Goal: Complete application form: Complete application form

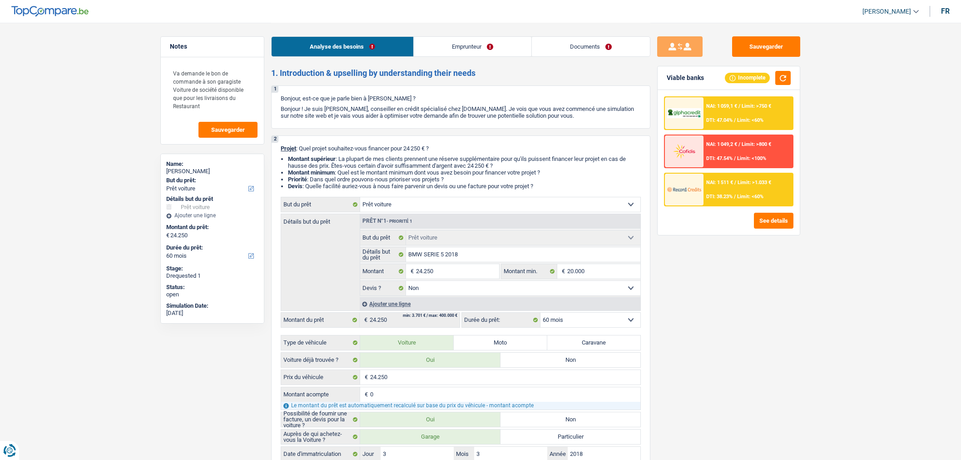
select select "car"
select select "60"
select select "car"
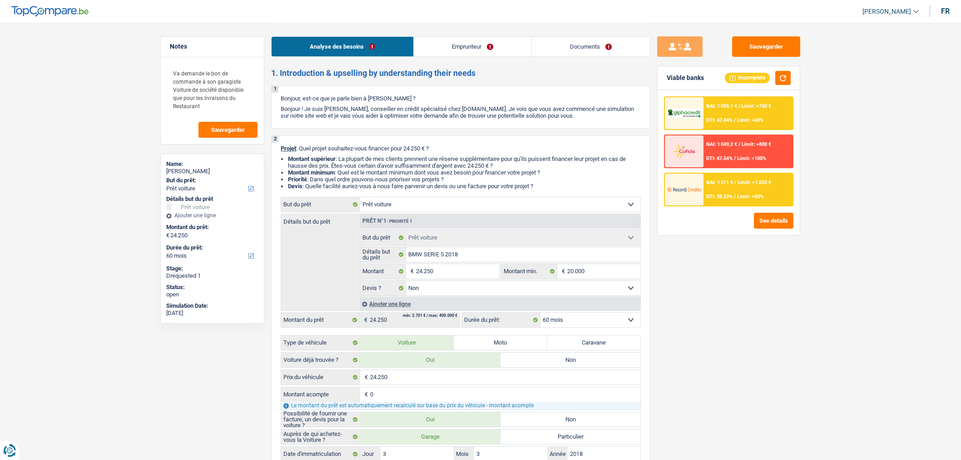
select select "false"
select select "60"
select select "worker"
select select "netSalary"
select select "rents"
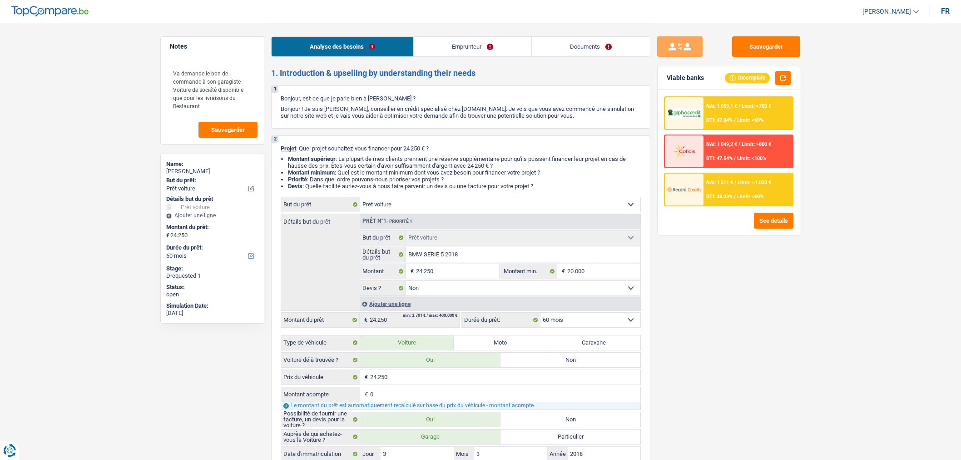
select select "car"
select select "false"
select select "60"
click at [587, 43] on link "Documents" at bounding box center [591, 47] width 118 height 20
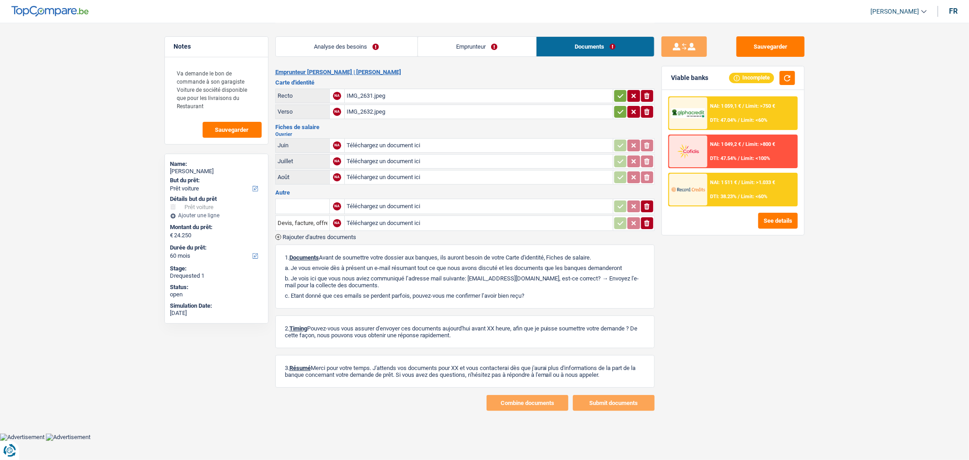
click at [363, 53] on link "Analyse des besoins" at bounding box center [347, 47] width 142 height 20
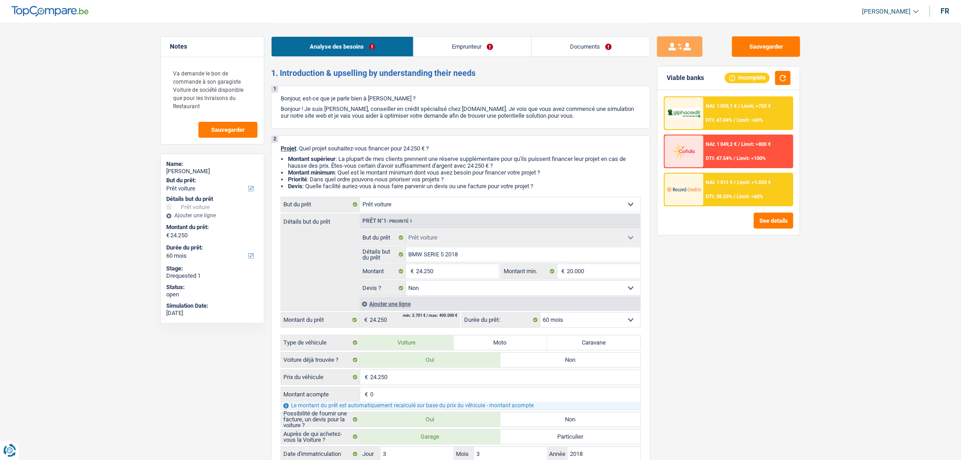
click at [574, 51] on link "Documents" at bounding box center [591, 47] width 118 height 20
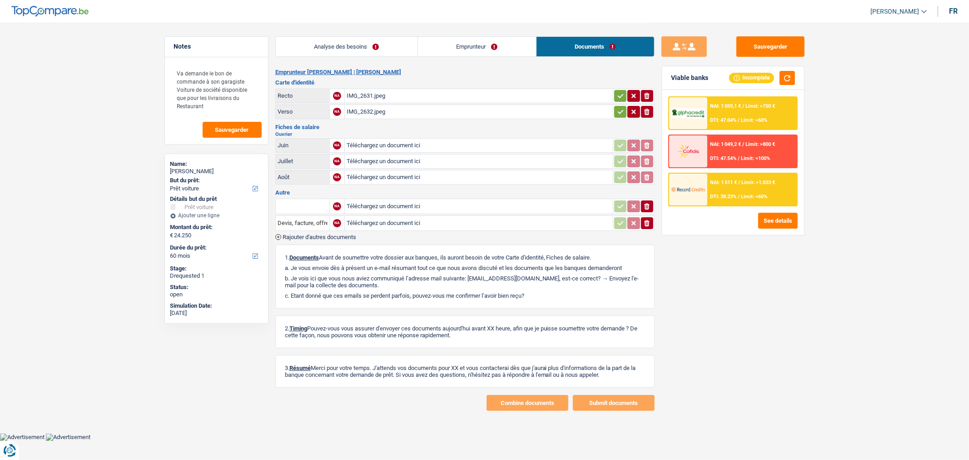
click at [409, 93] on div "IMG_2631.jpeg" at bounding box center [479, 96] width 264 height 14
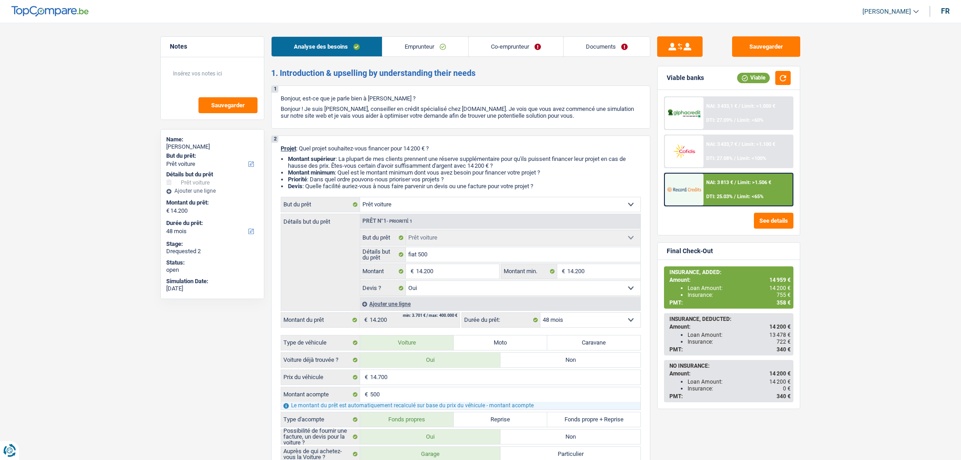
select select "car"
select select "48"
select select "car"
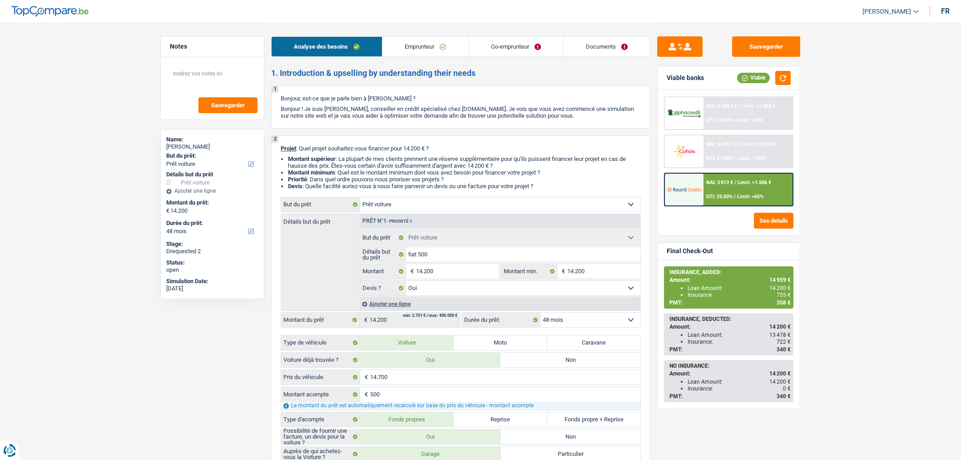
select select "yes"
select select "48"
select select "worker"
select select "netSalary"
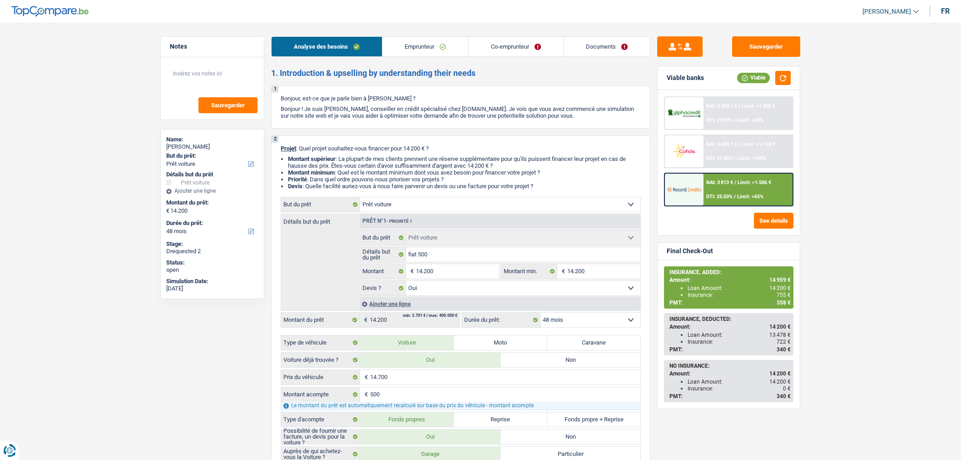
select select "netSalary"
select select "rents"
select select "car"
select select "yes"
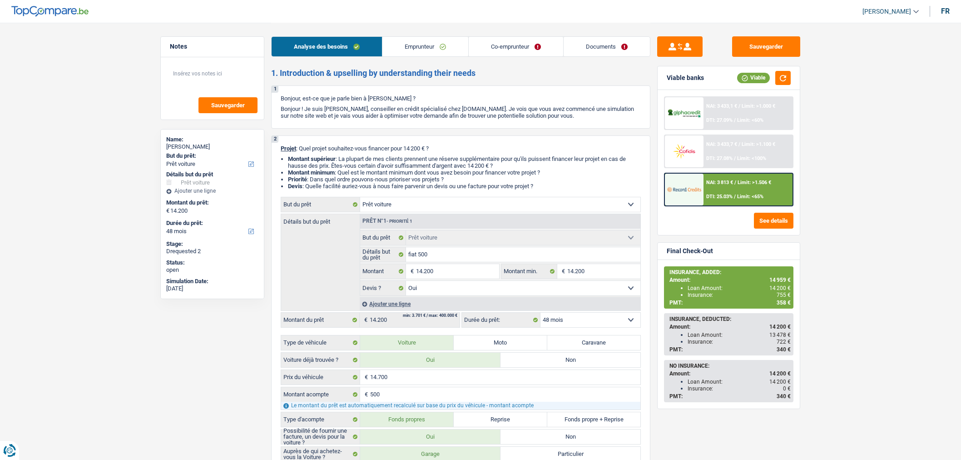
select select "48"
click at [588, 44] on link "Documents" at bounding box center [607, 47] width 86 height 20
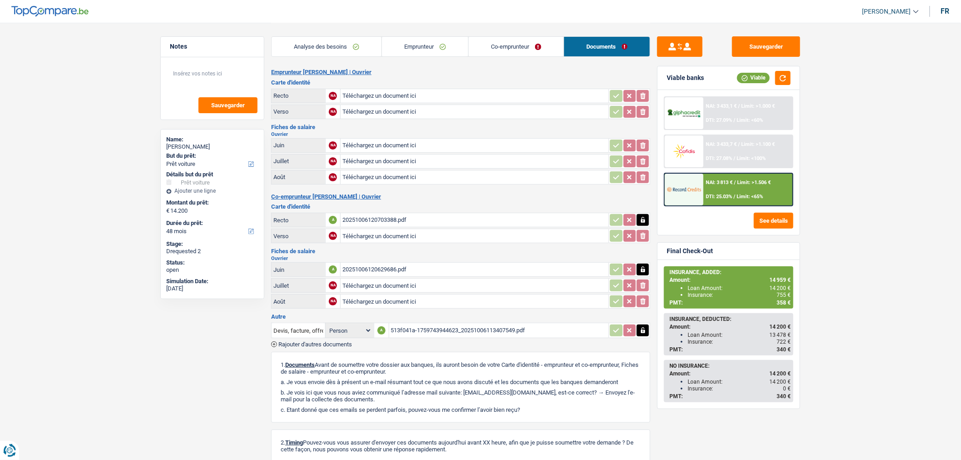
click at [313, 341] on span "Rajouter d'autres documents" at bounding box center [315, 344] width 74 height 6
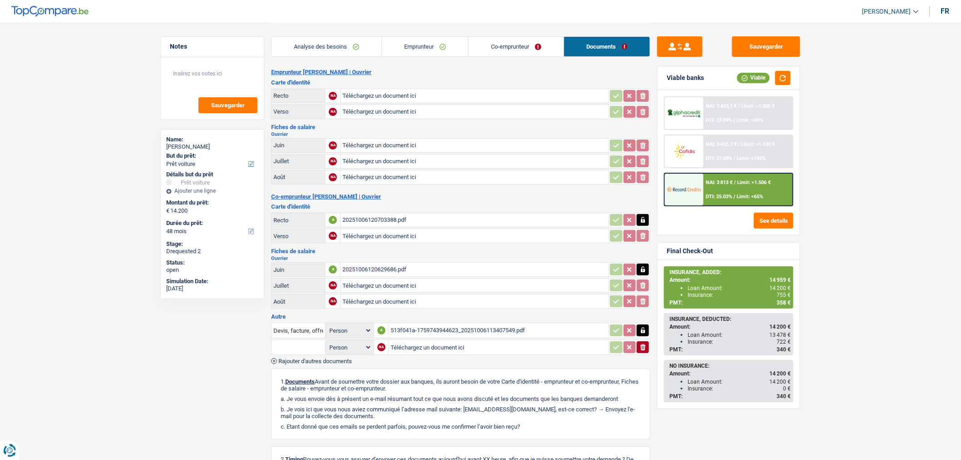
click at [307, 340] on input "text" at bounding box center [299, 347] width 50 height 15
click at [311, 359] on li "Devis, facture, offre, bon de commande" at bounding box center [331, 364] width 111 height 11
type input "Devis, facture, offre, bon de commande"
click at [484, 348] on input "Téléchargez un document ici" at bounding box center [499, 347] width 216 height 14
type input "C:\fakepath\20251006113407549.pdf"
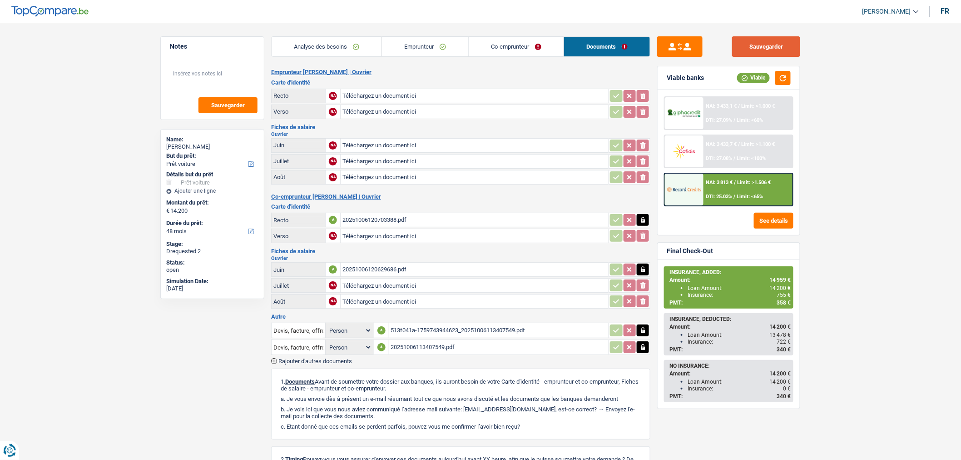
click at [748, 44] on button "Sauvegarder" at bounding box center [766, 46] width 68 height 20
click at [305, 358] on span "Rajouter d'autres documents" at bounding box center [315, 361] width 74 height 6
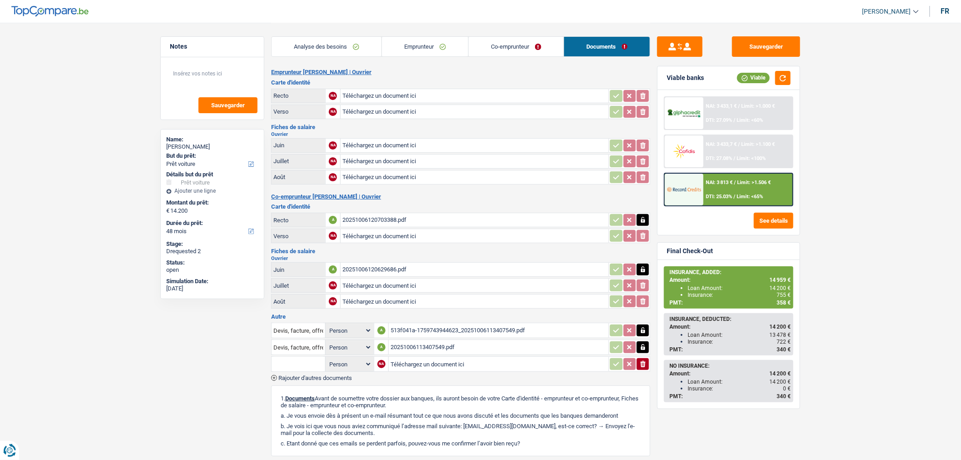
click at [305, 357] on input "text" at bounding box center [299, 364] width 50 height 15
click at [296, 379] on li "Devis, facture, offre, bon de commande" at bounding box center [331, 381] width 111 height 11
type input "Devis, facture, offre, bon de commande"
click at [406, 359] on input "Téléchargez un document ici" at bounding box center [499, 364] width 216 height 14
type input "C:\fakepath\IMG_1054.HEIC"
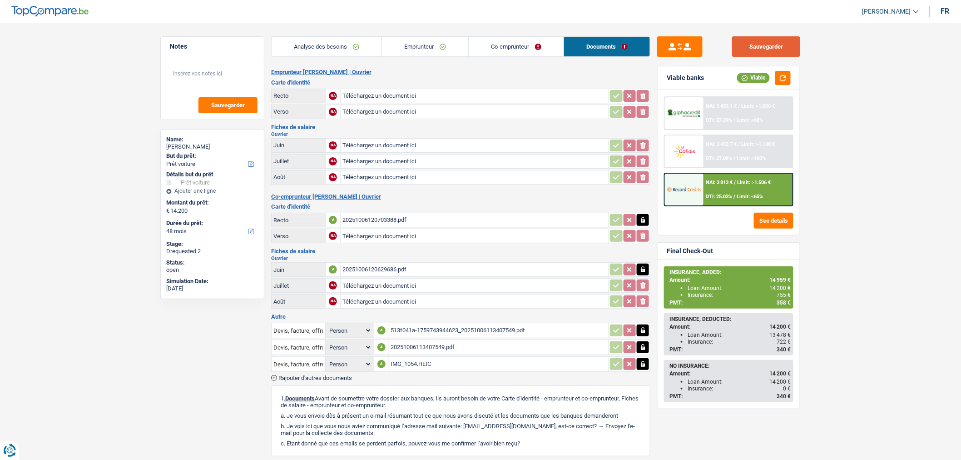
click at [773, 45] on button "Sauvegarder" at bounding box center [766, 46] width 68 height 20
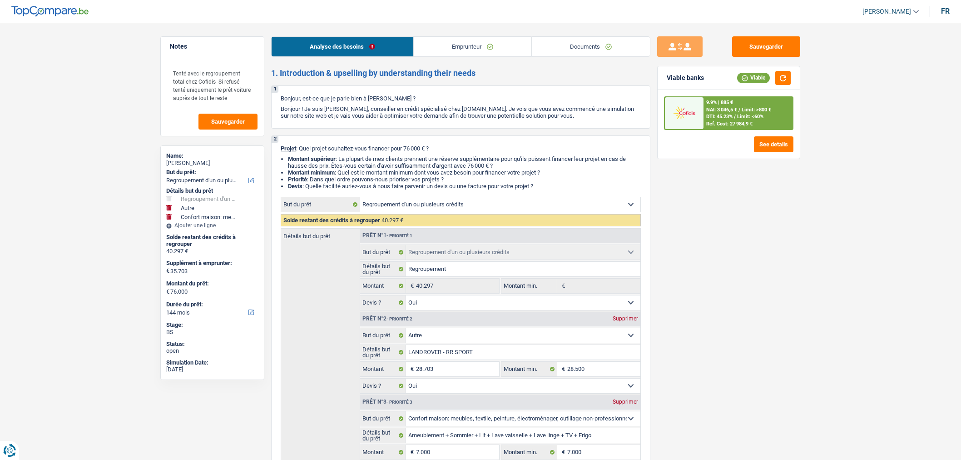
select select "refinancing"
select select "other"
select select "household"
select select "144"
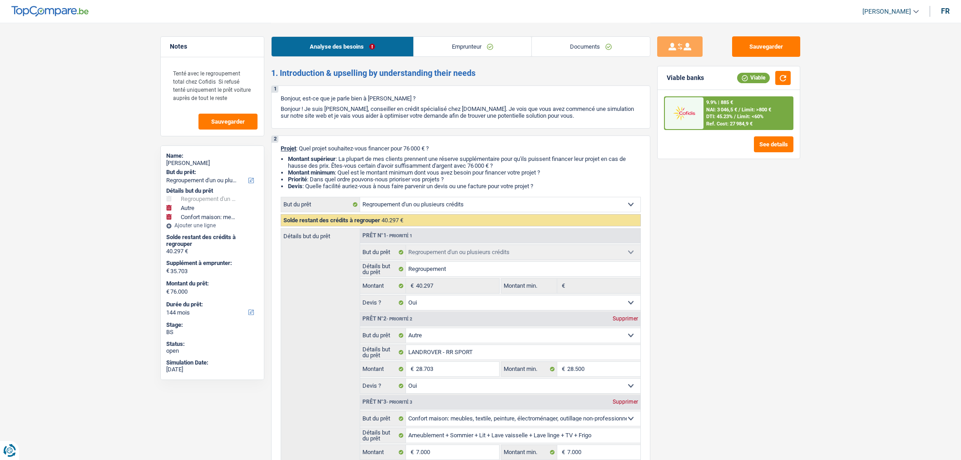
select select "refinancing"
select select "yes"
select select "other"
select select "yes"
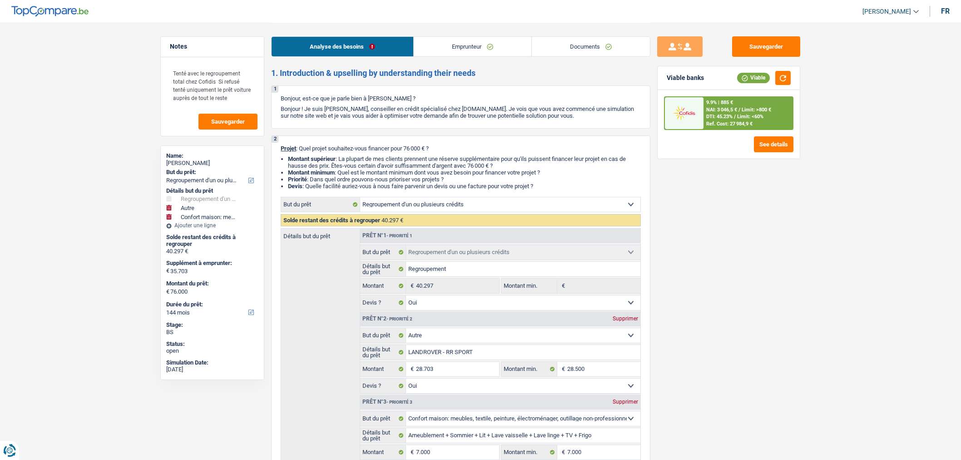
select select "household"
select select "false"
select select "144"
select select "privateEmployee"
select select "familyAllowances"
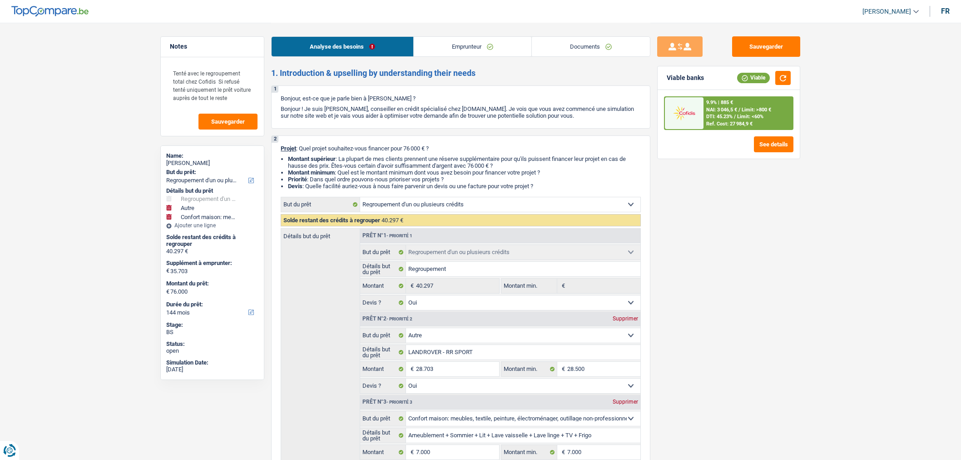
select select "netSalary"
select select "mealVouchers"
select select "ownerWithMortgage"
select select "mortgage"
select select "360"
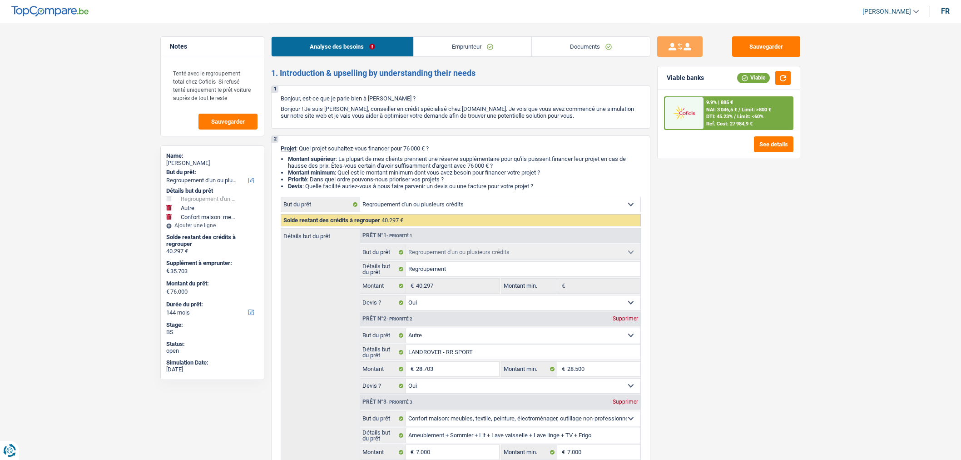
select select "personalLoan"
select select "homeFurnishingOrRelocation"
select select "60"
select select "personalLoan"
select select "homeFurnishingOrRelocation"
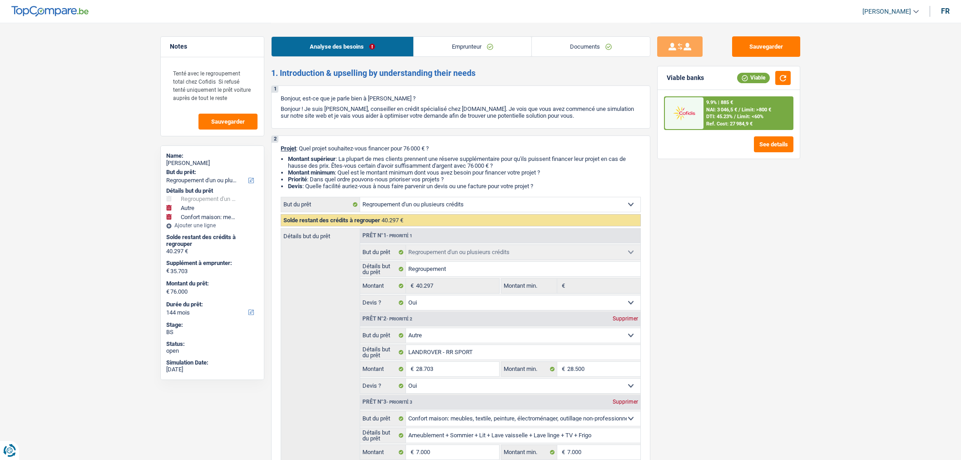
select select "60"
select select "personalLoan"
select select "homeFurnishingOrRelocation"
select select "12"
select select "refinancing"
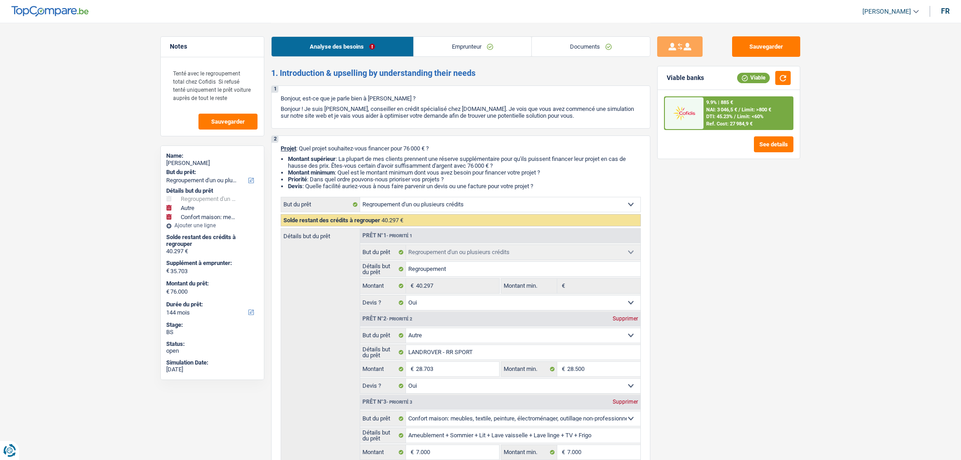
select select "refinancing"
select select "yes"
select select "other"
select select "yes"
select select "household"
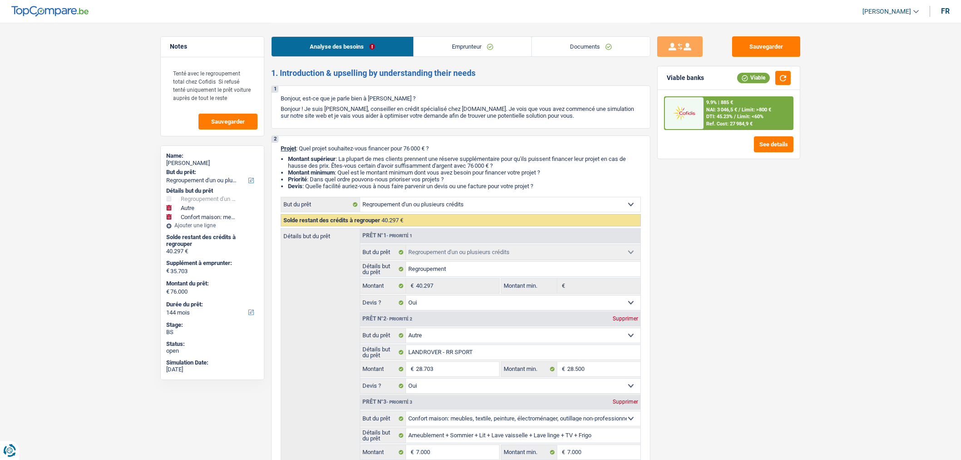
select select "false"
select select "144"
click at [607, 46] on link "Documents" at bounding box center [591, 47] width 118 height 20
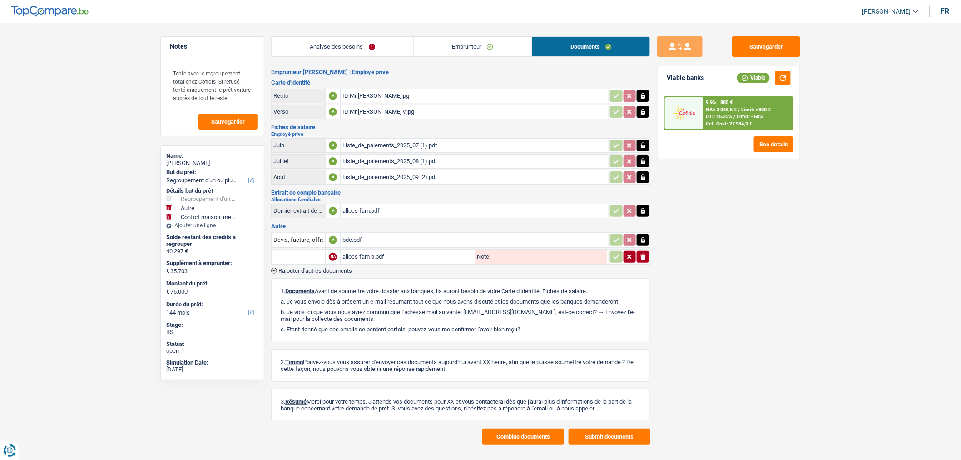
click at [482, 102] on div "ID Mr Mbemba r.jpg" at bounding box center [475, 96] width 264 height 14
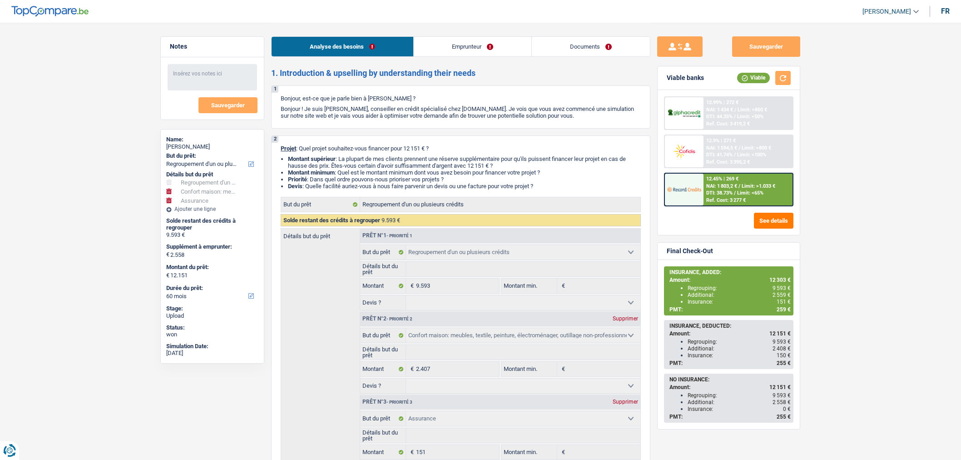
select select "refinancing"
select select "household"
select select "insurance"
select select "60"
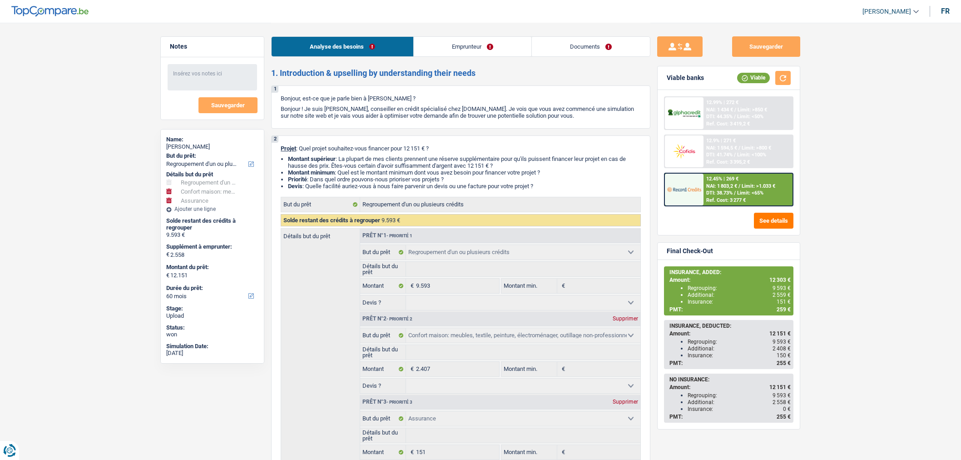
select select "refinancing"
select select "household"
select select "insurance"
select select "60"
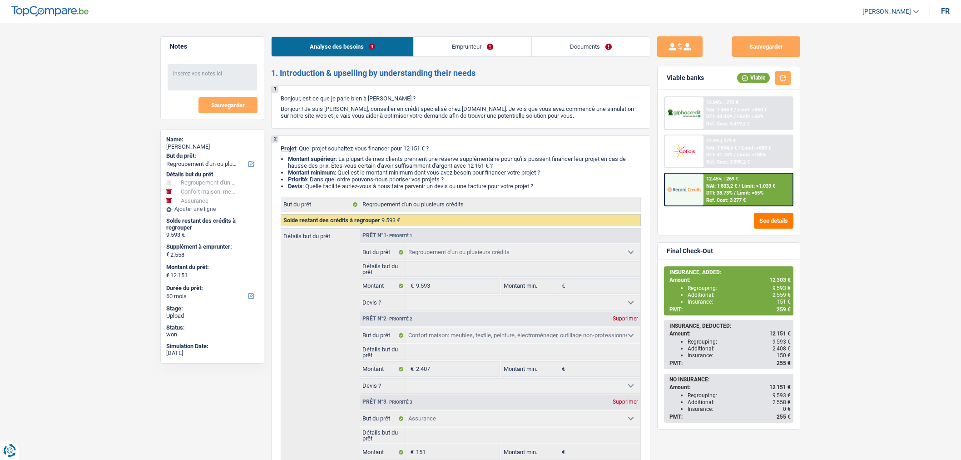
select select "publicEmployee"
select select "netSalary"
select select "mealVouchers"
select select "rents"
select select "personalLoan"
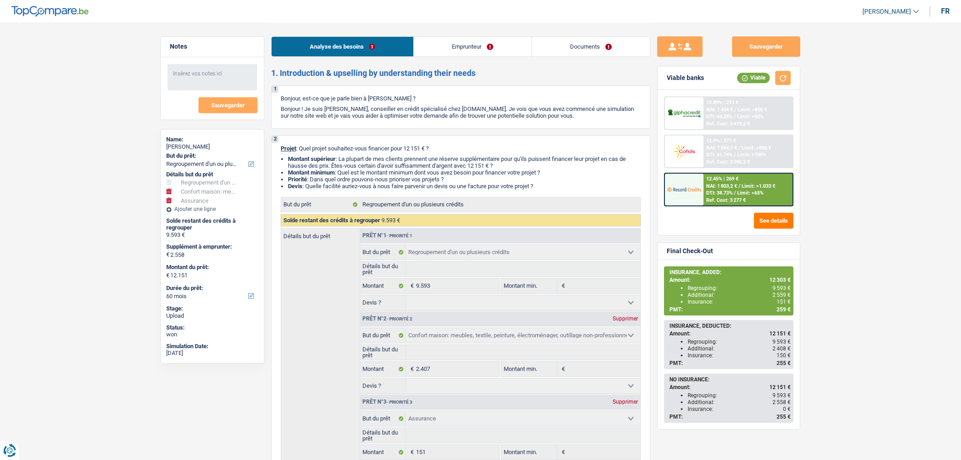
select select "homeFurnishingOrRelocation"
select select "48"
select select "personalLoan"
select select "other"
select select "60"
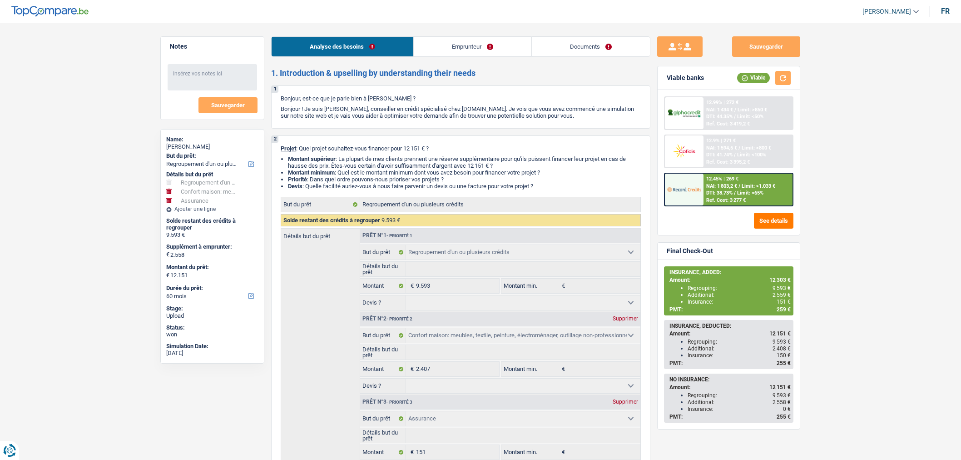
select select "cardOrCredit"
select select "refinancing"
select select "household"
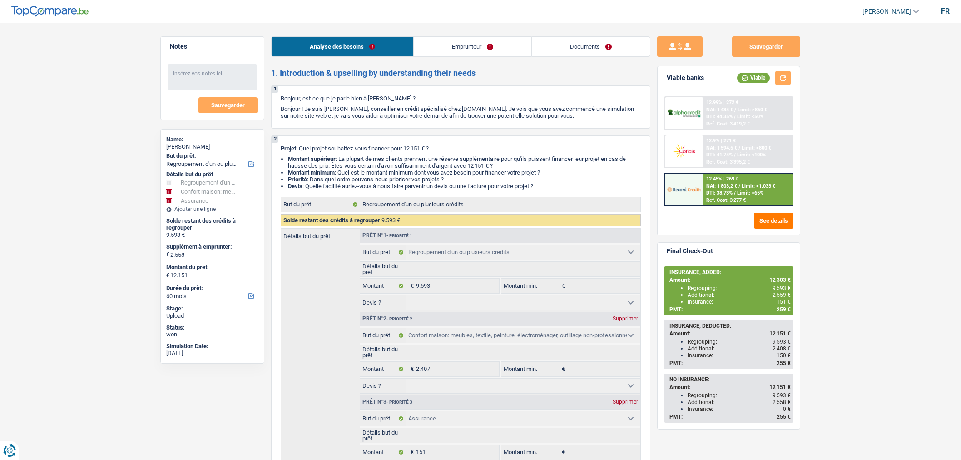
select select "insurance"
select select "60"
select select "refinancing"
select select "household"
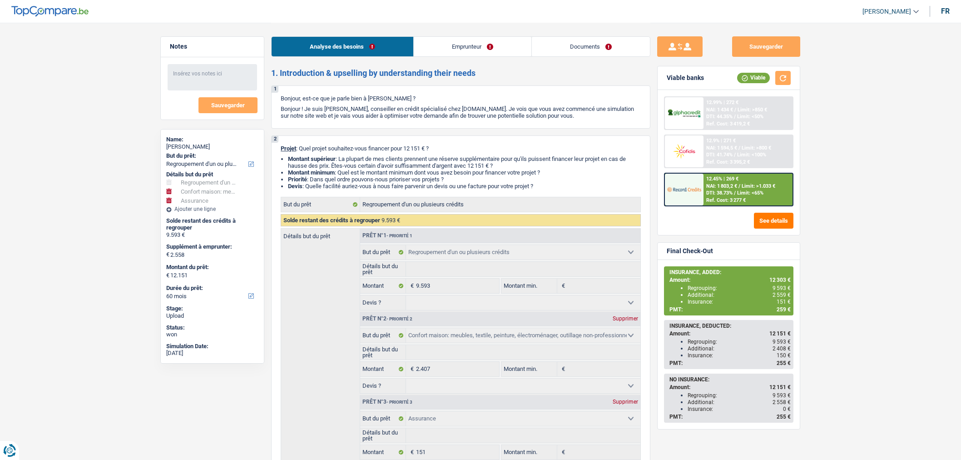
select select "insurance"
select select "60"
select select "refinancing"
select select "household"
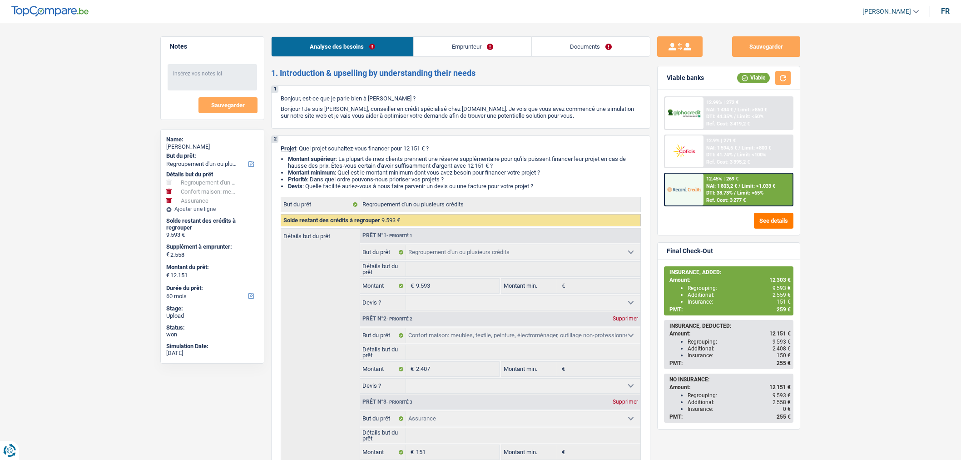
select select "insurance"
select select "60"
select select "publicEmployee"
select select "netSalary"
select select "mealVouchers"
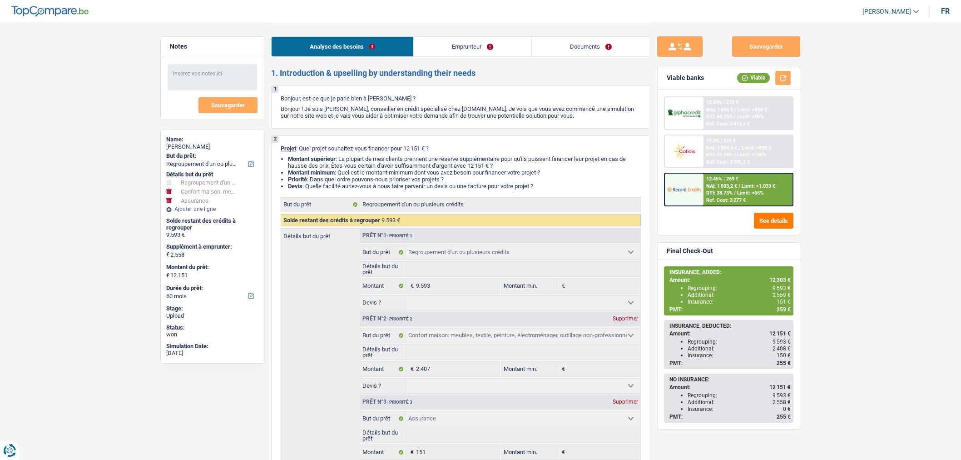
select select "rents"
select select "personalLoan"
select select "homeFurnishingOrRelocation"
select select "48"
select select "personalLoan"
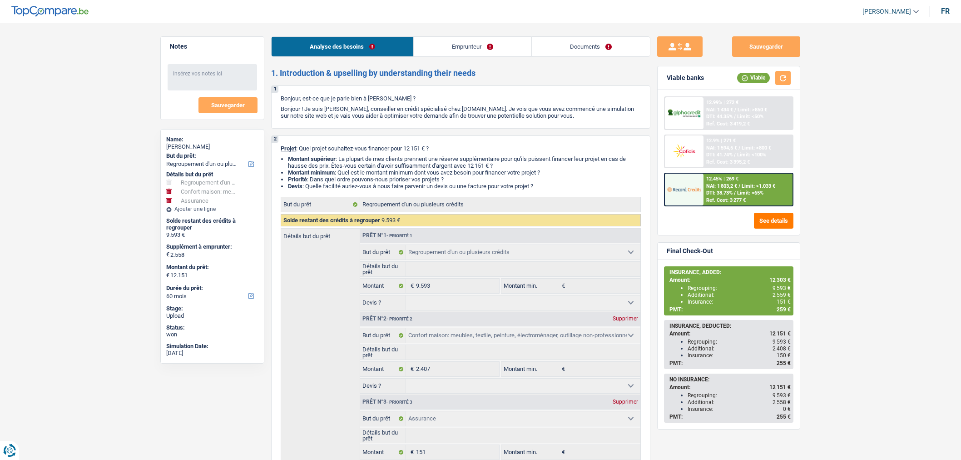
select select "other"
select select "60"
select select "cardOrCredit"
select select "refinancing"
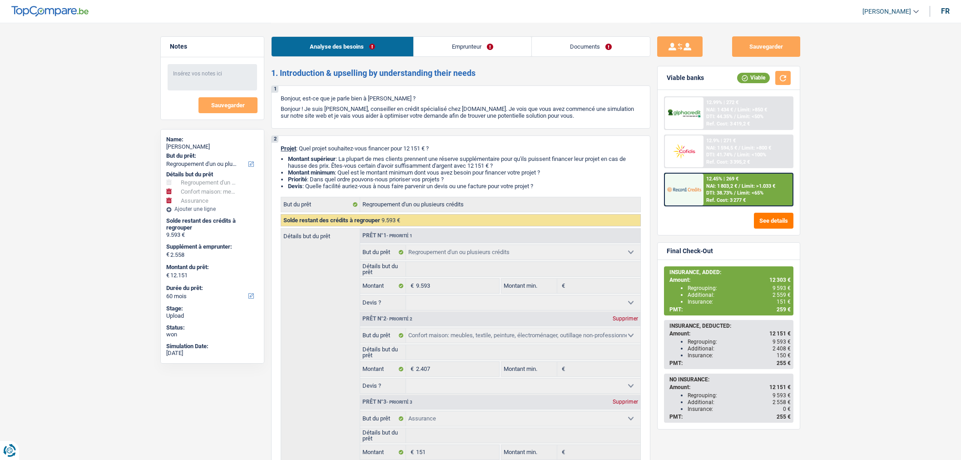
select select "refinancing"
select select "household"
select select "insurance"
select select "60"
click at [607, 50] on link "Documents" at bounding box center [591, 47] width 118 height 20
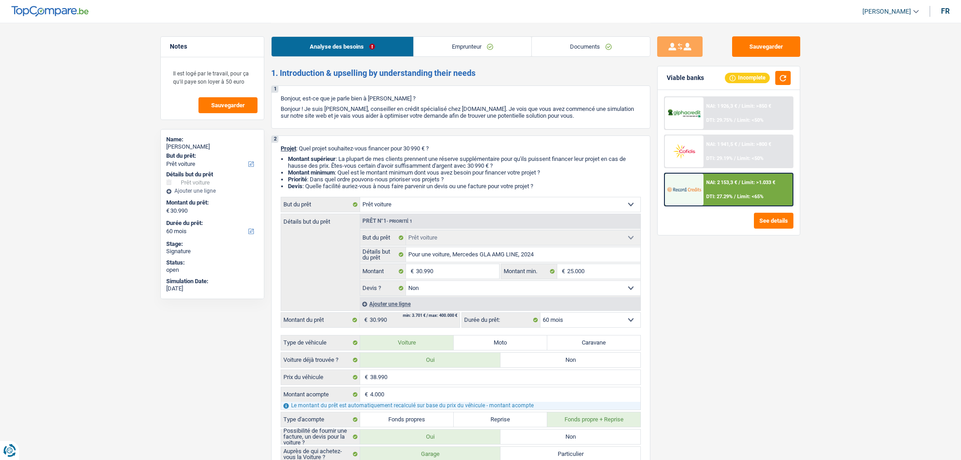
select select "car"
select select "60"
select select "car"
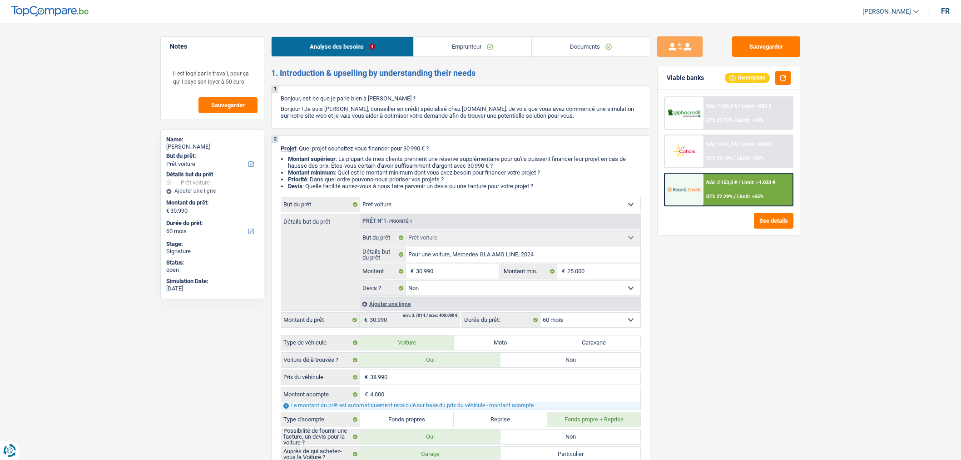
select select "false"
select select "60"
select select "worker"
select select "netSalary"
select select "rents"
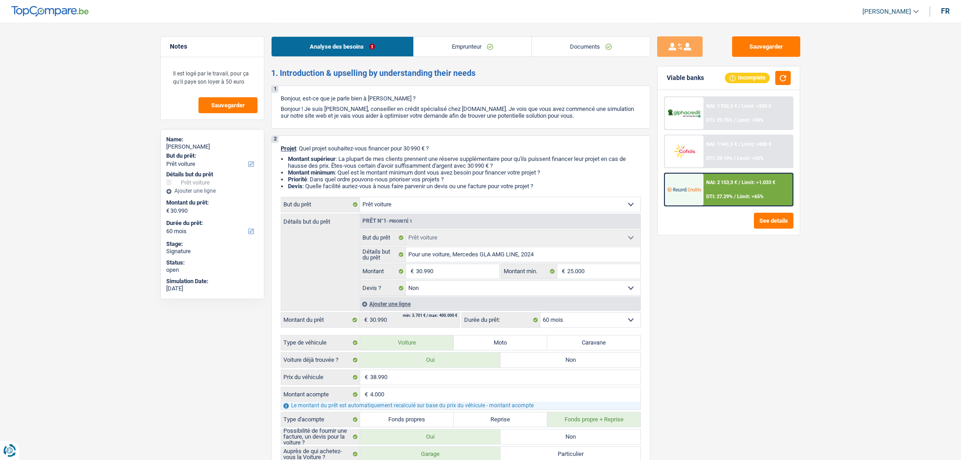
select select "cardOrCredit"
select select "car"
select select "false"
select select "60"
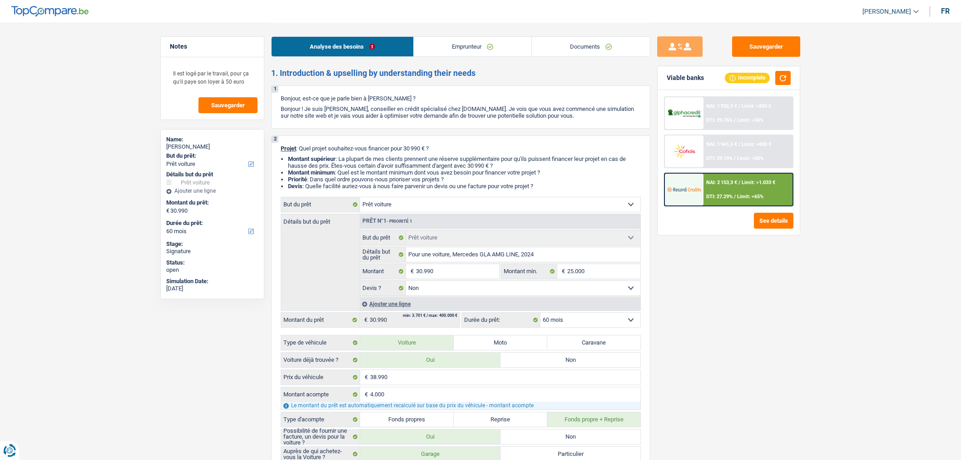
select select "worker"
select select "netSalary"
select select "LU"
select select "hrc"
click at [482, 51] on link "Emprunteur" at bounding box center [473, 47] width 118 height 20
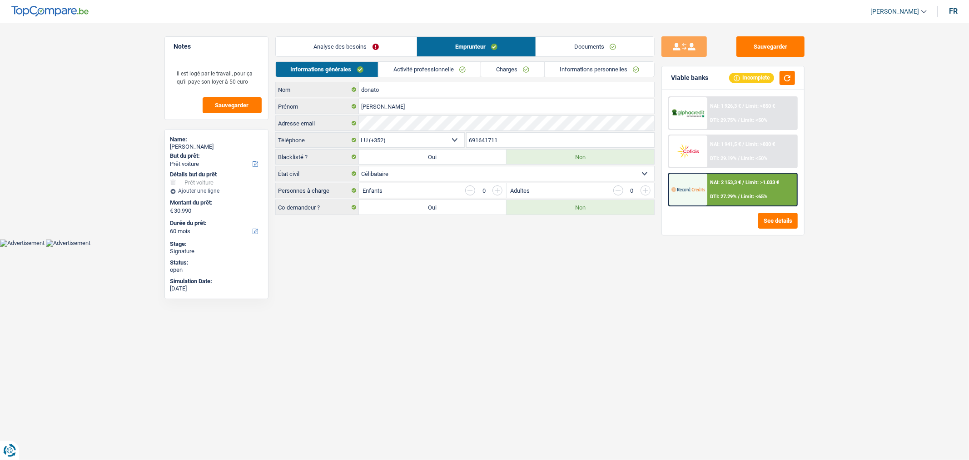
click at [409, 64] on link "Activité professionnelle" at bounding box center [429, 69] width 102 height 15
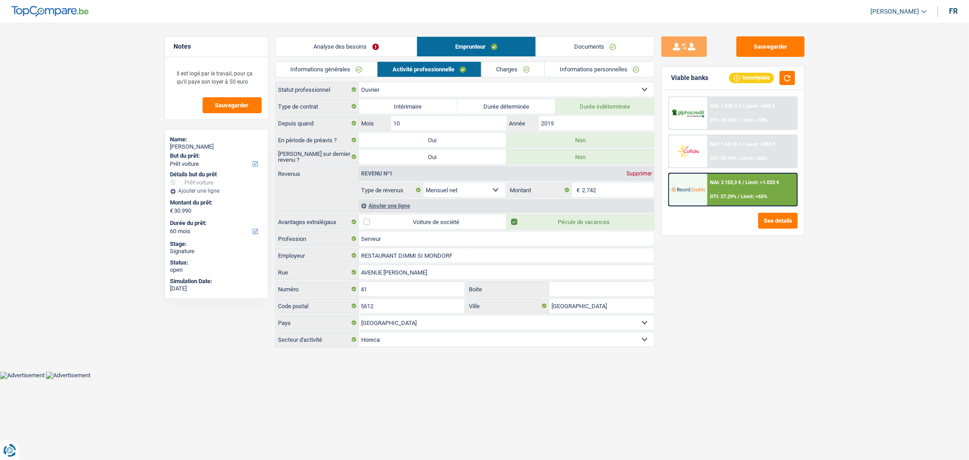
click at [344, 66] on link "Informations générales" at bounding box center [327, 69] width 102 height 15
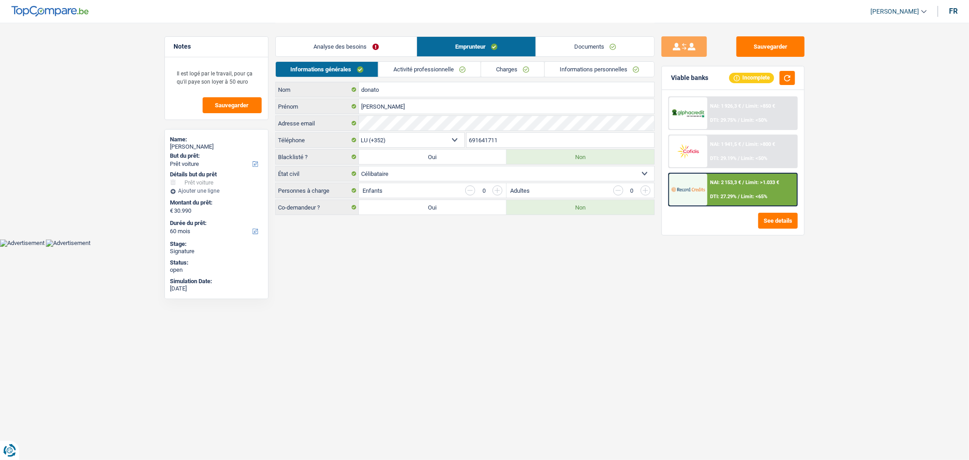
click at [346, 43] on link "Analyse des besoins" at bounding box center [346, 47] width 141 height 20
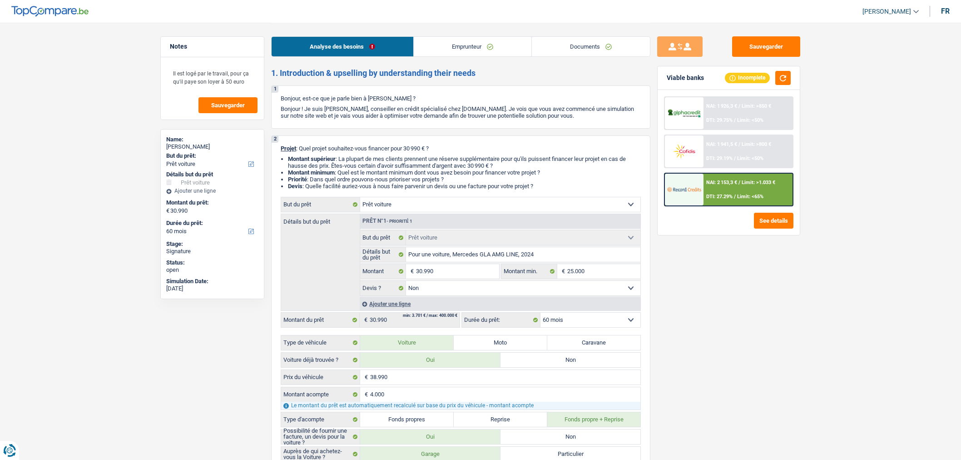
select select "car"
select select "60"
select select "car"
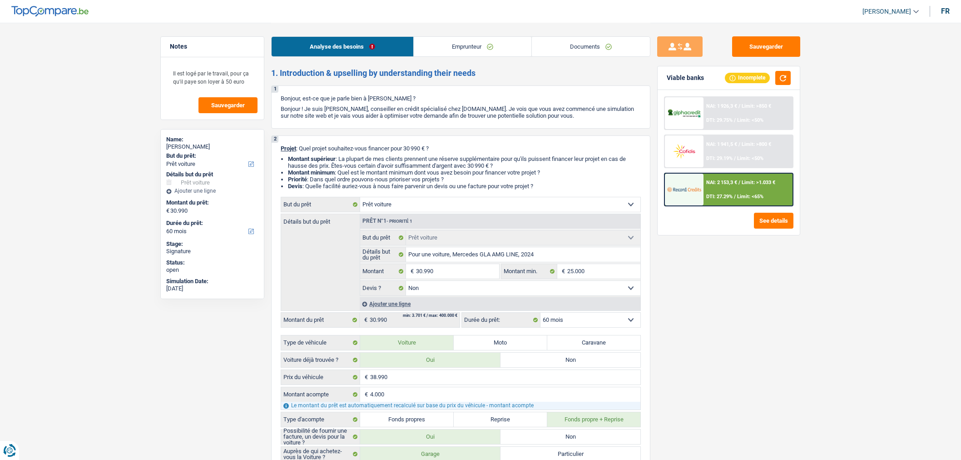
select select "false"
select select "60"
select select "worker"
select select "netSalary"
select select "rents"
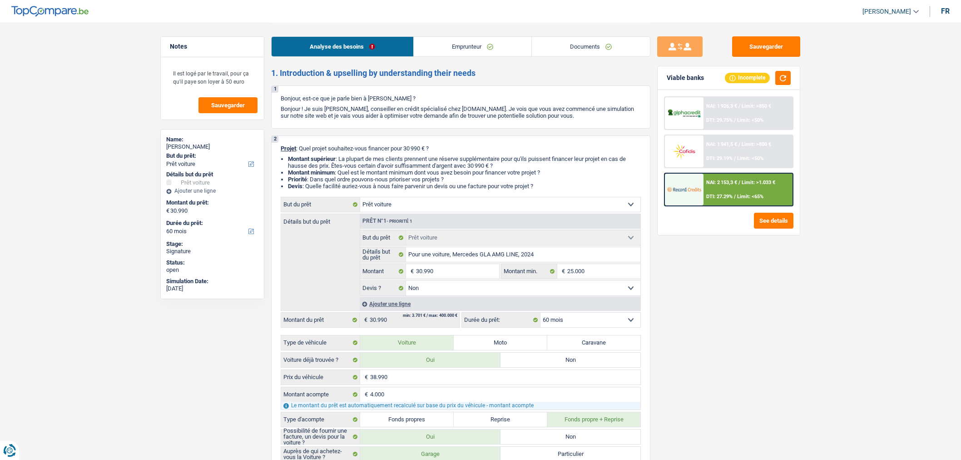
select select "cardOrCredit"
select select "car"
select select "false"
select select "60"
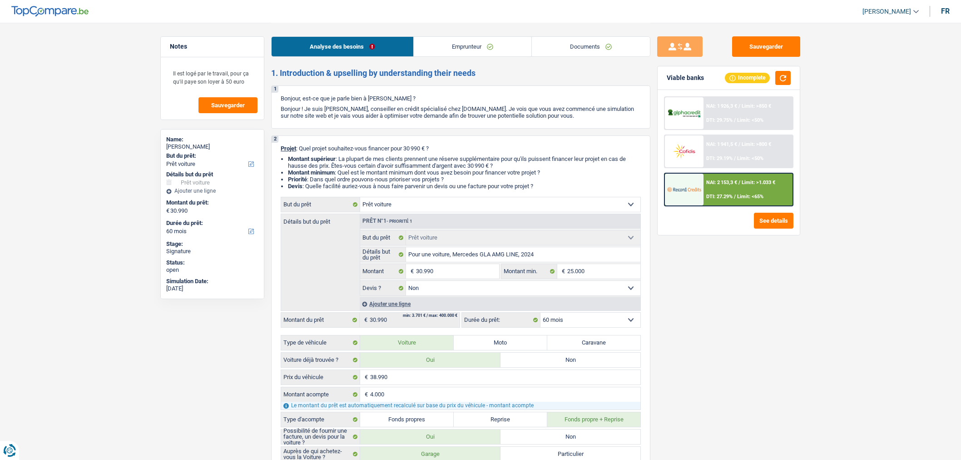
select select "worker"
select select "netSalary"
select select "LU"
select select "hrc"
click at [463, 42] on link "Emprunteur" at bounding box center [473, 47] width 118 height 20
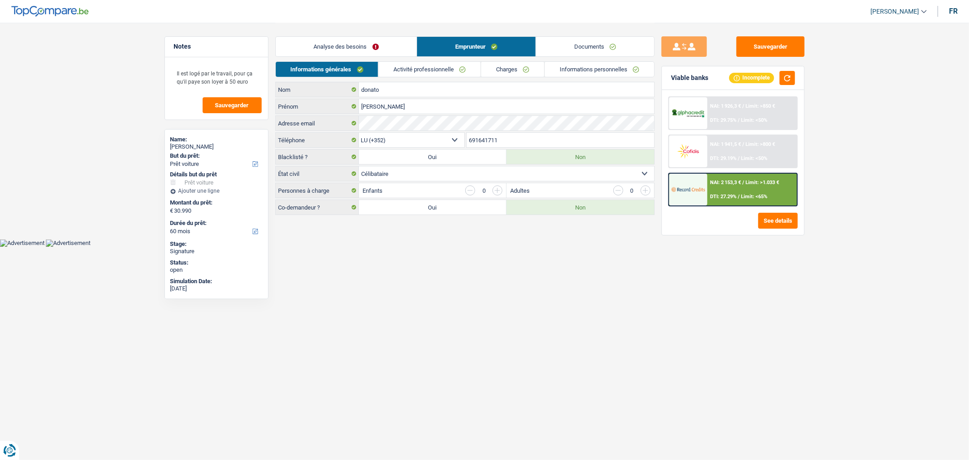
click at [425, 65] on link "Activité professionnelle" at bounding box center [429, 69] width 102 height 15
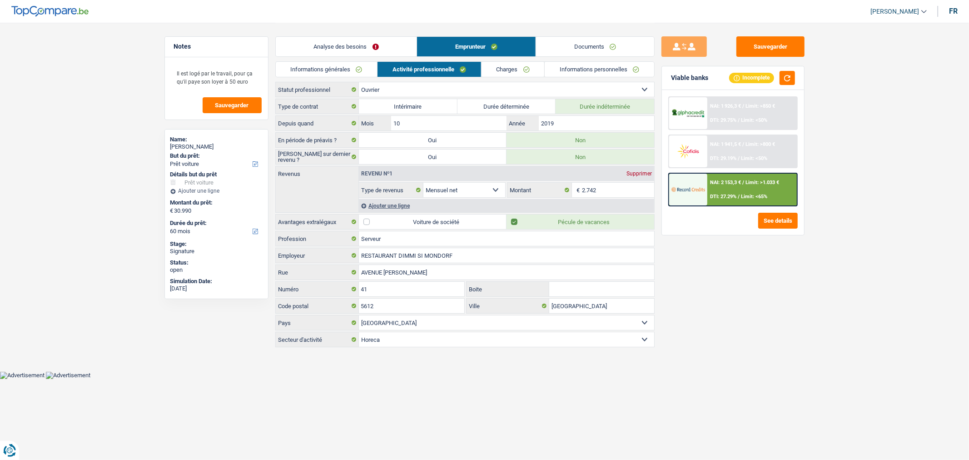
click at [599, 43] on link "Documents" at bounding box center [595, 47] width 118 height 20
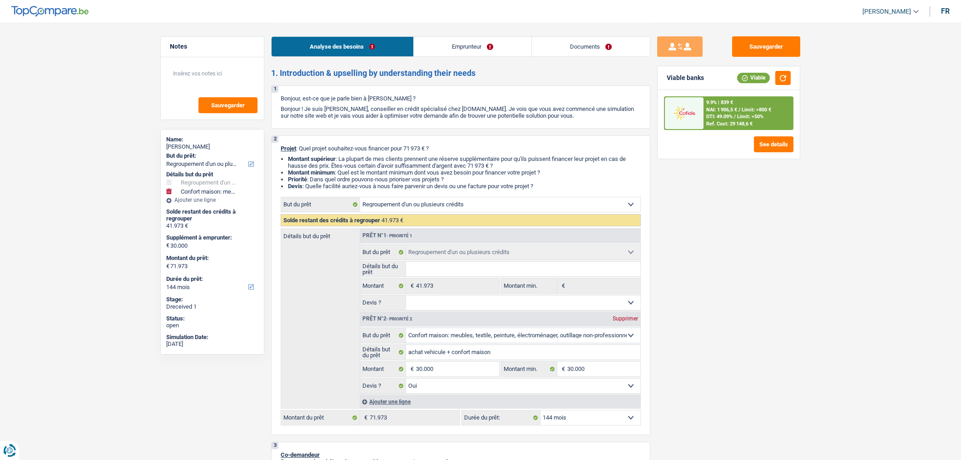
select select "refinancing"
select select "household"
select select "144"
select select "refinancing"
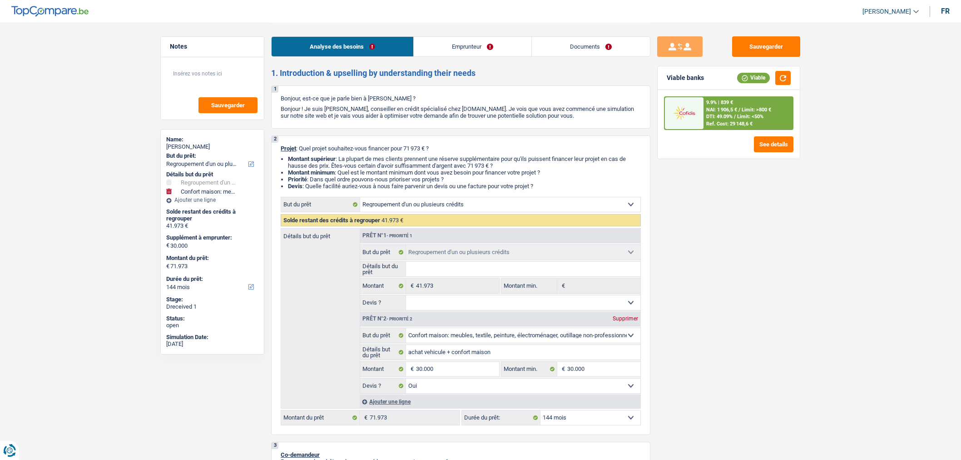
select select "refinancing"
select select "household"
select select "yes"
select select "144"
select select "worker"
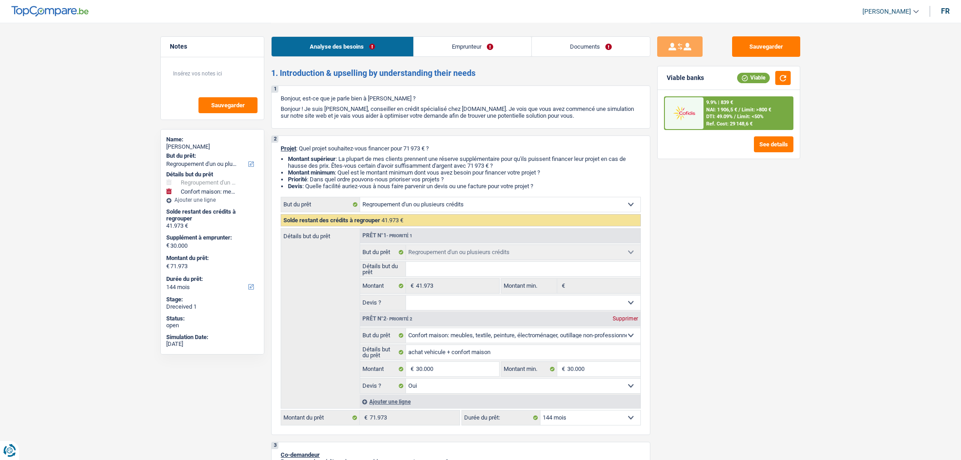
select select "netSalary"
select select "familyAllowances"
select select "rents"
select select "creditConsolidation"
select select "72"
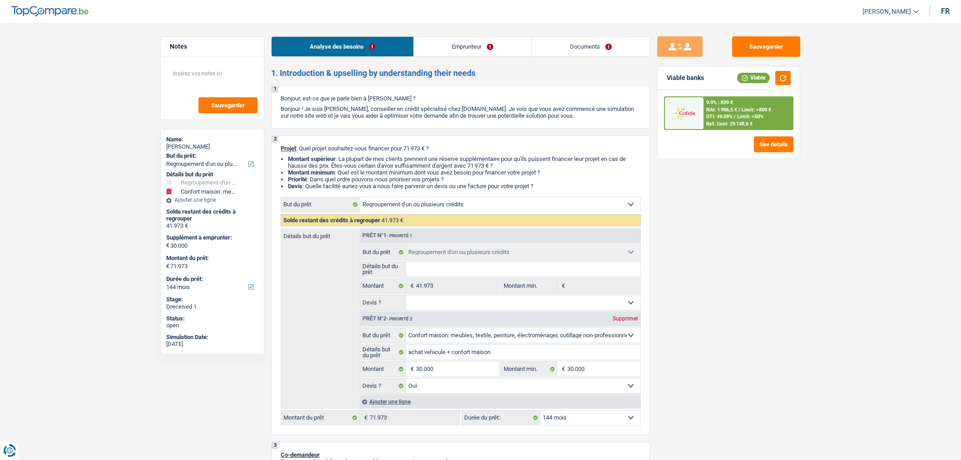
select select "refinancing"
select select "household"
select select "yes"
select select "144"
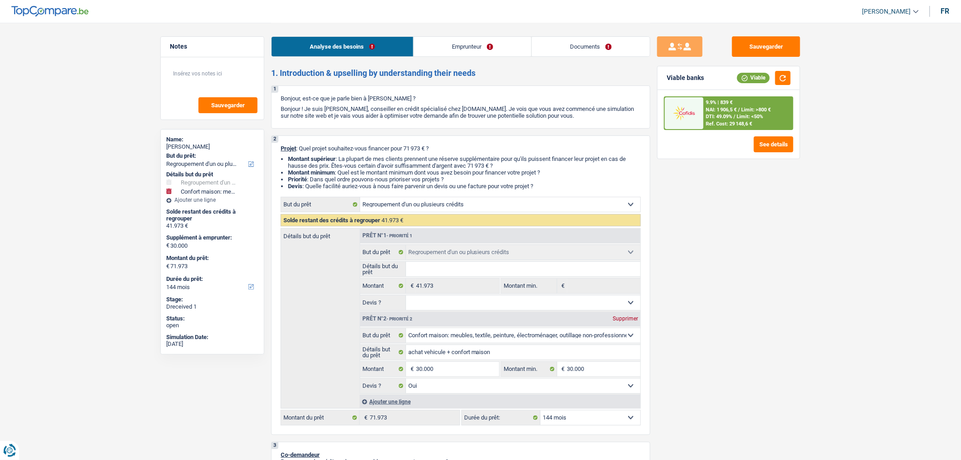
click at [470, 42] on link "Emprunteur" at bounding box center [473, 47] width 118 height 20
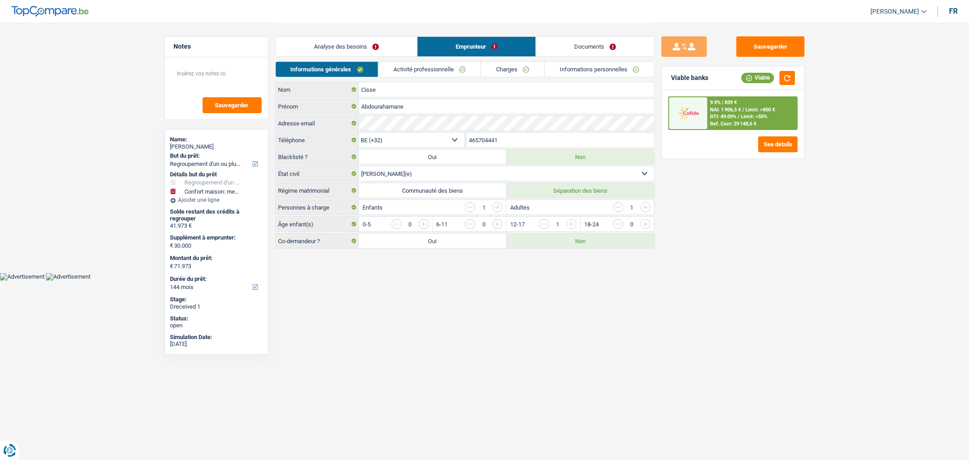
click at [583, 74] on link "Informations personnelles" at bounding box center [599, 69] width 109 height 15
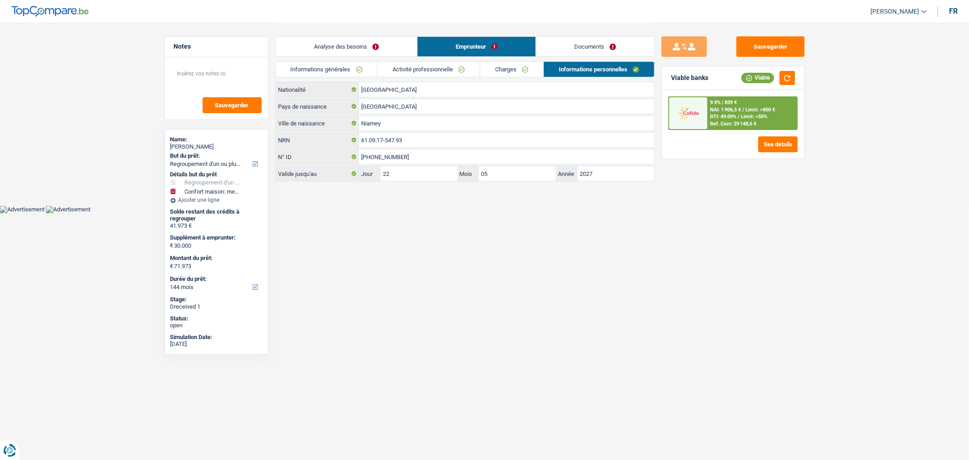
click at [583, 51] on link "Documents" at bounding box center [595, 47] width 118 height 20
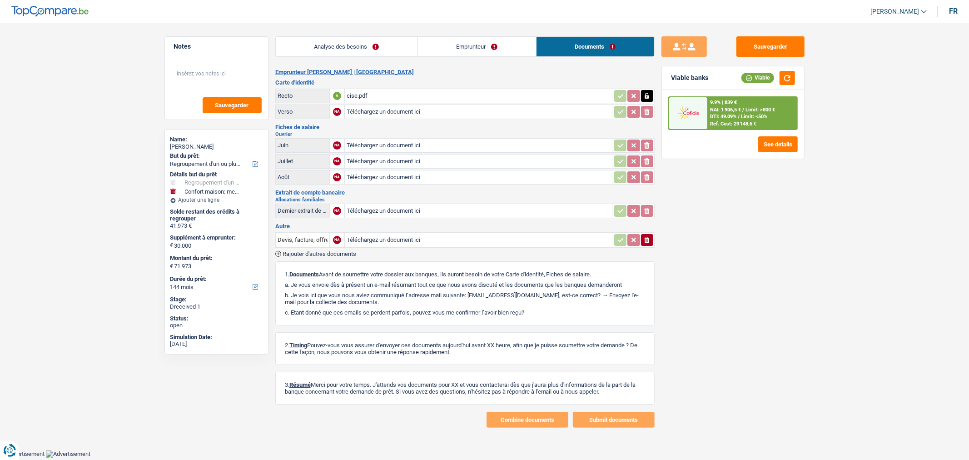
click at [455, 42] on link "Emprunteur" at bounding box center [477, 47] width 118 height 20
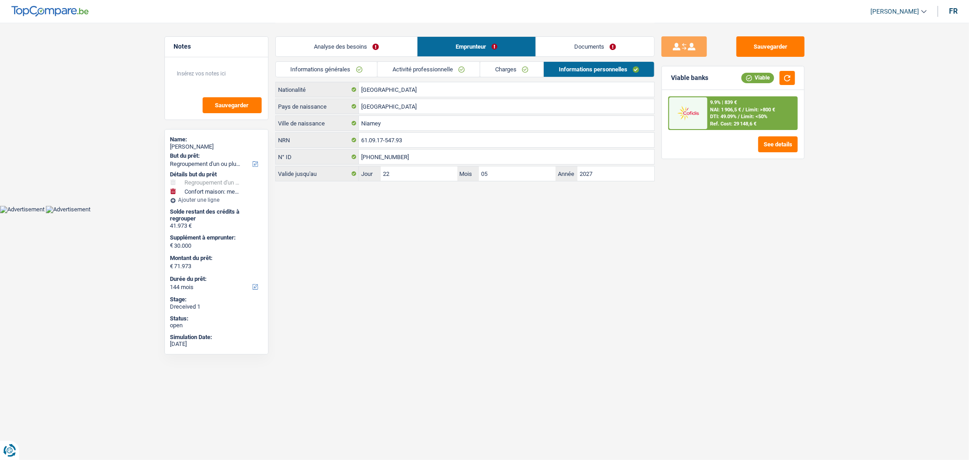
click at [412, 67] on link "Activité professionnelle" at bounding box center [429, 69] width 102 height 15
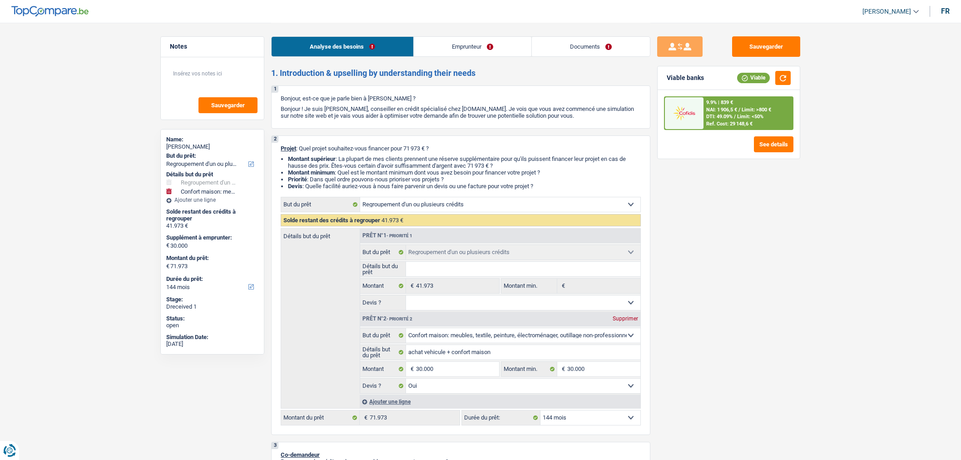
select select "refinancing"
select select "household"
select select "144"
select select "32"
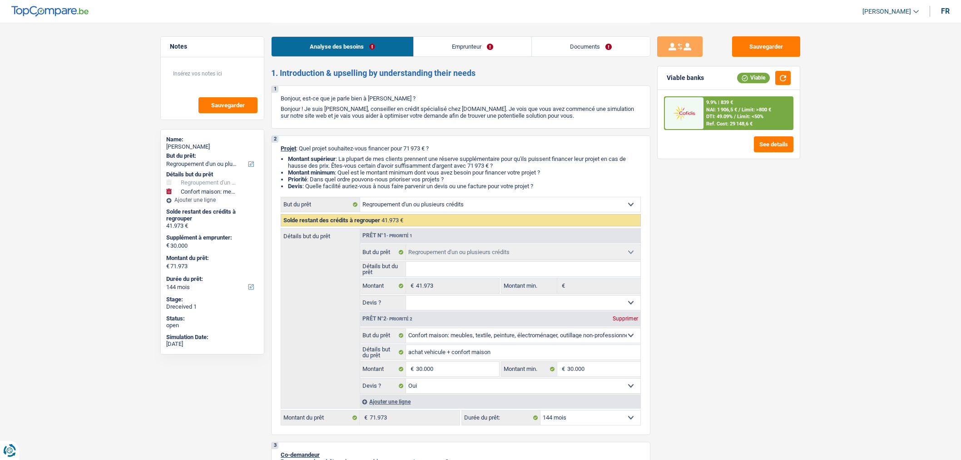
select select "married"
select select "worker"
select select "netSalary"
select select "familyAllowances"
drag, startPoint x: 0, startPoint y: 0, endPoint x: 435, endPoint y: 42, distance: 436.8
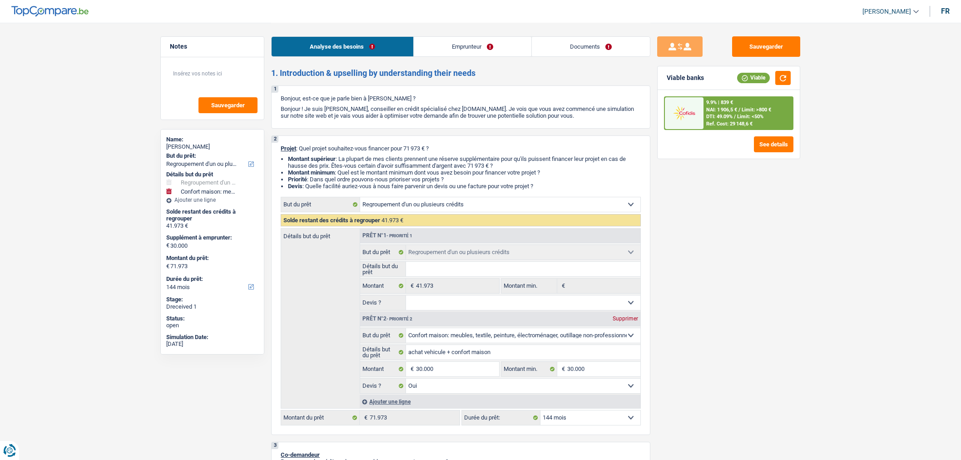
click at [435, 42] on link "Emprunteur" at bounding box center [473, 47] width 118 height 20
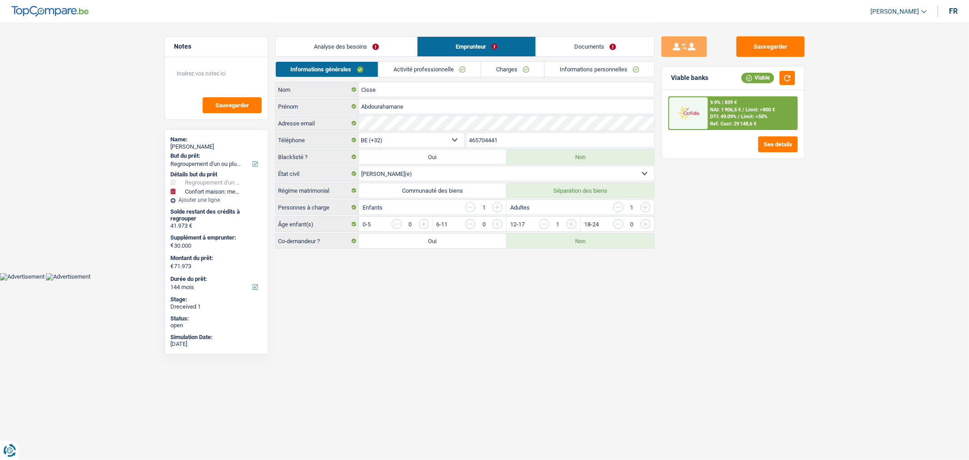
click at [433, 72] on link "Activité professionnelle" at bounding box center [429, 69] width 102 height 15
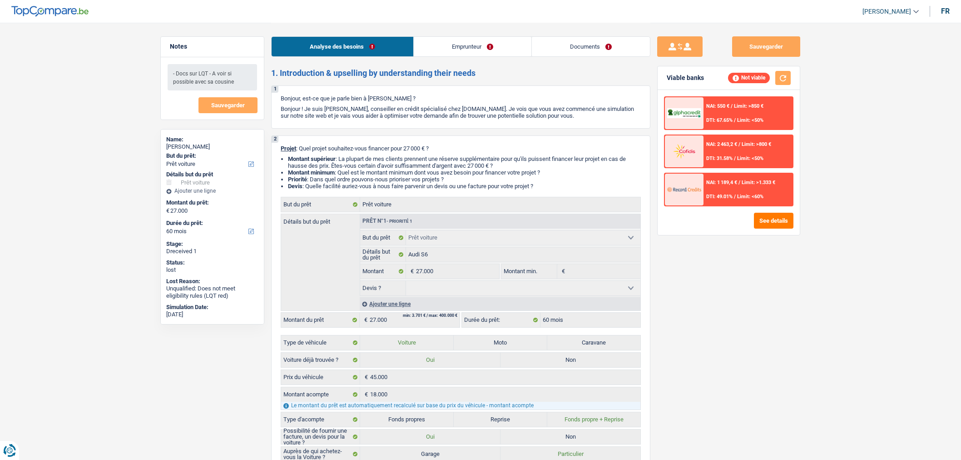
select select "car"
select select "60"
select select "car"
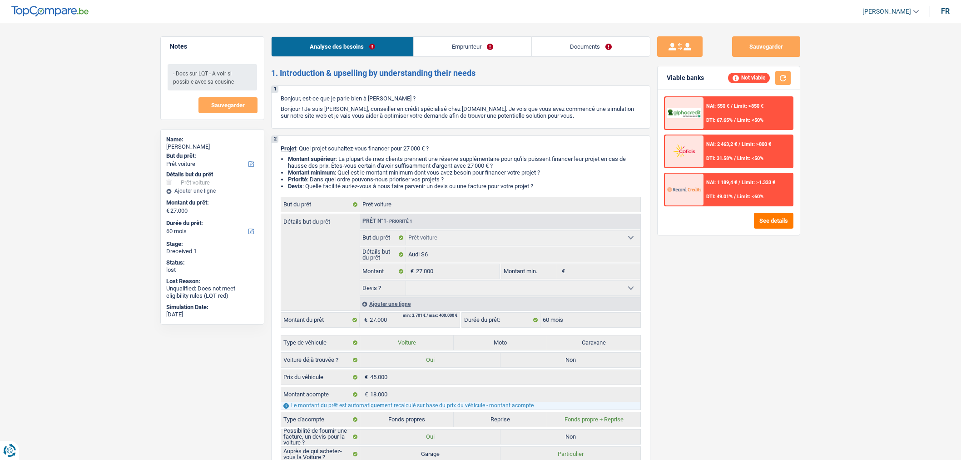
select select "60"
select select "worker"
select select "netSalary"
select select "familyAllowances"
select select "rents"
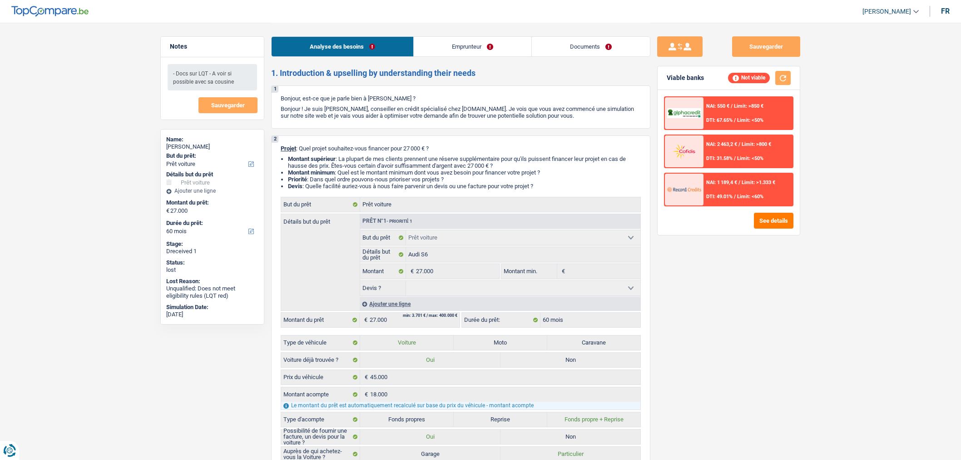
select select "car"
select select "60"
select select "rents"
select select "LU"
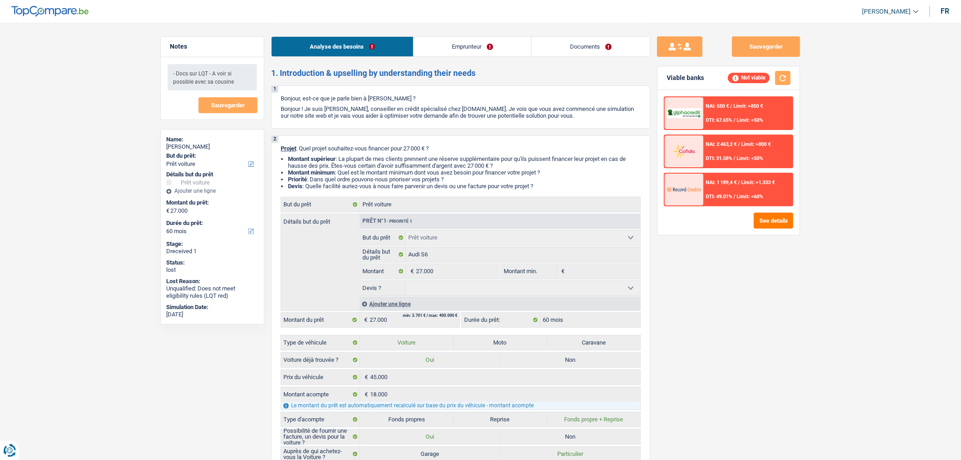
click at [476, 49] on link "Emprunteur" at bounding box center [473, 47] width 118 height 20
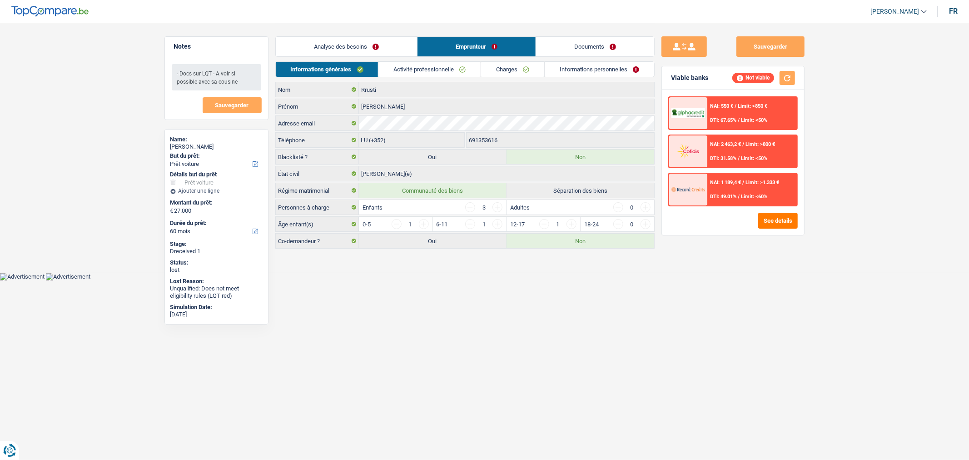
click at [434, 71] on link "Activité professionnelle" at bounding box center [429, 69] width 102 height 15
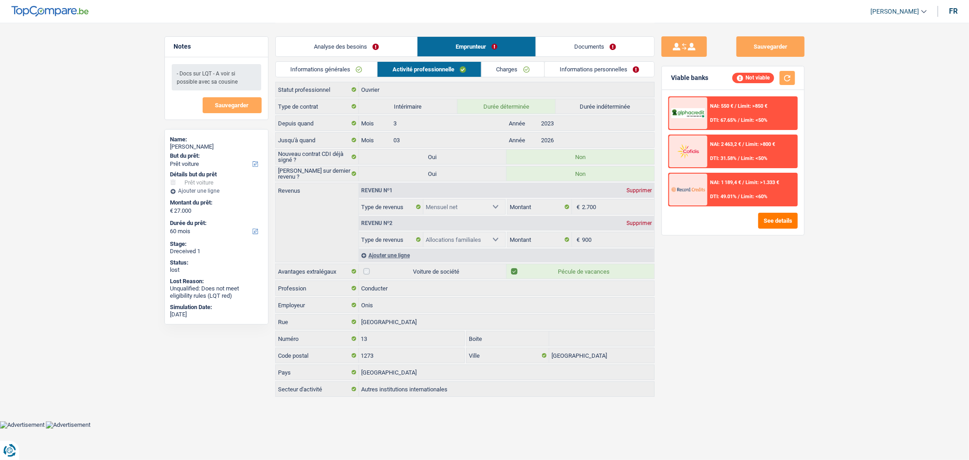
click at [518, 71] on link "Charges" at bounding box center [513, 69] width 63 height 15
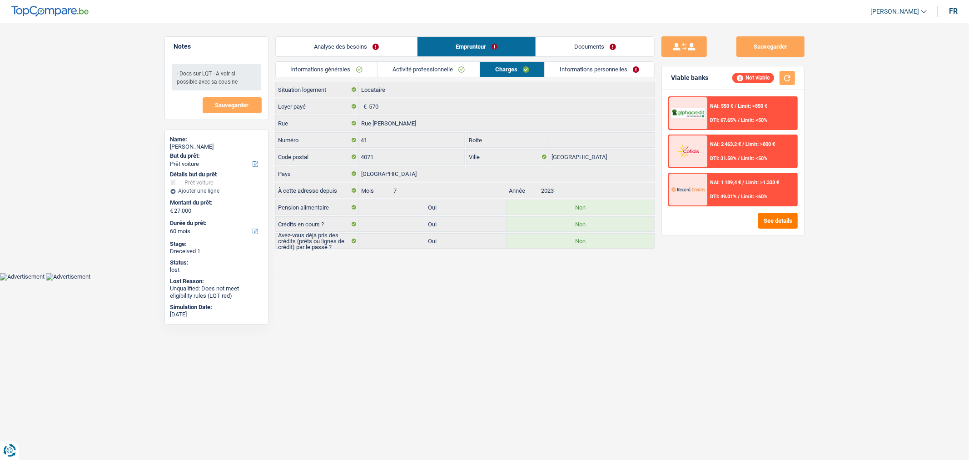
click at [576, 65] on link "Informations personnelles" at bounding box center [599, 69] width 109 height 15
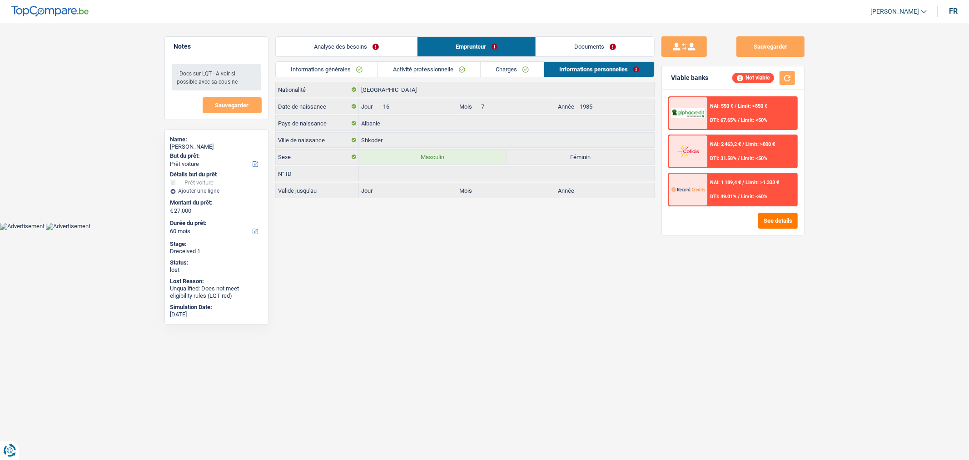
click at [567, 48] on link "Documents" at bounding box center [595, 47] width 118 height 20
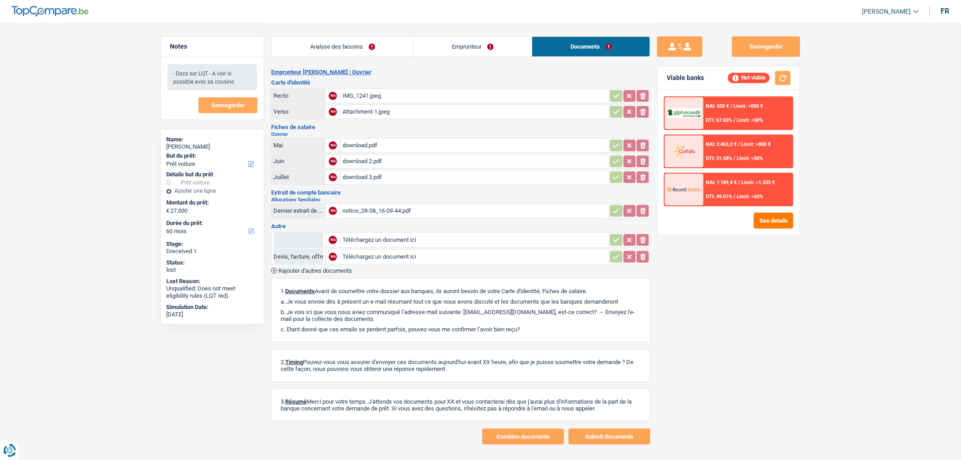
click at [466, 49] on link "Emprunteur" at bounding box center [473, 47] width 118 height 20
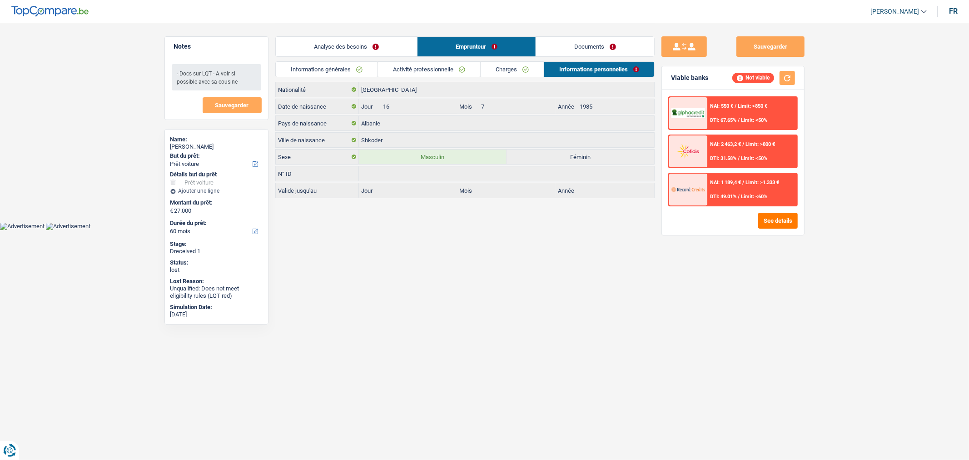
click at [359, 49] on link "Analyse des besoins" at bounding box center [346, 47] width 141 height 20
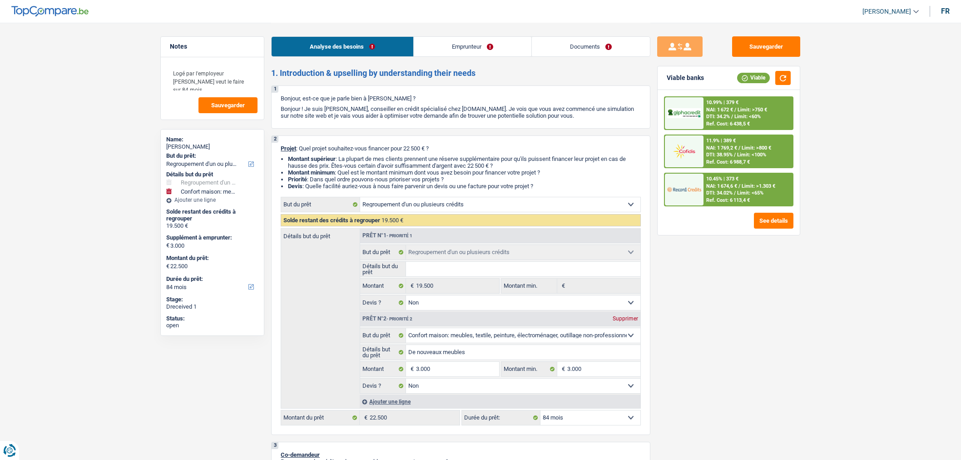
select select "refinancing"
select select "household"
select select "84"
select select "refinancing"
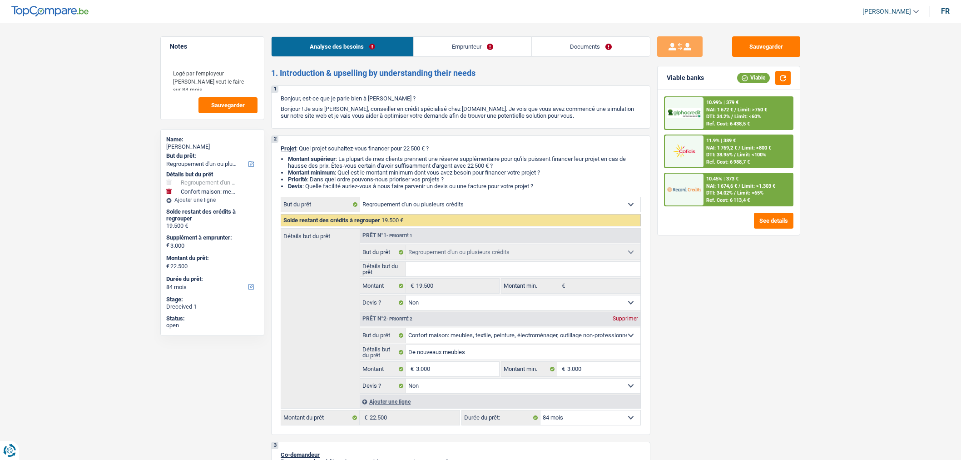
select select "refinancing"
select select "false"
select select "household"
select select "false"
select select "84"
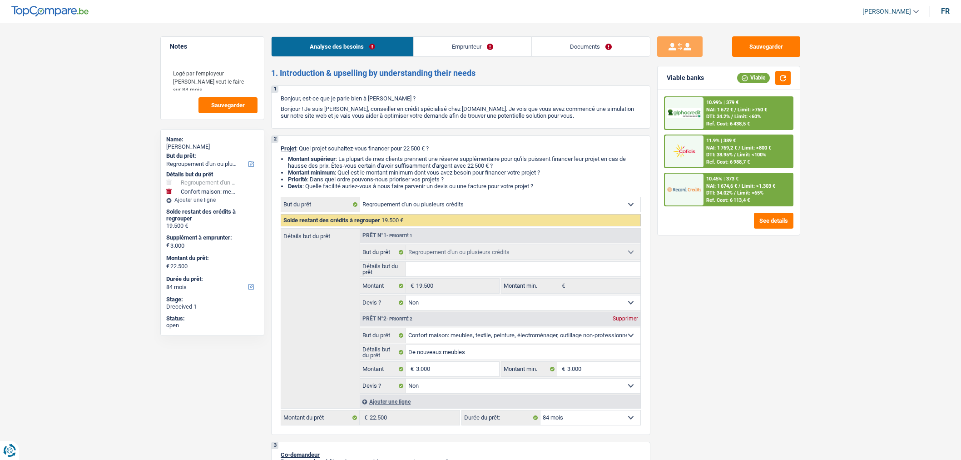
select select "publicEmployee"
select select "familyAllowances"
select select "netSalary"
select select "mealVouchers"
select select "other"
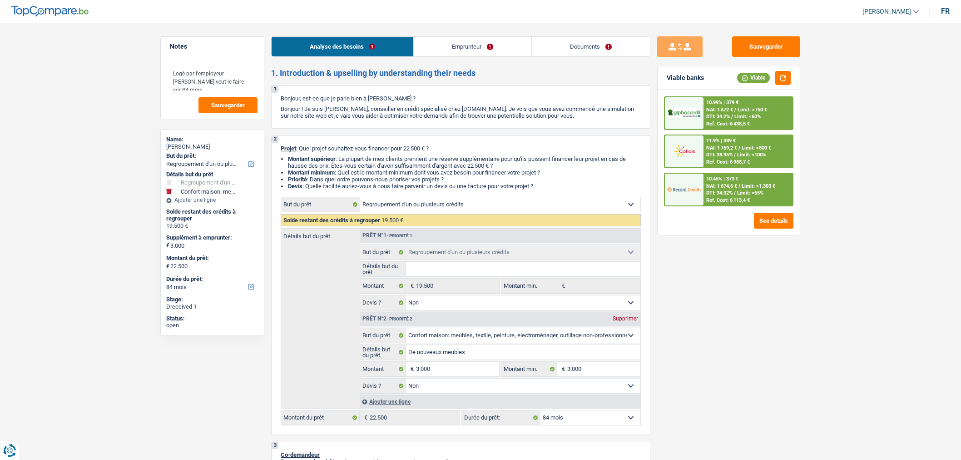
select select "liveWithParents"
select select "personalLoan"
select select "other"
select select "84"
select select "cardOrCredit"
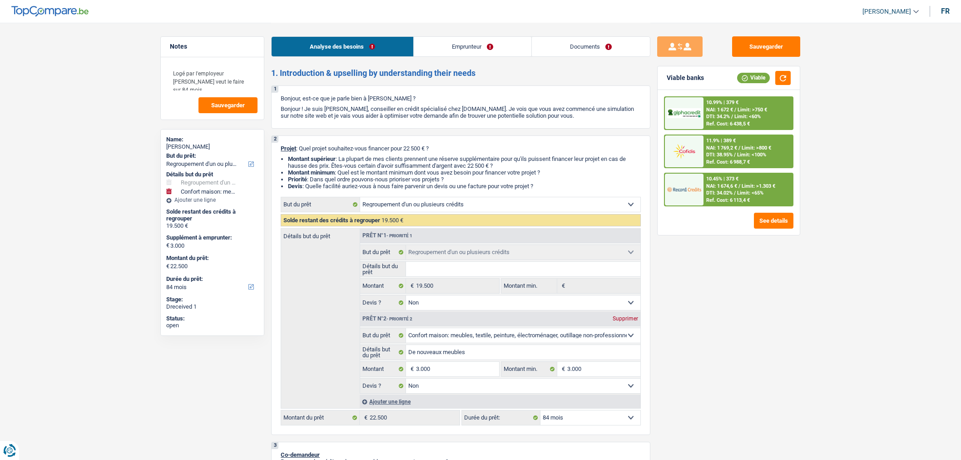
select select "cardOrCredit"
select select "personalLoan"
select select "familyEvent"
select select "120"
select select "refinancing"
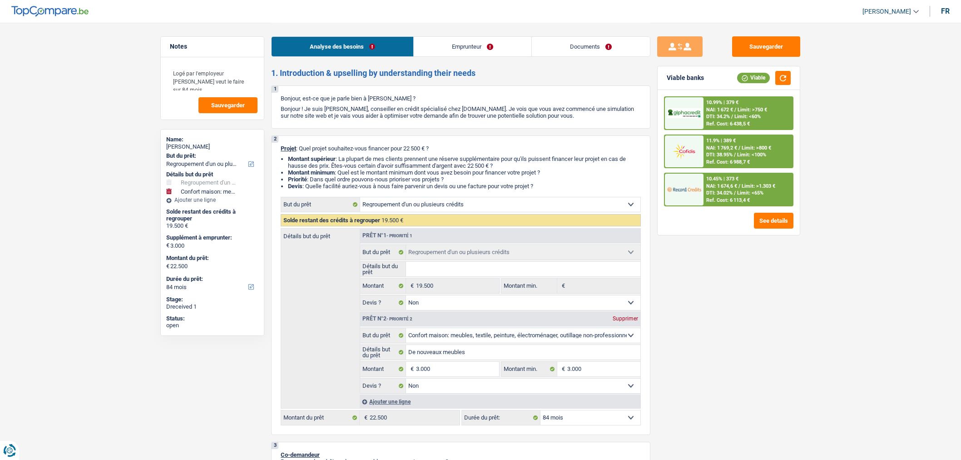
select select "refinancing"
select select "false"
select select "household"
select select "false"
select select "84"
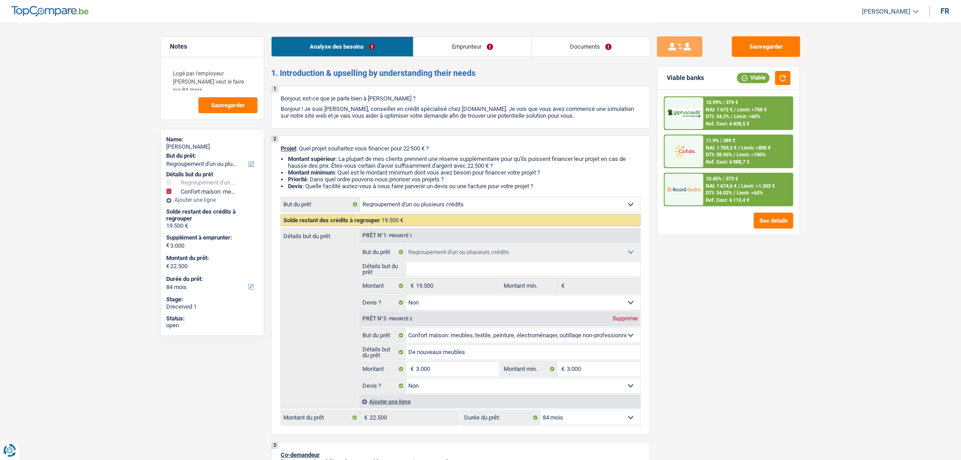
click at [614, 55] on link "Documents" at bounding box center [591, 47] width 118 height 20
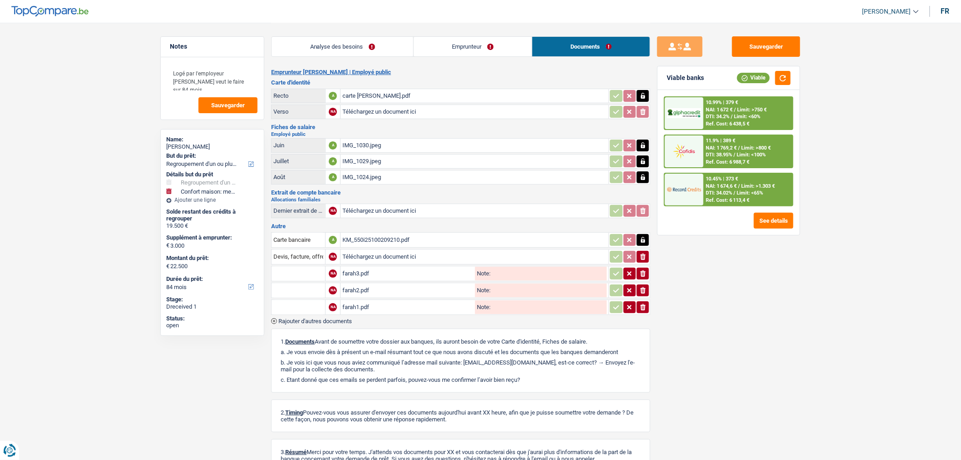
click at [309, 272] on input "text" at bounding box center [299, 273] width 50 height 15
click at [329, 287] on li "Fiche de paie Juillet" at bounding box center [322, 291] width 93 height 11
type input "Fiche de paie Juillet"
click at [319, 269] on input "Fiche de paie Juillet" at bounding box center [299, 273] width 50 height 15
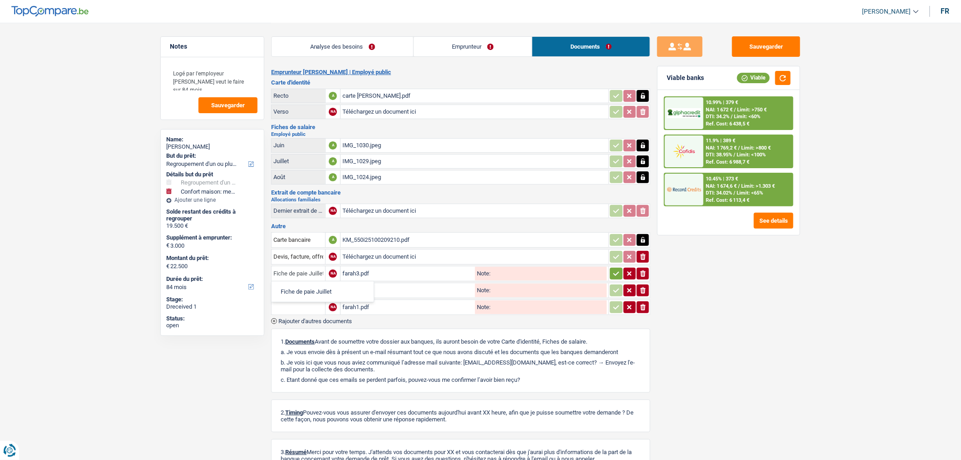
click at [319, 269] on input "Fiche de paie Juillet" at bounding box center [299, 273] width 50 height 15
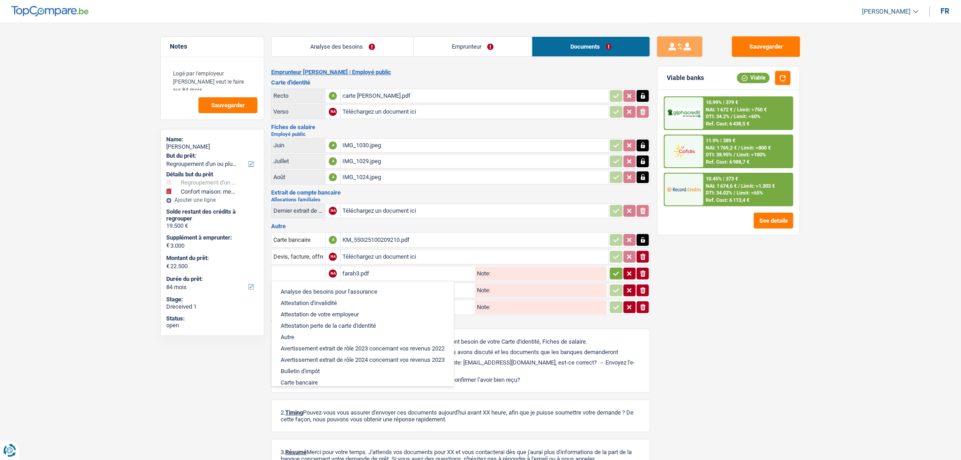
click at [473, 329] on div "1. Documents Avant de soumettre votre dossier aux banques, ils auront besoin de…" at bounding box center [460, 360] width 379 height 64
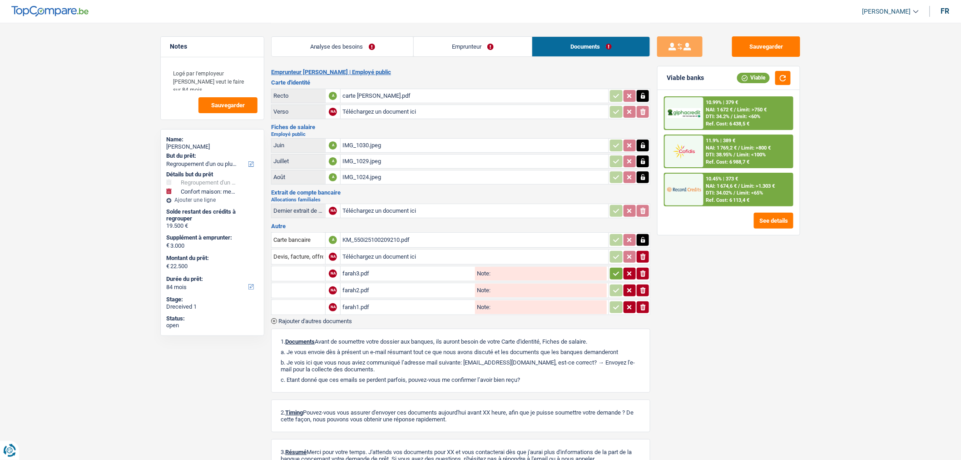
click at [335, 318] on span "Rajouter d'autres documents" at bounding box center [315, 321] width 74 height 6
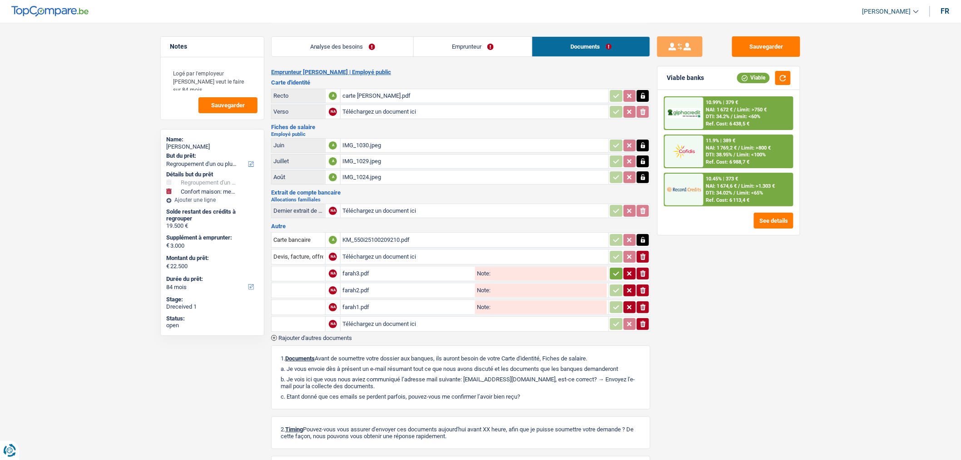
click at [315, 321] on input "text" at bounding box center [299, 324] width 50 height 15
drag, startPoint x: 335, startPoint y: 343, endPoint x: 338, endPoint y: 340, distance: 5.1
click at [338, 340] on ul "Extrait de compte de vos revenus Juillet Fiche de paie Juillet" at bounding box center [331, 347] width 120 height 33
click at [324, 352] on li "Fiche de paie Juillet" at bounding box center [331, 353] width 110 height 11
type input "Fiche de paie Juillet"
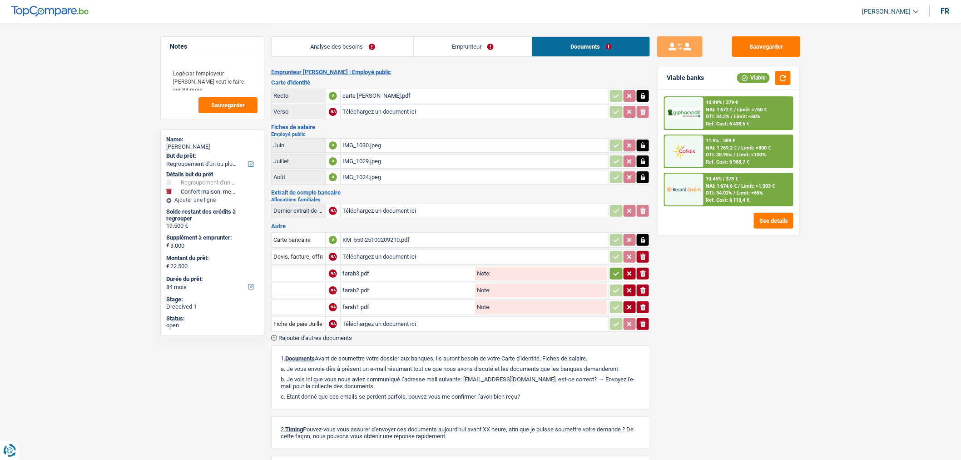
click at [357, 318] on input "Téléchargez un document ici" at bounding box center [475, 324] width 264 height 14
type input "C:\fakepath\07-2025 chatt farah.pdf"
click at [778, 48] on button "Sauvegarder" at bounding box center [766, 46] width 68 height 20
click at [751, 56] on button "Sauvegarder" at bounding box center [766, 46] width 68 height 20
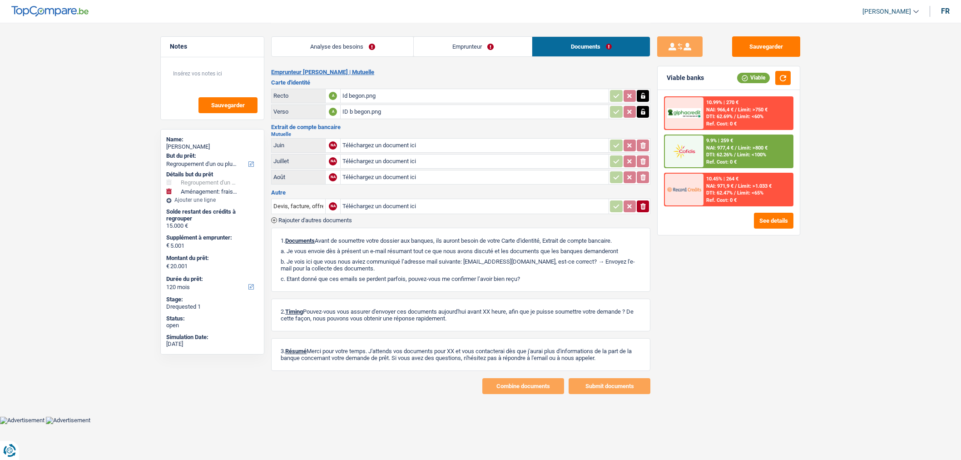
select select "refinancing"
select select "movingOrInstallation"
select select "120"
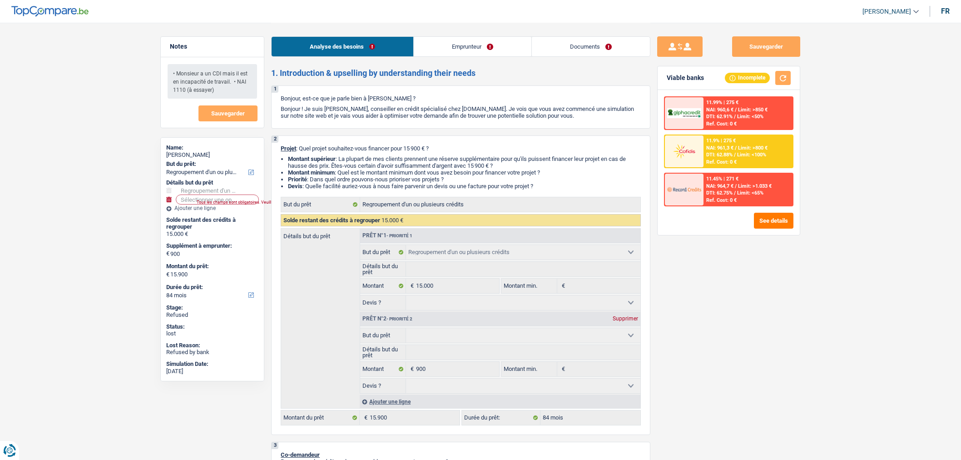
select select "refinancing"
select select "84"
select select "refinancing"
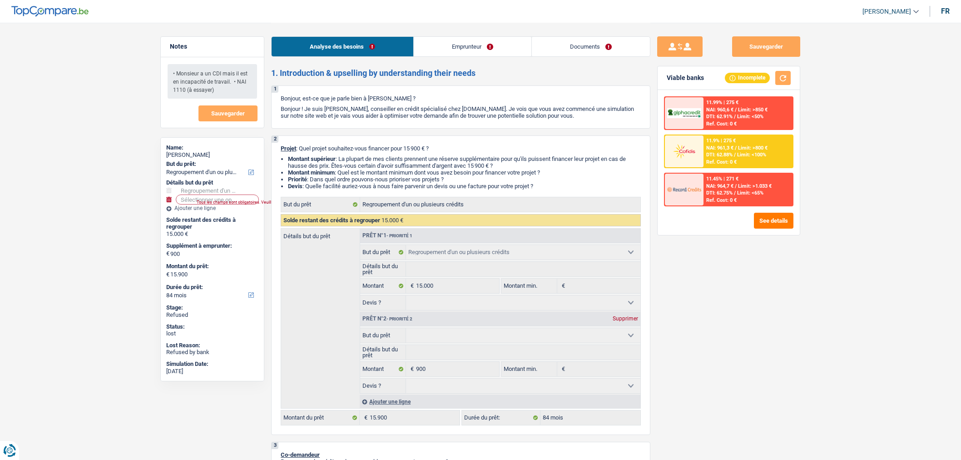
select select "84"
select select "mutuality"
select select "mutualityIndemnity"
select select "other"
select select "rents"
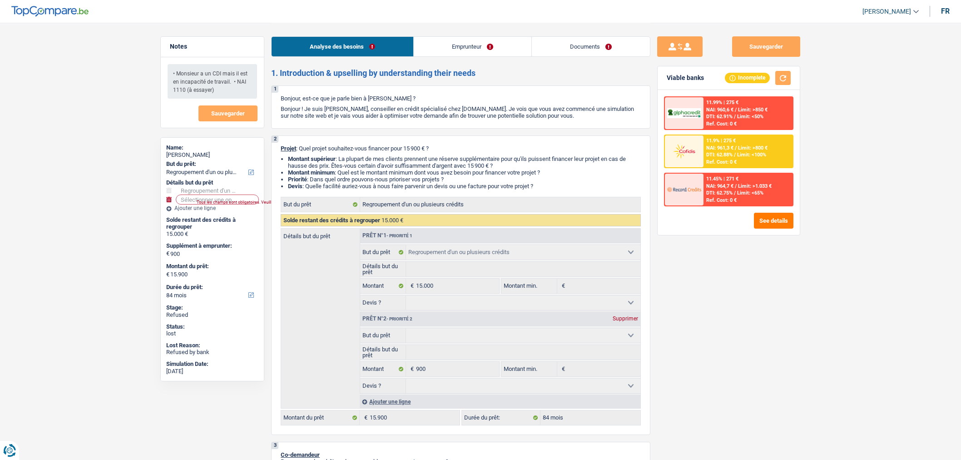
select select "personalLoan"
select select "other"
select select "120"
select select "cardOrCredit"
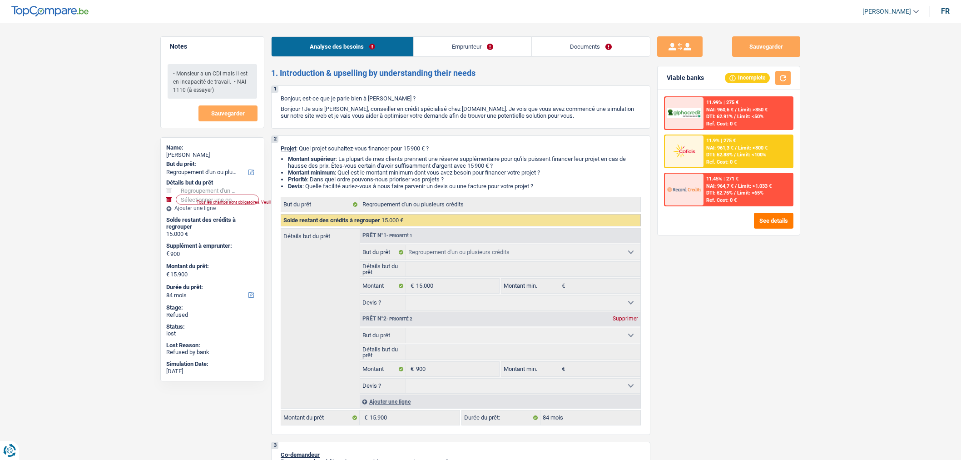
select select "refinancing"
select select "84"
drag, startPoint x: 0, startPoint y: 0, endPoint x: 606, endPoint y: 45, distance: 607.2
click at [606, 45] on link "Documents" at bounding box center [591, 47] width 118 height 20
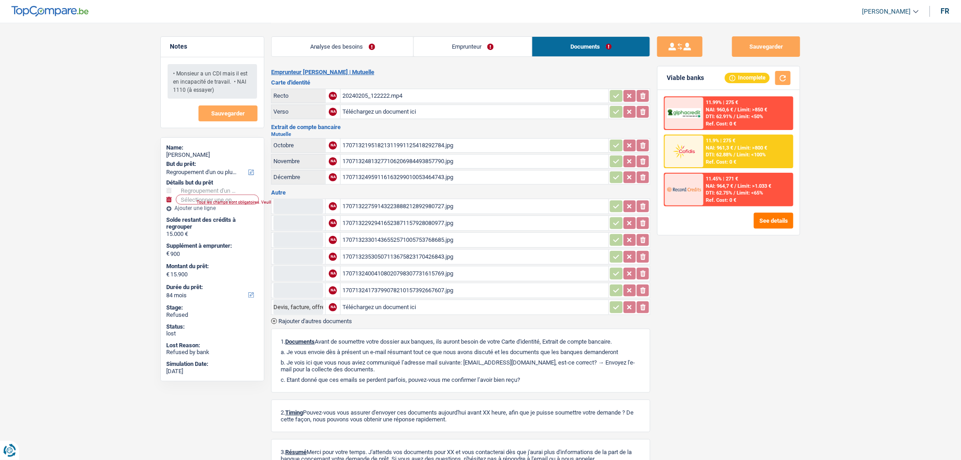
click at [491, 208] on div "17071322759143223888212892980727.jpg" at bounding box center [475, 206] width 264 height 14
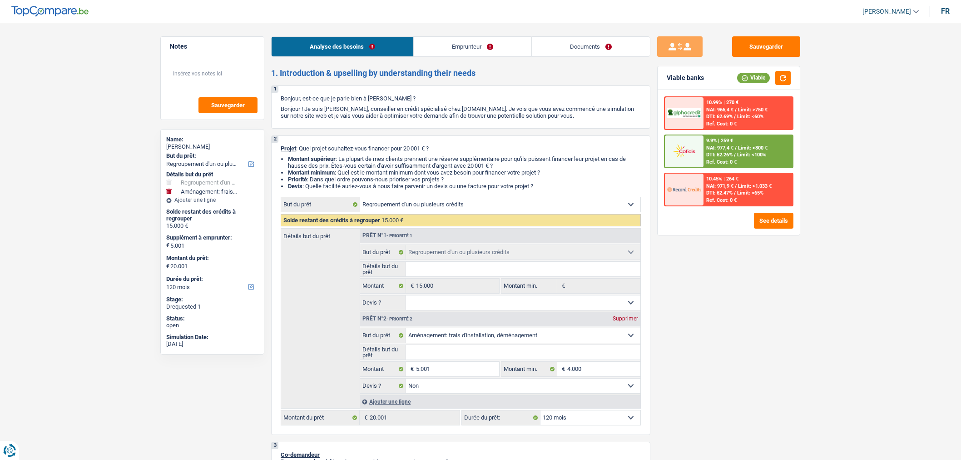
select select "refinancing"
select select "movingOrInstallation"
select select "120"
select select "refinancing"
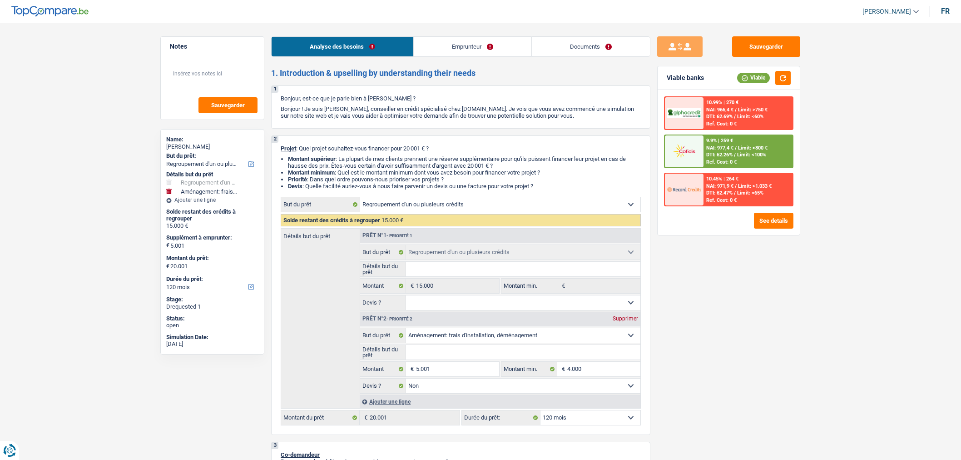
select select "refinancing"
select select "movingOrInstallation"
select select "false"
select select "120"
select select "mutuality"
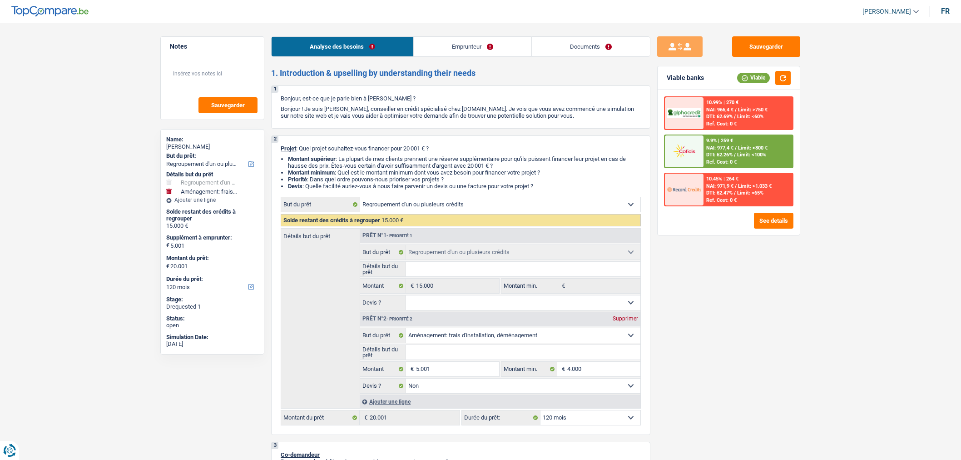
select select "mutualityIndemnity"
select select "other"
select select "rents"
select select "personalLoan"
select select "other"
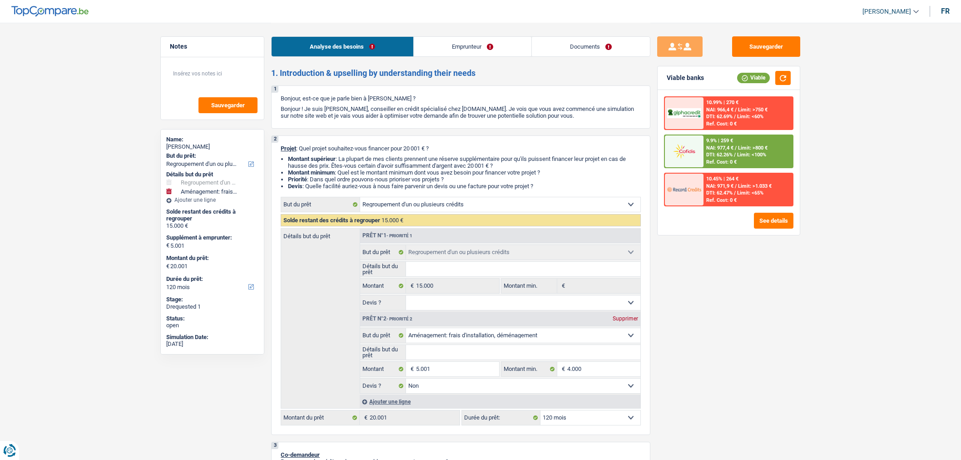
select select "120"
select select "cardOrCredit"
select select "refinancing"
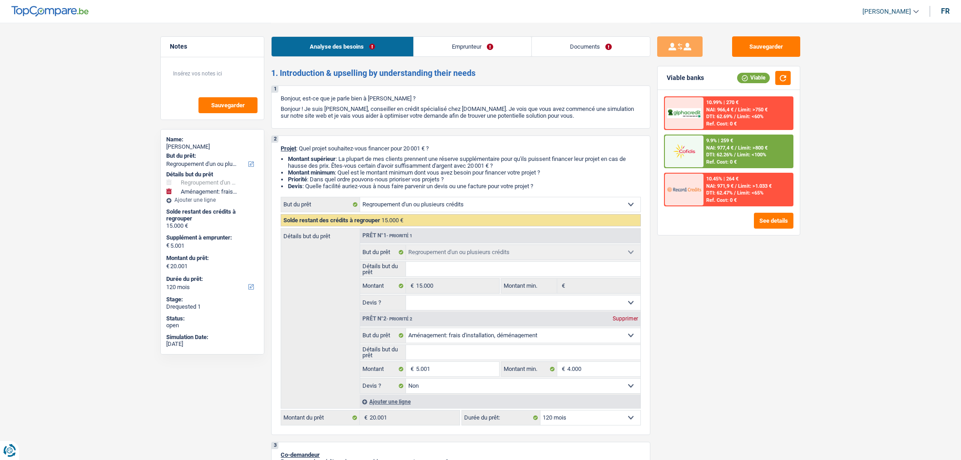
select select "movingOrInstallation"
select select "false"
select select "120"
select select "mutuality"
select select "mutualityIndemnity"
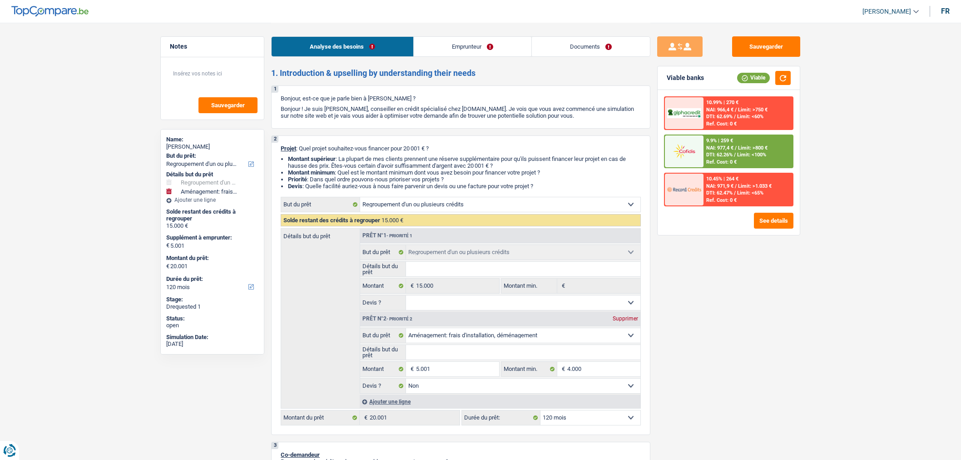
select select "other"
select select "[DEMOGRAPHIC_DATA]"
select select "BE"
drag, startPoint x: 0, startPoint y: 0, endPoint x: 450, endPoint y: 38, distance: 451.8
click at [450, 38] on link "Emprunteur" at bounding box center [473, 47] width 118 height 20
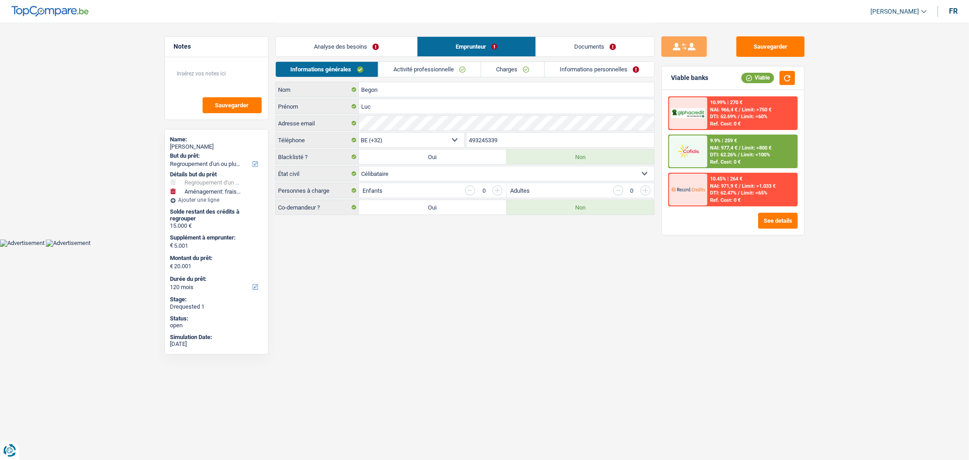
click at [430, 73] on link "Activité professionnelle" at bounding box center [429, 69] width 102 height 15
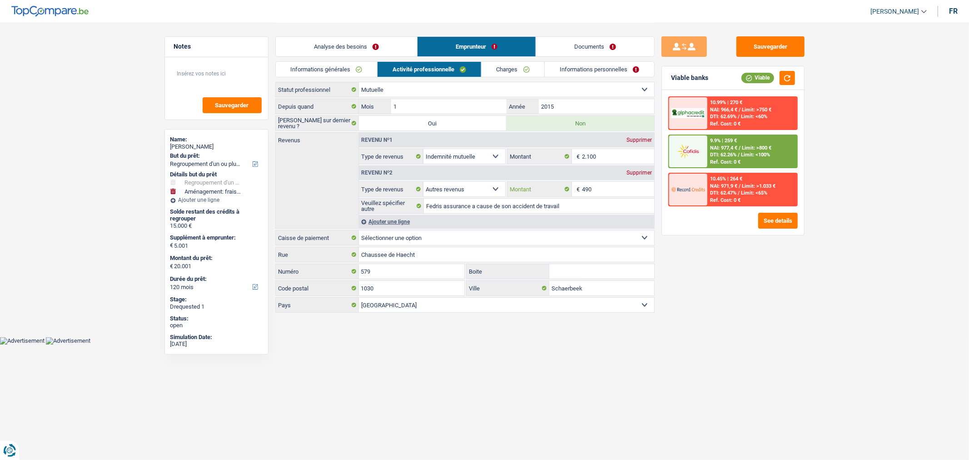
click at [606, 194] on input "490" at bounding box center [618, 189] width 72 height 15
click at [596, 47] on link "Documents" at bounding box center [595, 47] width 118 height 20
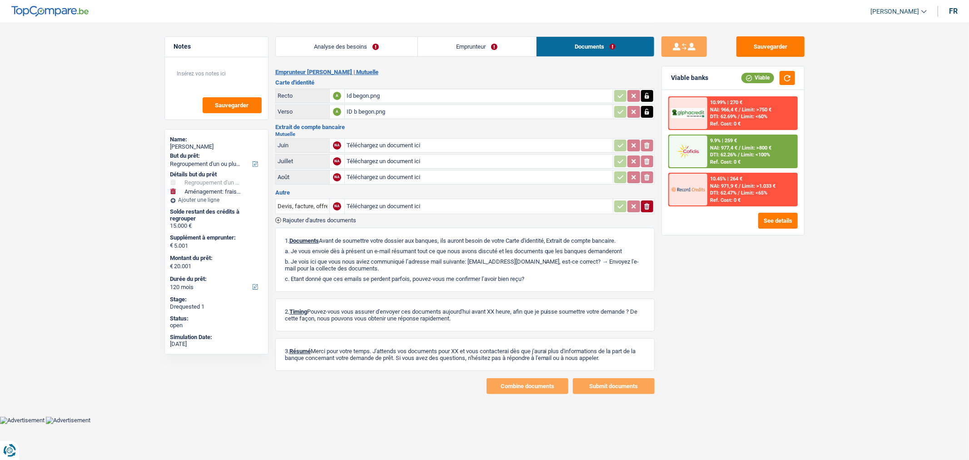
click at [326, 217] on span "Rajouter d'autres documents" at bounding box center [320, 220] width 74 height 6
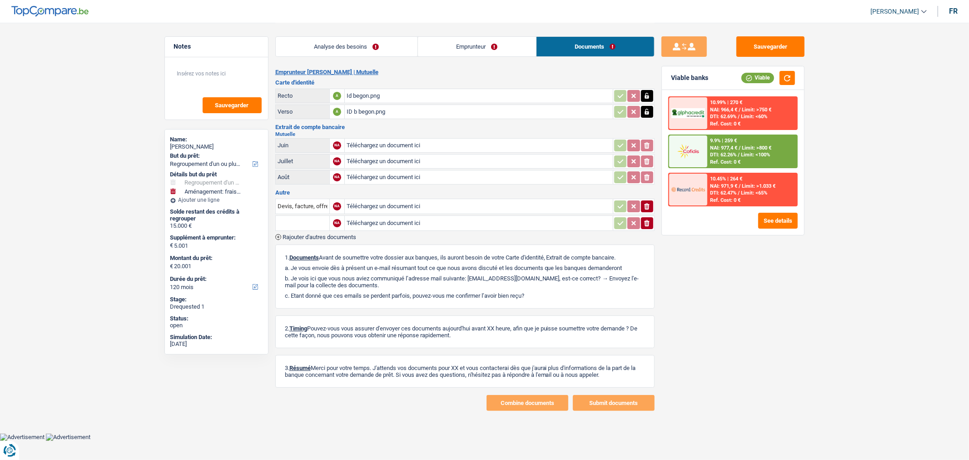
click at [325, 235] on span "Rajouter d'autres documents" at bounding box center [320, 237] width 74 height 6
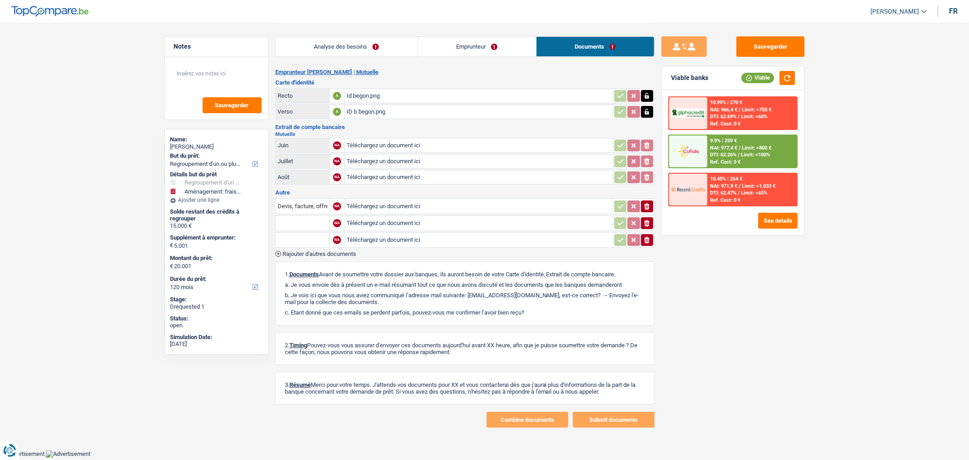
click at [321, 251] on span "Rajouter d'autres documents" at bounding box center [320, 254] width 74 height 6
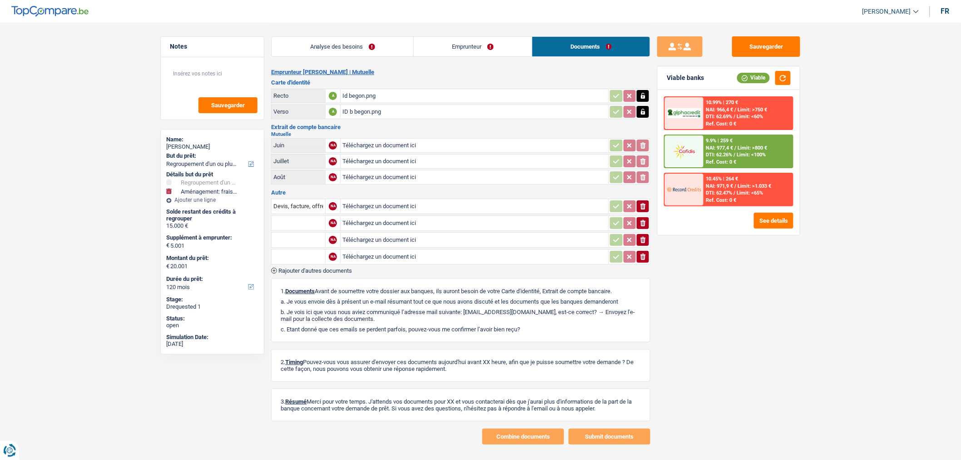
click at [472, 251] on input "Téléchargez un document ici" at bounding box center [475, 257] width 264 height 14
click at [415, 223] on input "Téléchargez un document ici" at bounding box center [475, 223] width 264 height 14
click at [869, 269] on main "Notes Sauvegarder Name: [PERSON_NAME] But du prêt: Confort maison: meubles, tex…" at bounding box center [480, 233] width 961 height 467
click at [379, 219] on input "Téléchargez un document ici" at bounding box center [475, 223] width 264 height 14
type input "C:\fakepath\export_[FINANCIAL_ID]_20251007_1553.pdf"
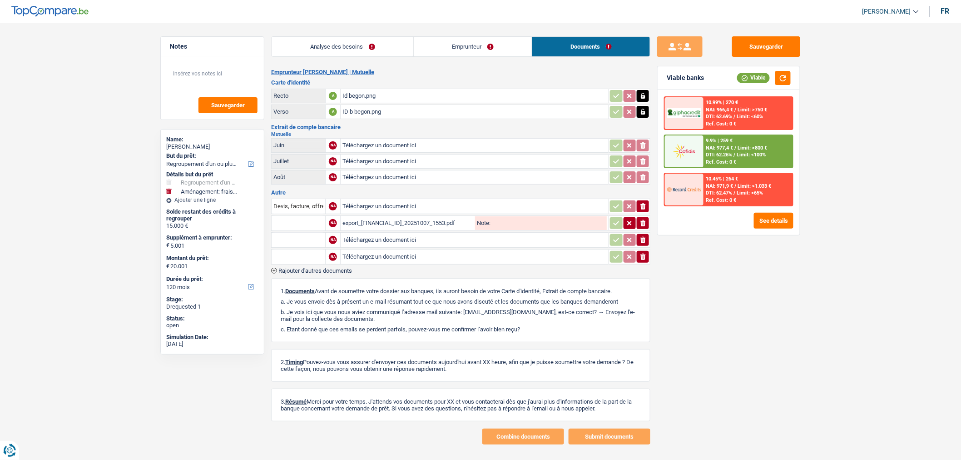
click at [360, 239] on input "Téléchargez un document ici" at bounding box center [475, 240] width 264 height 14
type input "C:\fakepath\export_[FINANCIAL_ID]_20251007_1555.pdf"
click at [351, 174] on input "Téléchargez un document ici" at bounding box center [475, 177] width 264 height 14
type input "C:\fakepath\export_[FINANCIAL_ID]_20251007_1554.pdf"
click at [382, 155] on input "Téléchargez un document ici" at bounding box center [475, 161] width 264 height 14
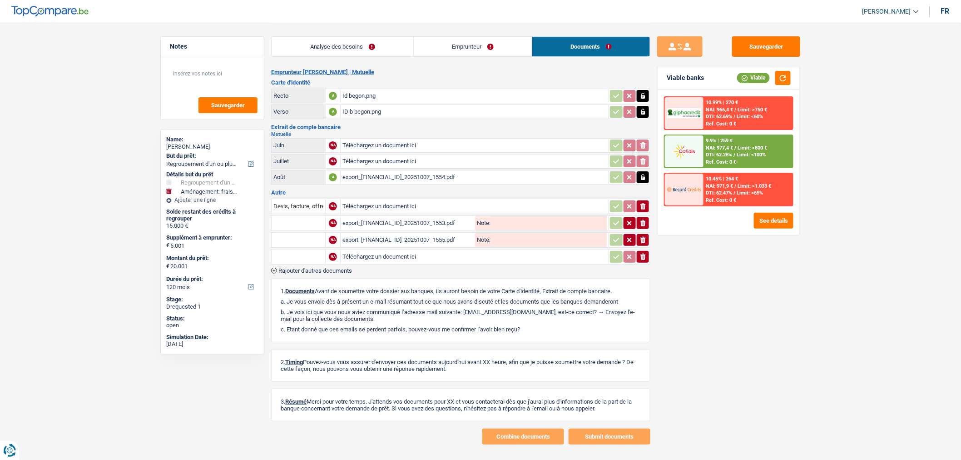
type input "C:\fakepath\export_[FINANCIAL_ID]_20251007_1554 (1).pdf"
click at [388, 224] on div "export_[FINANCIAL_ID]_20251007_1553.pdf" at bounding box center [408, 223] width 131 height 14
click at [307, 226] on input "text" at bounding box center [299, 223] width 50 height 15
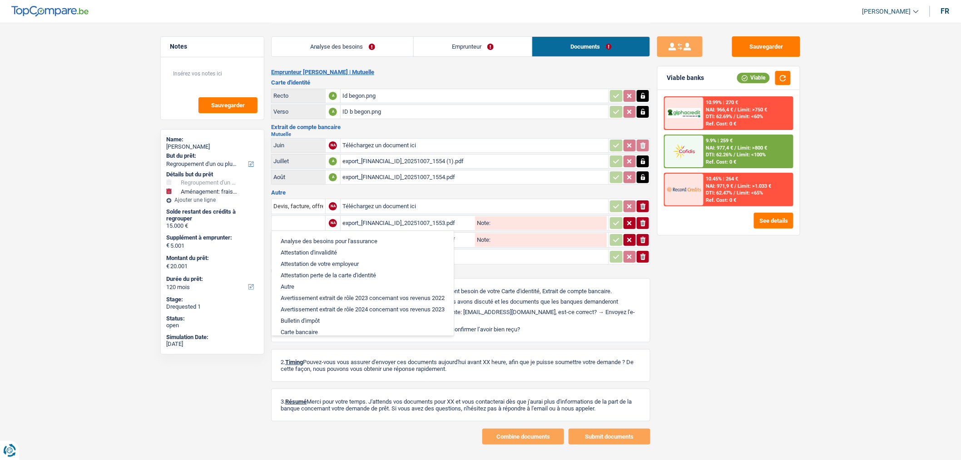
type input "e"
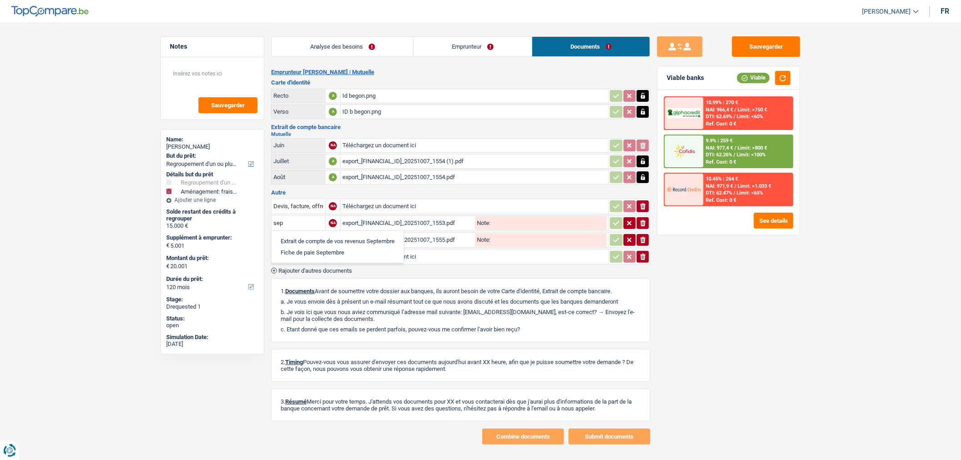
click at [305, 237] on li "Extrait de compte de vos revenus Septembre" at bounding box center [337, 240] width 123 height 11
type input "Extrait de compte de vos revenus Septembre"
click at [297, 239] on input "text" at bounding box center [299, 240] width 50 height 15
click at [310, 252] on li "Extrait de compte de vos revenus Août" at bounding box center [329, 257] width 107 height 11
type input "Extrait de compte de vos revenus Août"
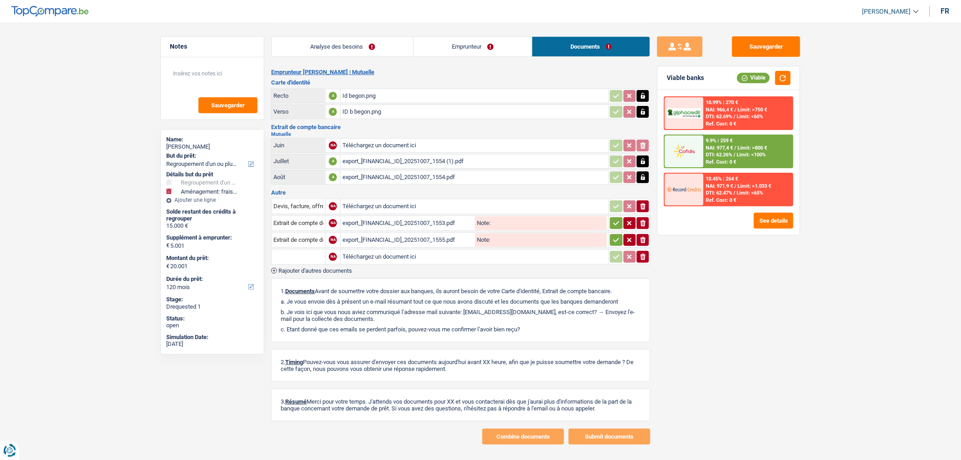
click at [617, 224] on icon "button" at bounding box center [616, 223] width 7 height 9
click at [621, 237] on button "button" at bounding box center [616, 240] width 12 height 12
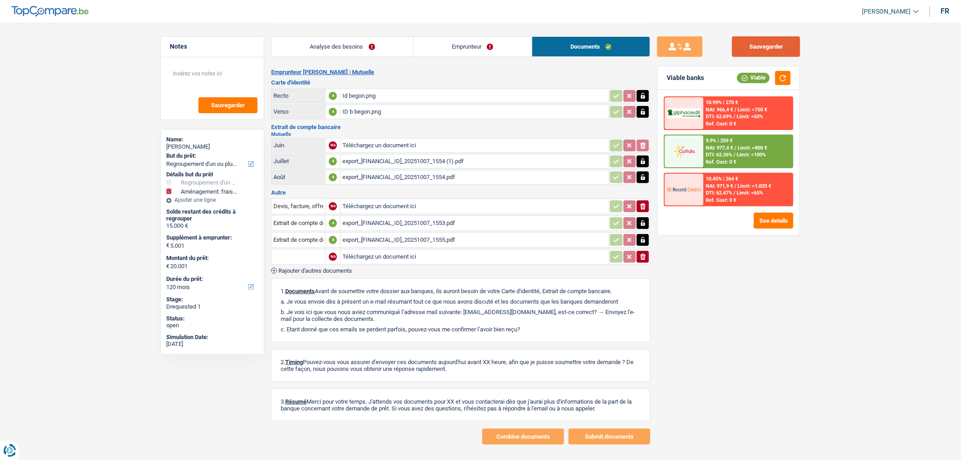
click at [759, 37] on button "Sauvegarder" at bounding box center [766, 46] width 68 height 20
click at [759, 53] on button "Sauvegarder" at bounding box center [766, 46] width 68 height 20
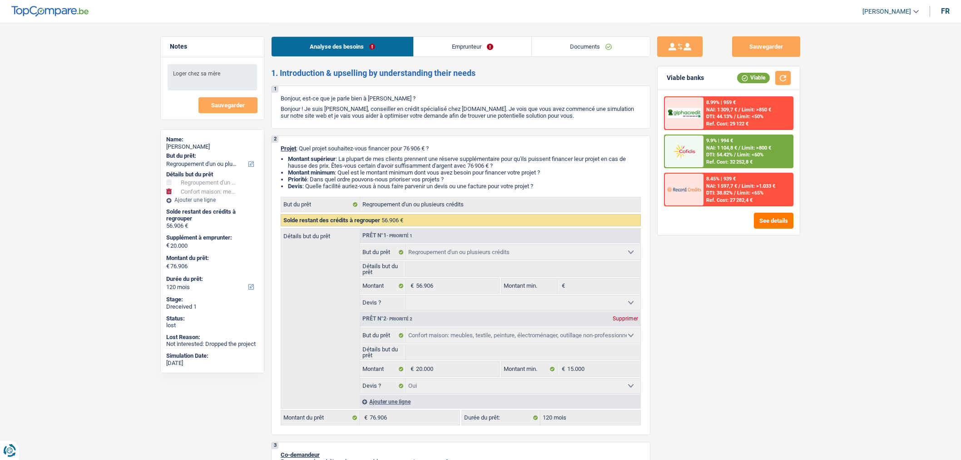
select select "refinancing"
select select "household"
select select "120"
select select "refinancing"
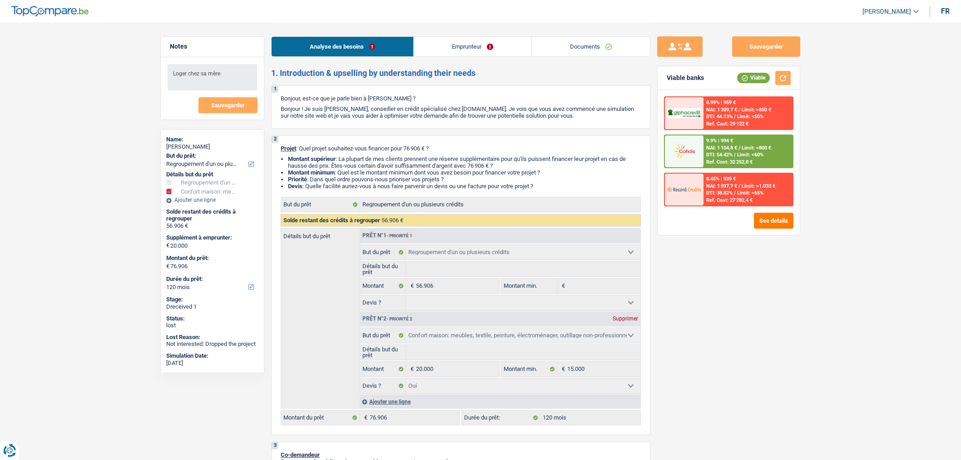
select select "refinancing"
select select "household"
select select "yes"
select select "120"
select select "publicEmployee"
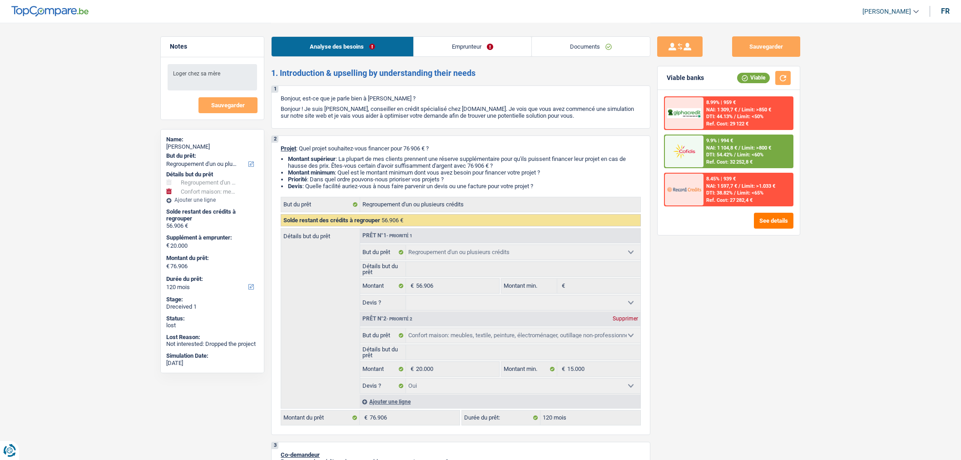
select select "netSalary"
select select "mealVouchers"
select select "liveWithParents"
select select "personalLoan"
select select "loanRepayment"
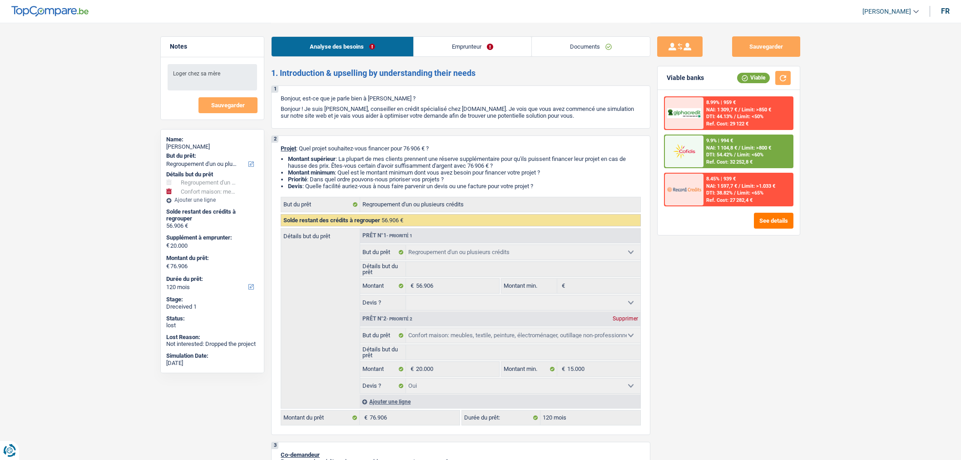
select select "84"
select select "personalLoan"
select select "loanRepayment"
select select "120"
select select "personalLoan"
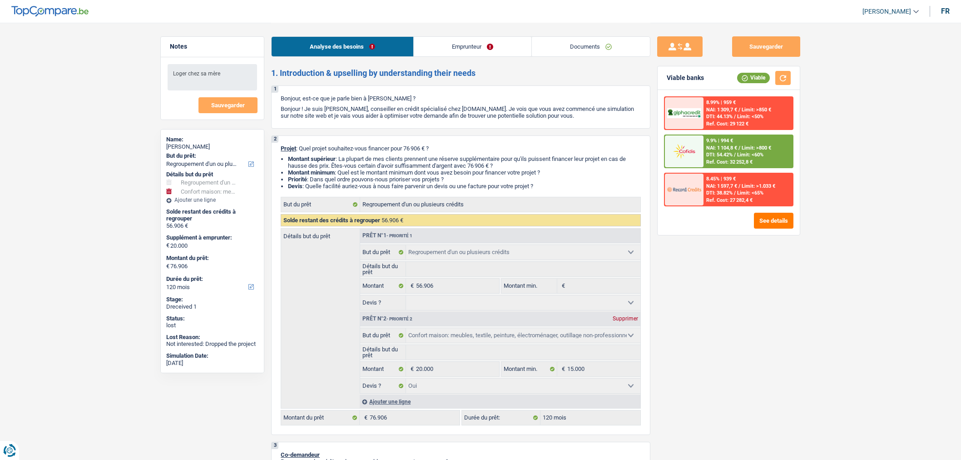
select select "familyEvent"
select select "18"
select select "refinancing"
select select "household"
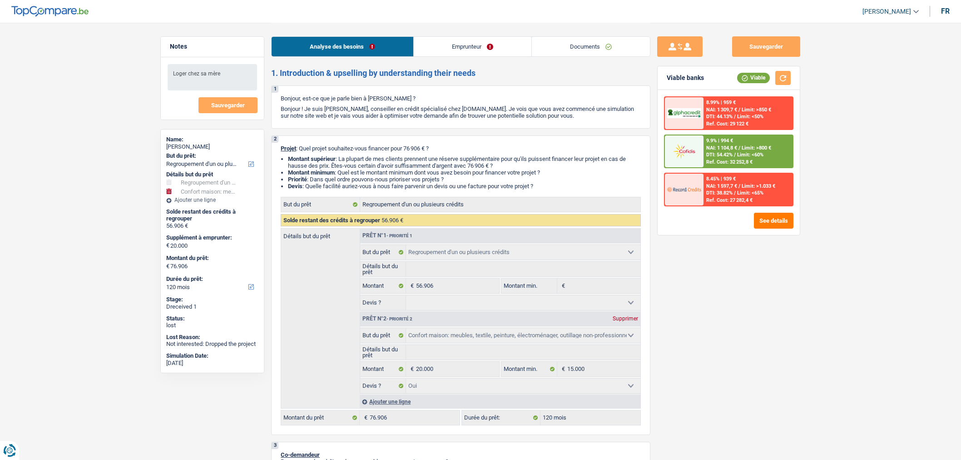
select select "yes"
select select "120"
click at [468, 53] on link "Emprunteur" at bounding box center [473, 47] width 118 height 20
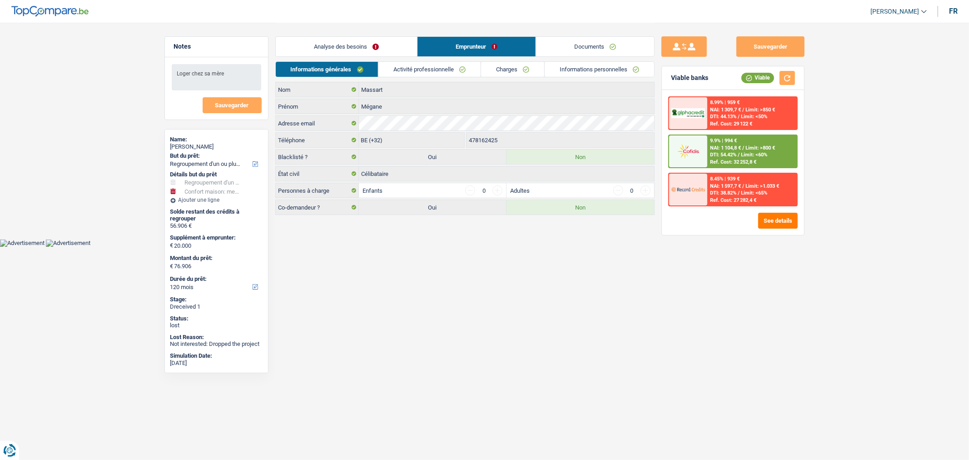
click at [584, 44] on link "Documents" at bounding box center [595, 47] width 118 height 20
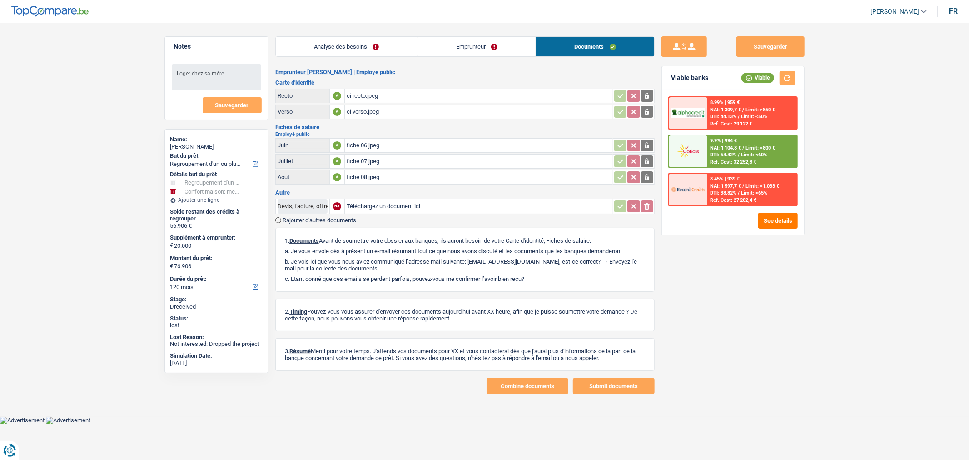
click at [350, 54] on link "Analyse des besoins" at bounding box center [347, 47] width 142 height 20
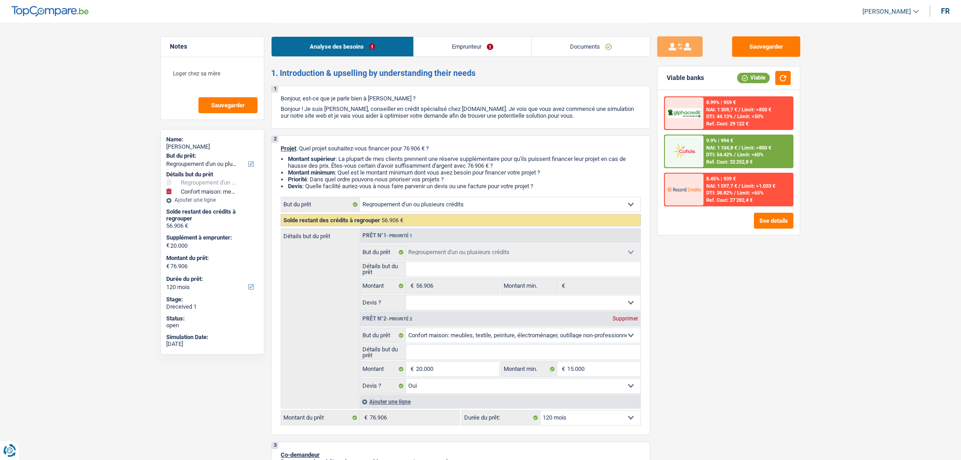
select select "refinancing"
select select "household"
select select "120"
select select "refinancing"
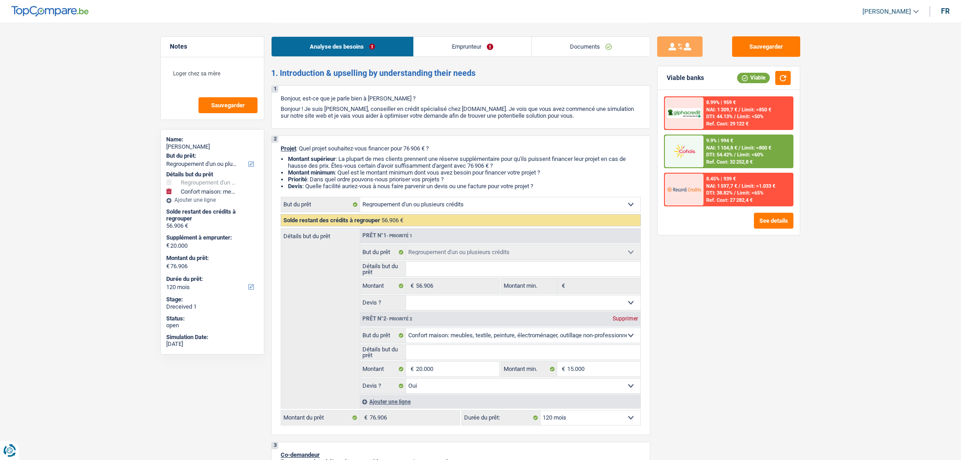
select select "refinancing"
select select "household"
select select "yes"
select select "120"
select select "publicEmployee"
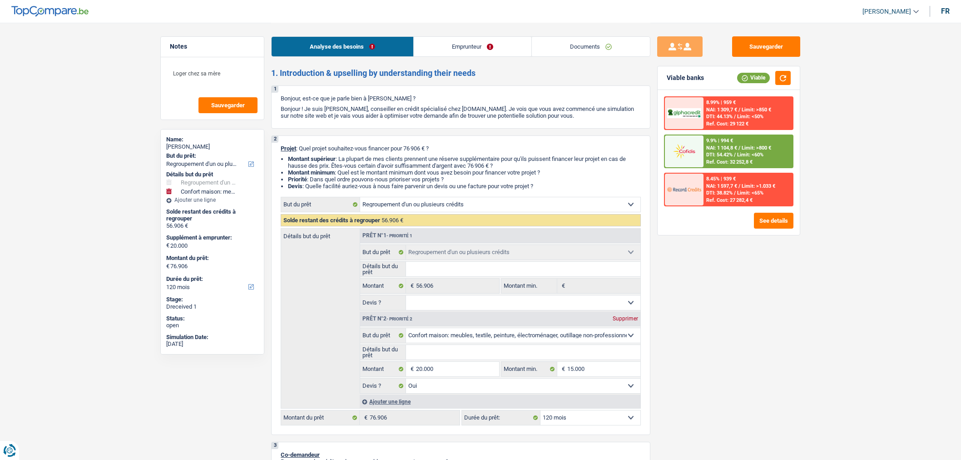
select select "netSalary"
select select "mealVouchers"
select select "liveWithParents"
select select "personalLoan"
select select "loanRepayment"
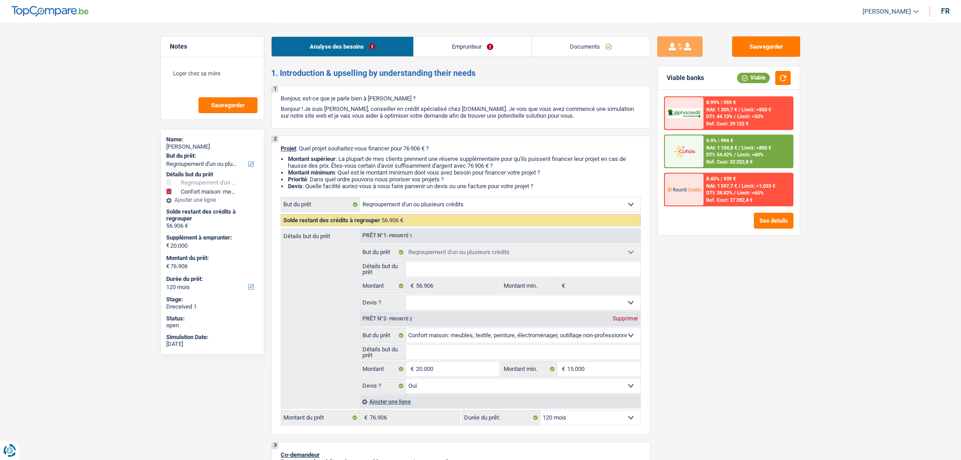
select select "84"
select select "personalLoan"
select select "loanRepayment"
select select "120"
select select "personalLoan"
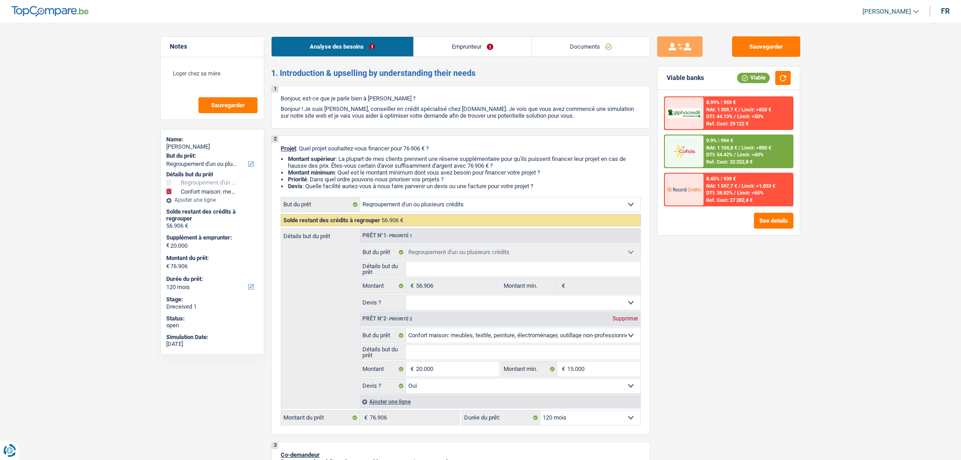
select select "familyEvent"
select select "18"
select select "refinancing"
select select "household"
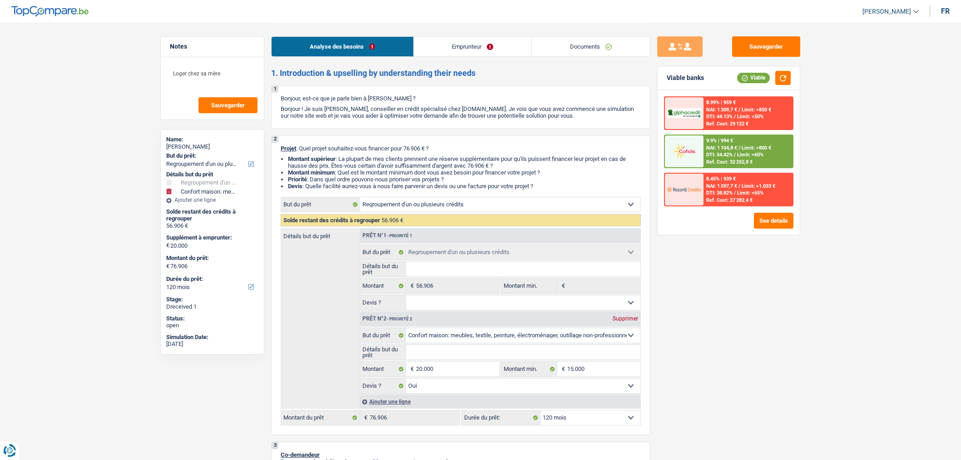
select select "yes"
select select "120"
click at [610, 375] on input "15.000" at bounding box center [604, 369] width 74 height 15
type input "1"
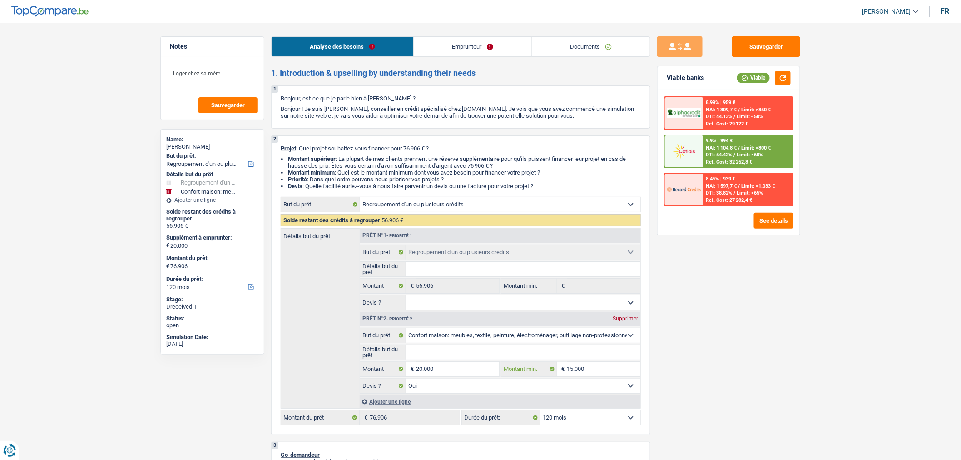
type input "1"
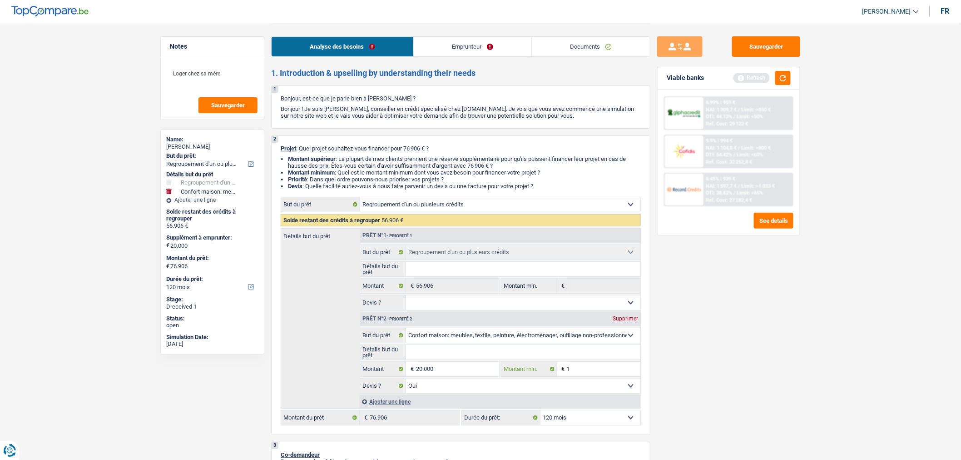
type input "10"
type input "100"
type input "1.000"
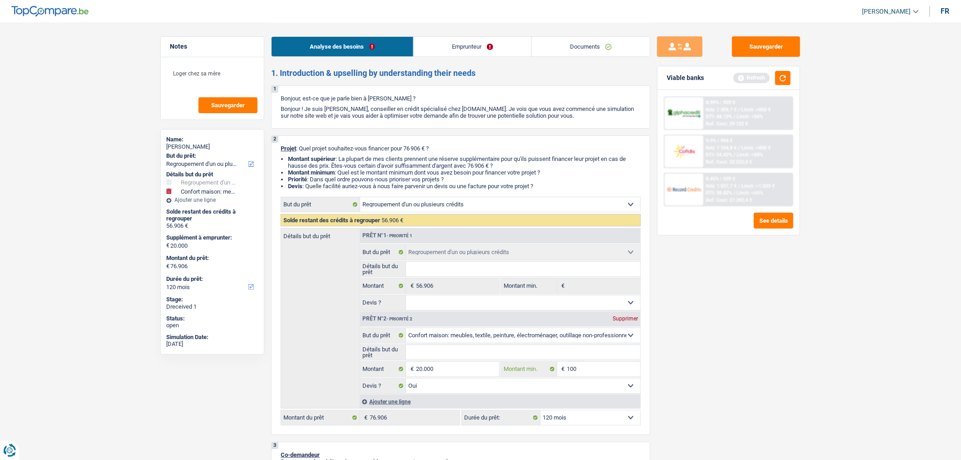
type input "1.000"
type input "10.001"
click at [786, 82] on button "button" at bounding box center [783, 78] width 15 height 14
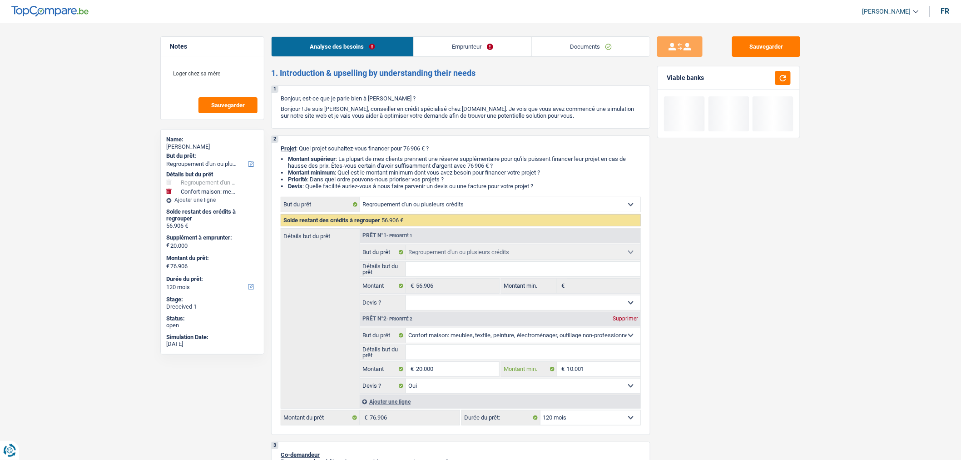
click at [597, 375] on input "10.001" at bounding box center [604, 369] width 74 height 15
type input "1.000"
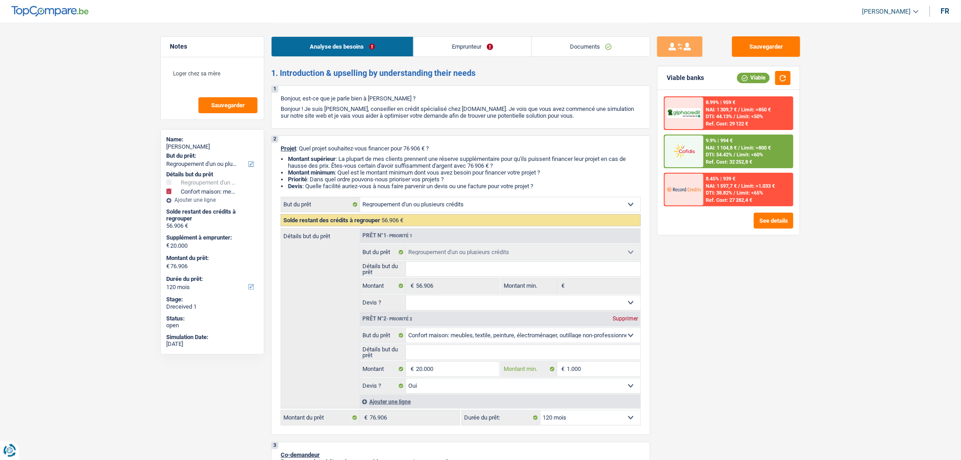
type input "10.000"
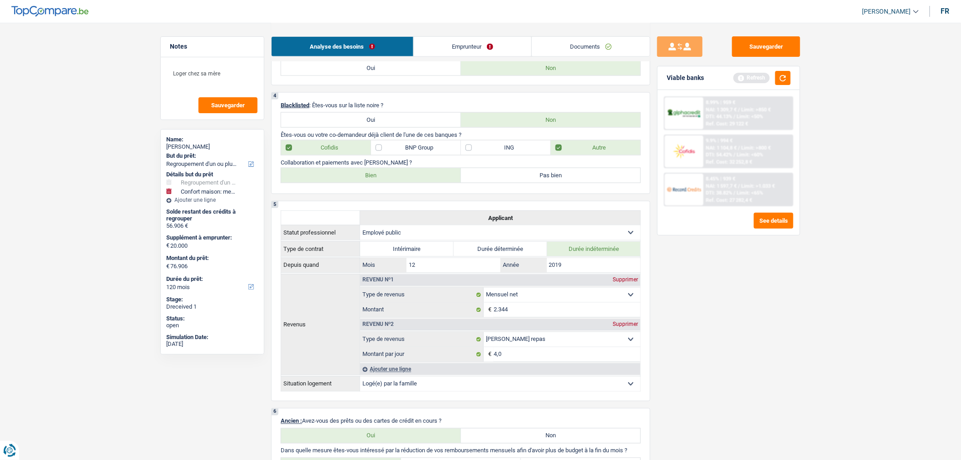
scroll to position [347, 0]
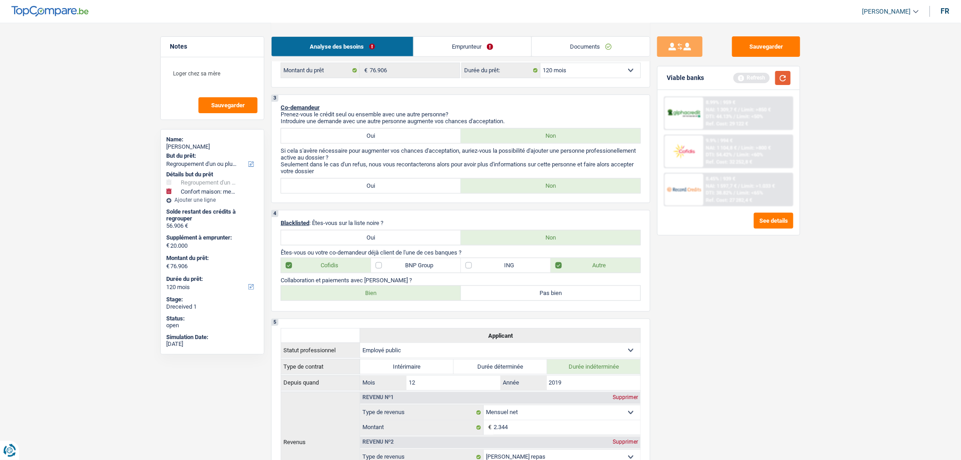
type input "10.000"
click at [782, 82] on button "button" at bounding box center [783, 78] width 15 height 14
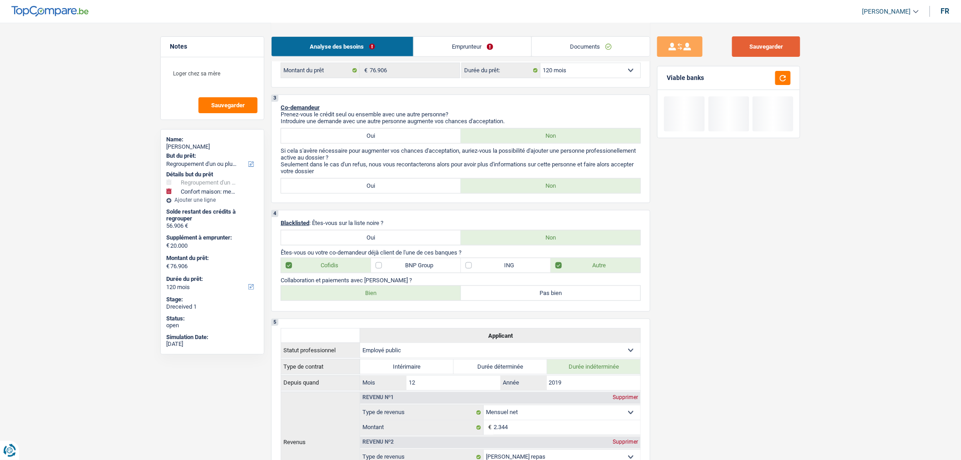
click at [766, 49] on button "Sauvegarder" at bounding box center [766, 46] width 68 height 20
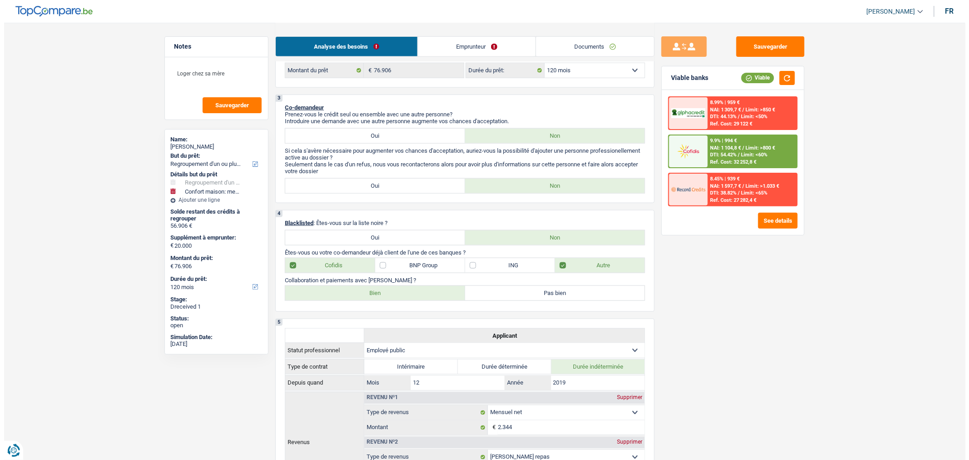
scroll to position [0, 0]
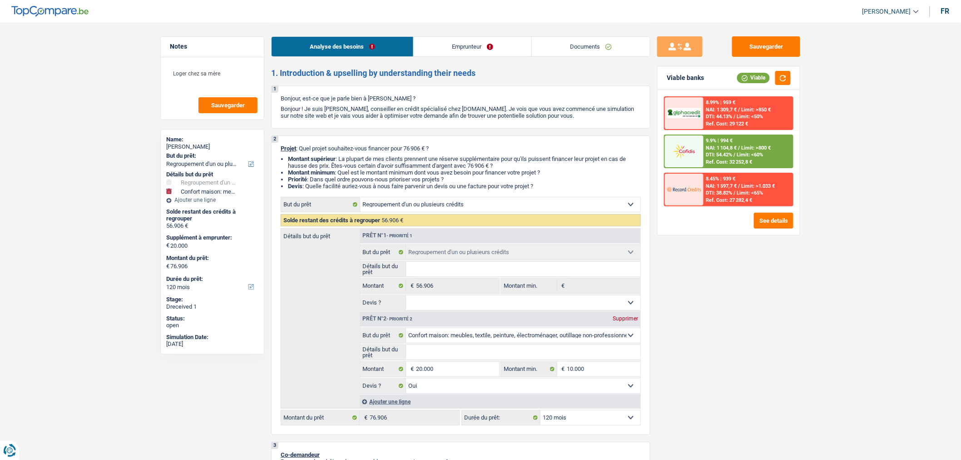
click at [600, 51] on link "Documents" at bounding box center [591, 47] width 118 height 20
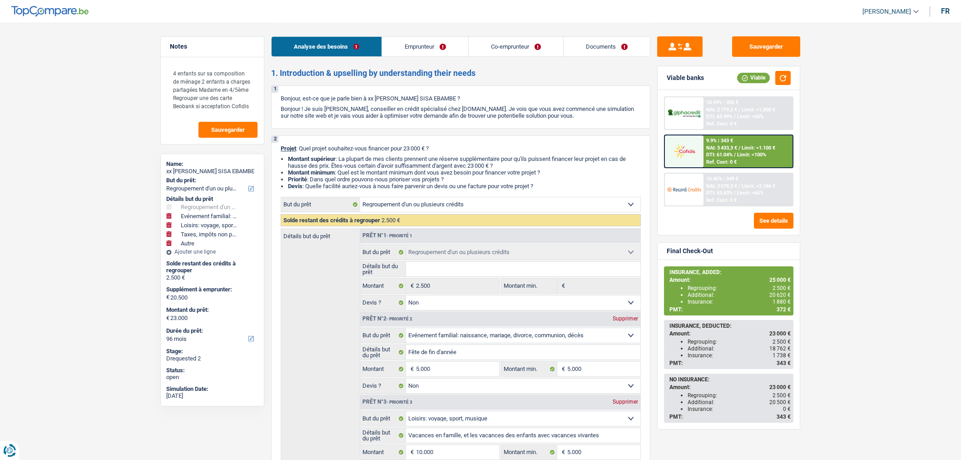
select select "refinancing"
select select "familyEvent"
select select "hobbies"
select select "taxes"
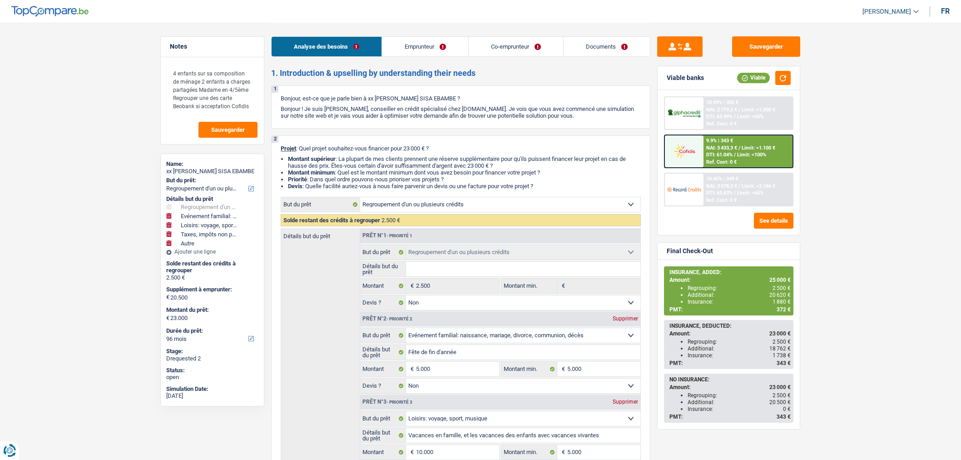
select select "other"
select select "96"
select select "refinancing"
select select "false"
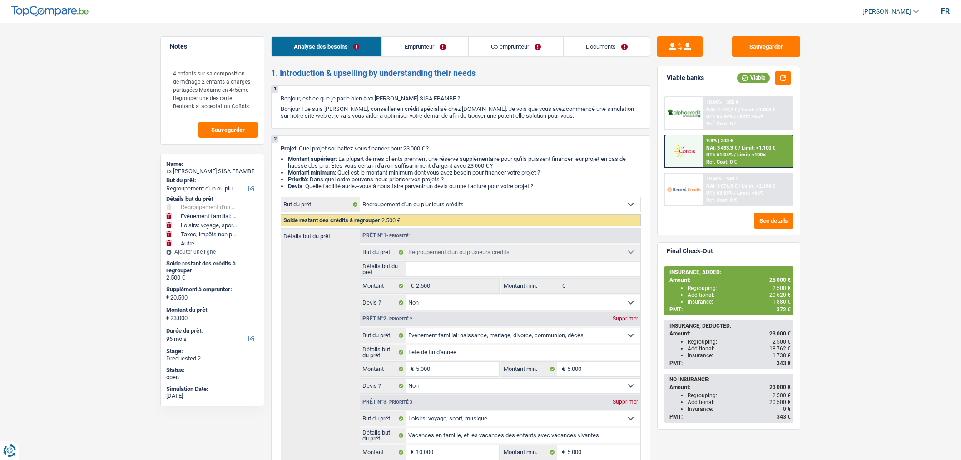
select select "familyEvent"
select select "false"
select select "hobbies"
select select "false"
select select "taxes"
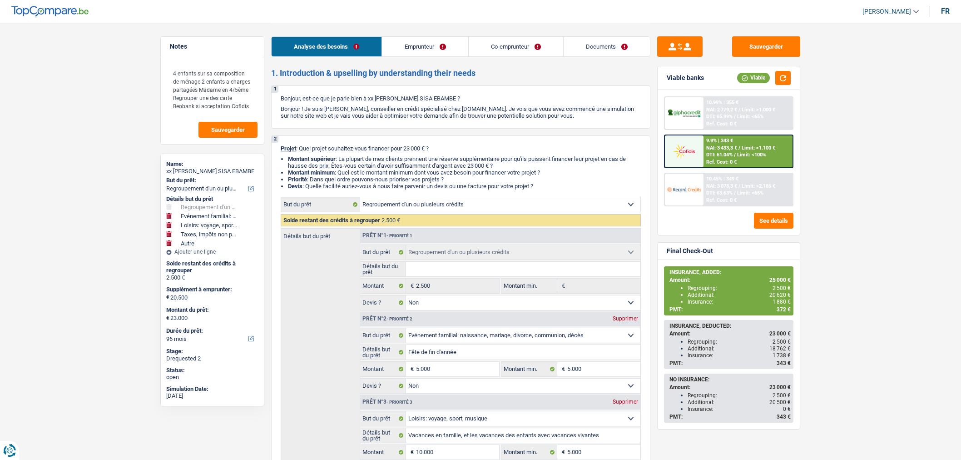
select select "false"
select select "other"
select select "96"
select select "publicEmployee"
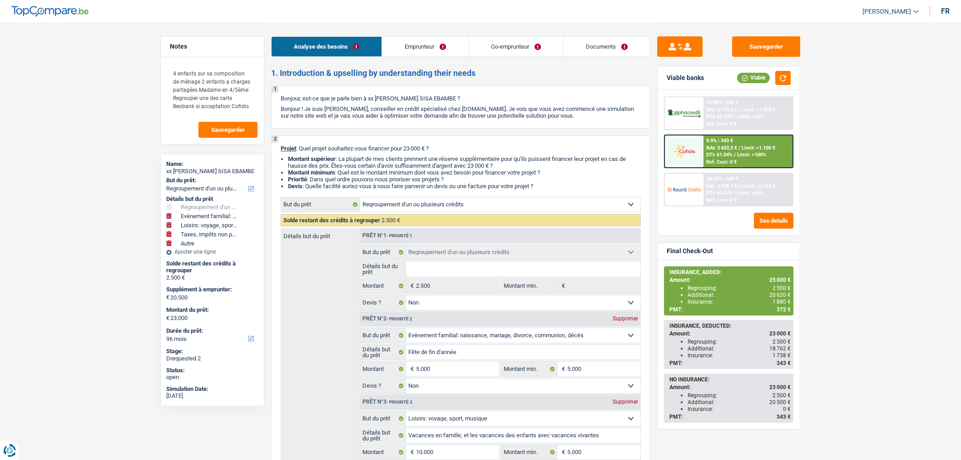
select select "netSalary"
select select "mealVouchers"
select select "familyAllowances"
select select "netSalary"
select select "familyAllowances"
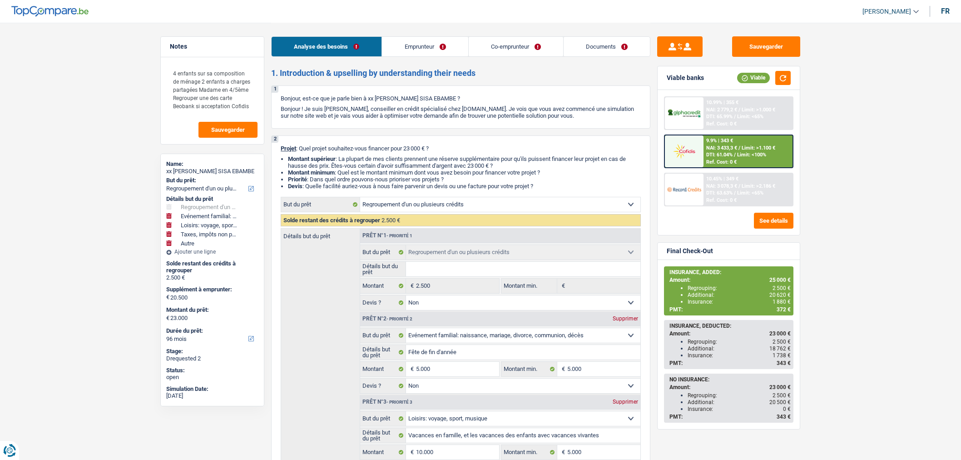
select select "mealVouchers"
select select "ownerWithMortgage"
select select "mortgage"
select select "300"
select select "personalLoan"
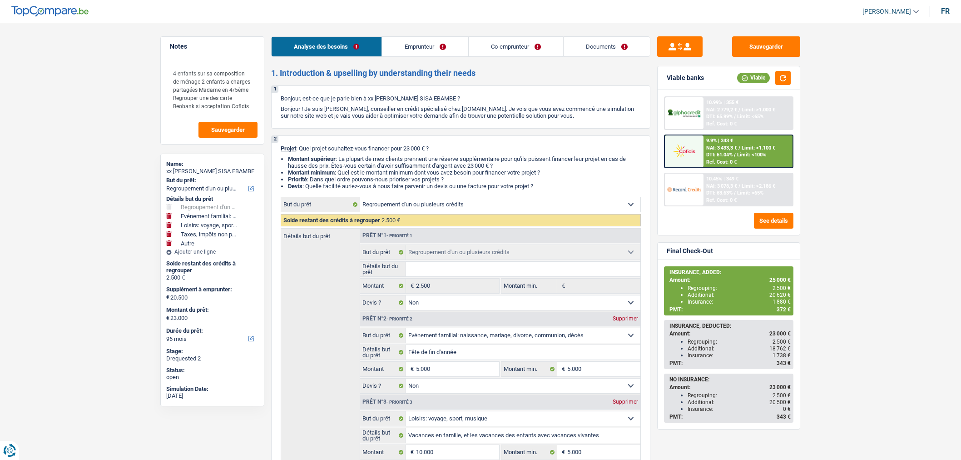
select select "familyEvent"
select select "84"
select select "personalLoan"
select select "hobbies"
select select "84"
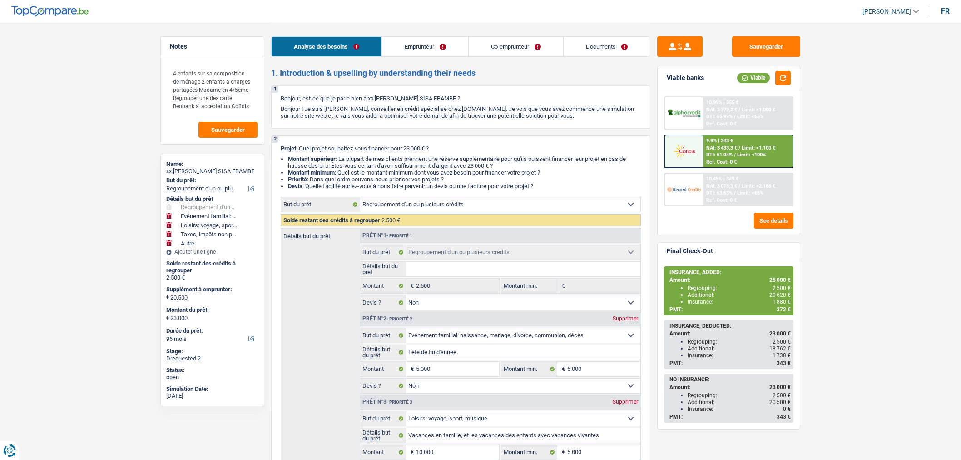
select select "carLoan"
select select "60"
select select "carLoan"
select select "60"
select select "cardOrCredit"
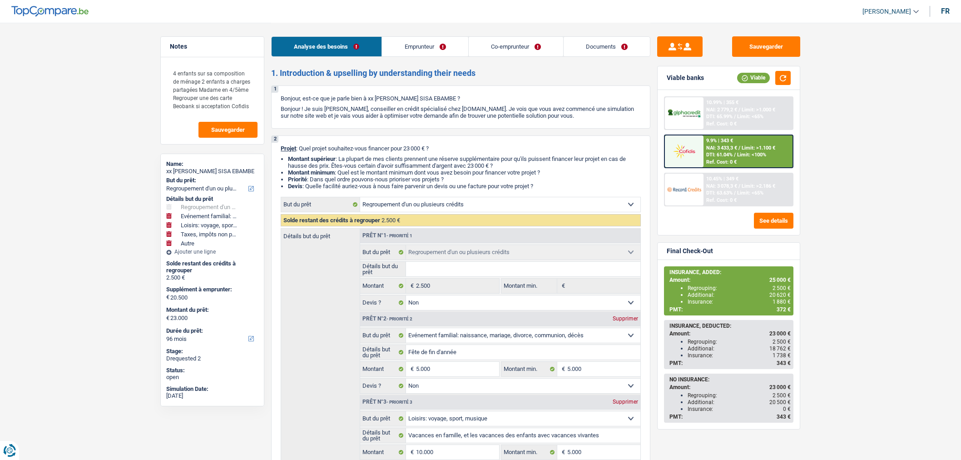
select select "cardOrCredit"
select select "refinancing"
select select "false"
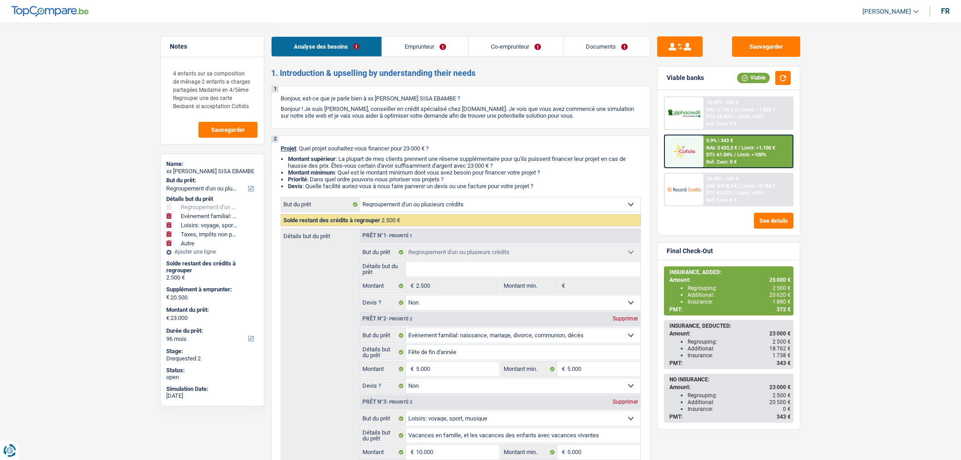
select select "familyEvent"
select select "false"
select select "hobbies"
select select "false"
select select "taxes"
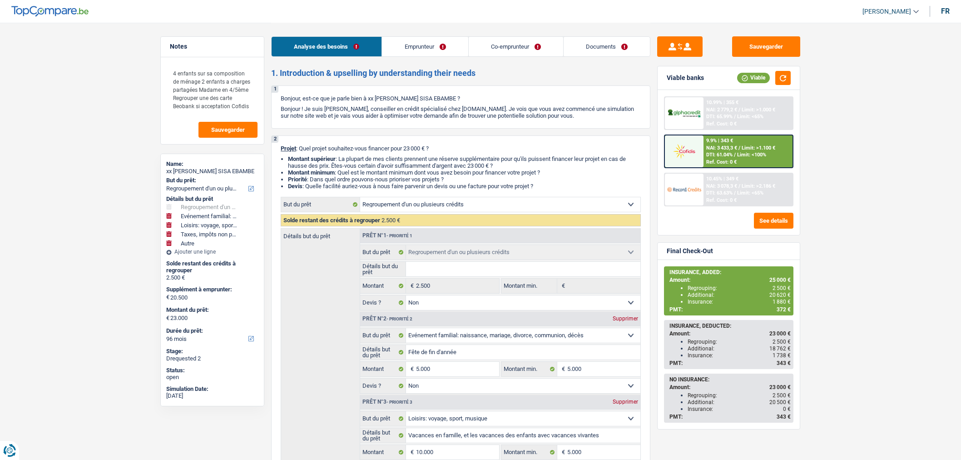
select select "false"
select select "other"
select select "96"
drag, startPoint x: 0, startPoint y: 0, endPoint x: 622, endPoint y: 47, distance: 623.3
click at [622, 47] on link "Documents" at bounding box center [607, 47] width 86 height 20
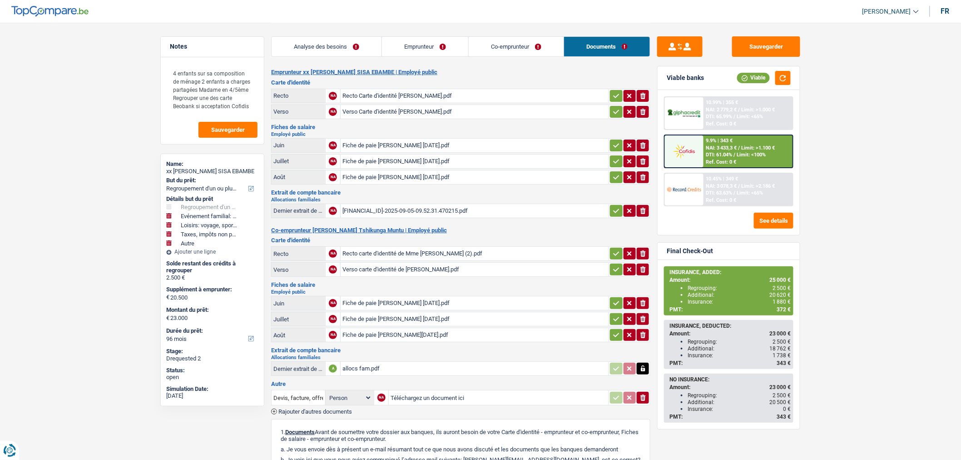
click at [335, 408] on span "Rajouter d'autres documents" at bounding box center [315, 411] width 74 height 6
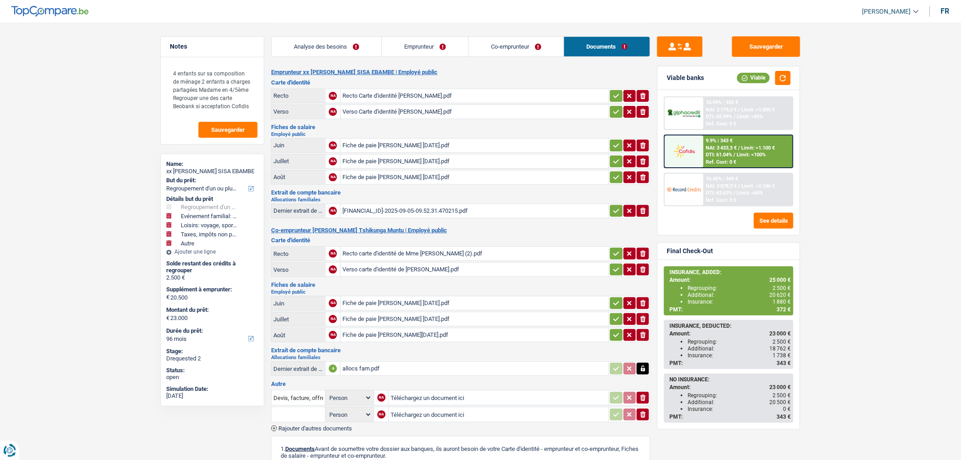
click at [400, 409] on input "Téléchargez un document ici" at bounding box center [499, 415] width 216 height 14
type input "C:\fakepath\Décompte BuyWay.pdf"
click at [299, 410] on input "text" at bounding box center [299, 414] width 50 height 15
click at [292, 427] on li "Décompte de remboursement anticipé" at bounding box center [330, 432] width 108 height 11
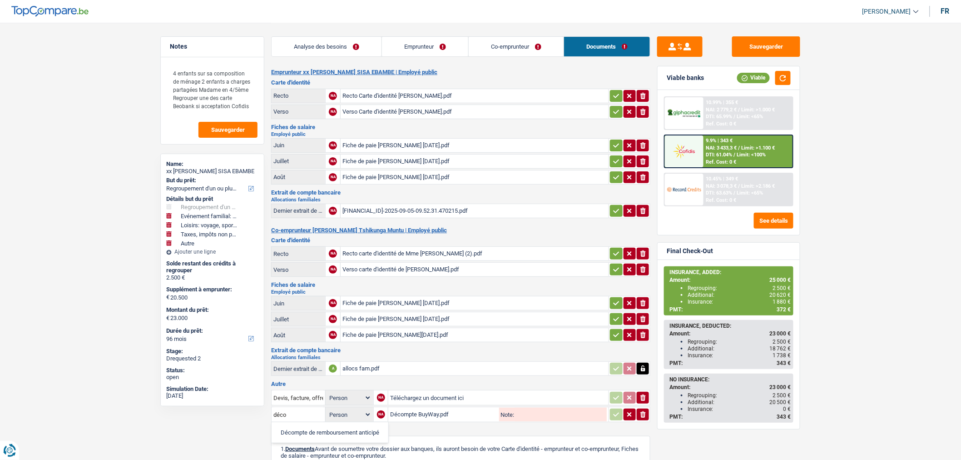
type input "Décompte de remboursement anticipé"
click at [552, 408] on input "Note:" at bounding box center [561, 415] width 93 height 14
click at [616, 410] on icon "button" at bounding box center [616, 414] width 7 height 9
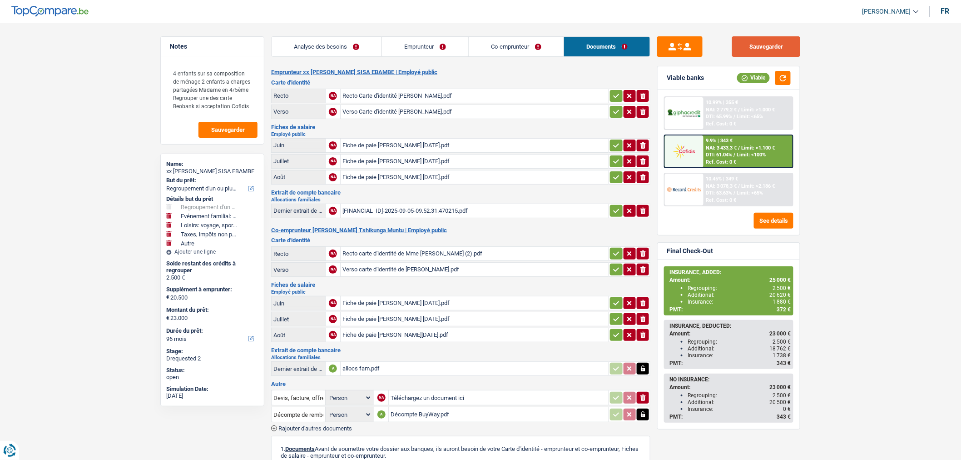
click at [762, 44] on button "Sauvegarder" at bounding box center [766, 46] width 68 height 20
click at [764, 47] on button "Sauvegarder" at bounding box center [766, 46] width 68 height 20
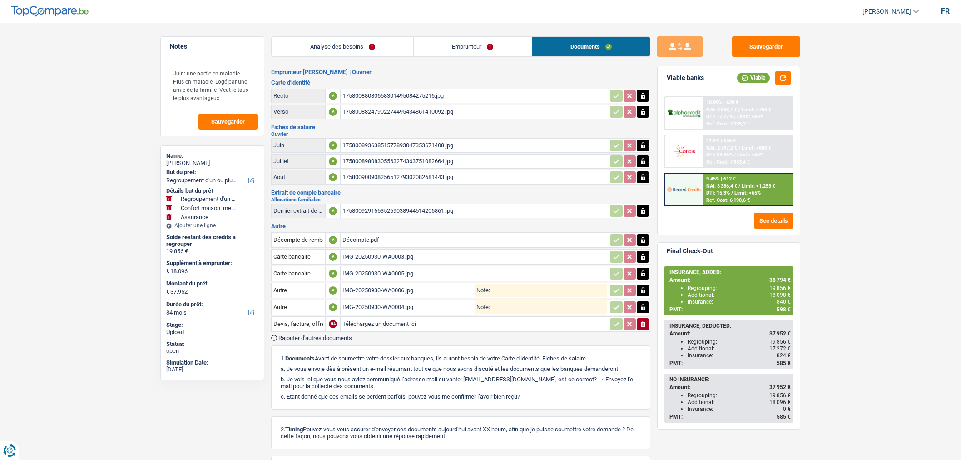
select select "refinancing"
select select "household"
select select "insurance"
select select "84"
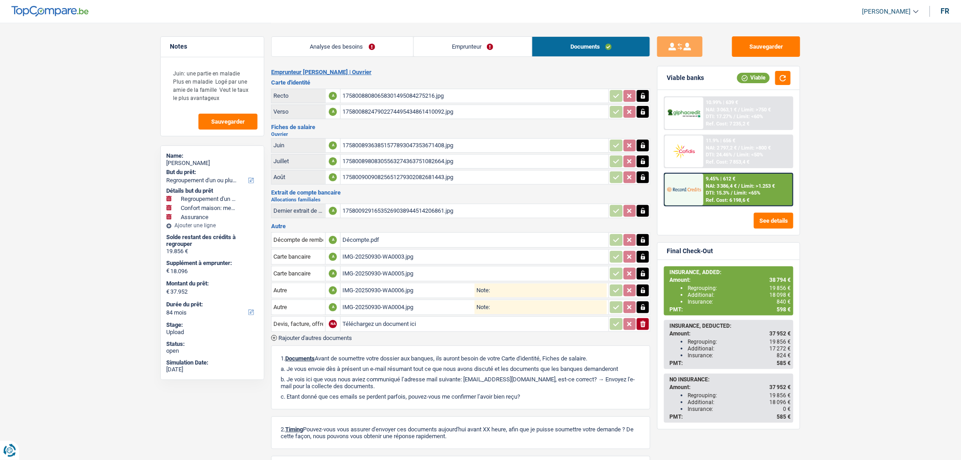
click at [312, 335] on span "Rajouter d'autres documents" at bounding box center [315, 338] width 74 height 6
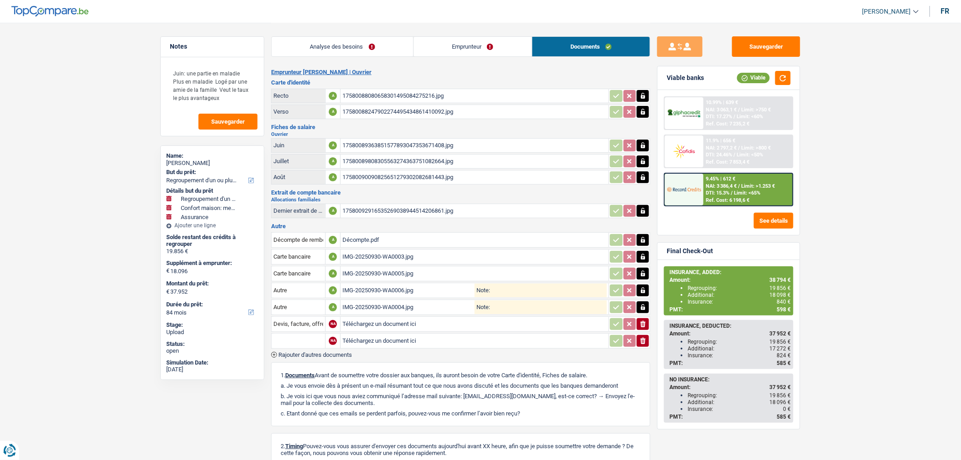
click at [314, 335] on input "text" at bounding box center [299, 340] width 50 height 15
click at [309, 353] on li "Autre" at bounding box center [322, 358] width 93 height 11
type input "Autre"
click at [449, 334] on input "Téléchargez un document ici" at bounding box center [409, 341] width 132 height 14
type input "C:\fakepath\Document signé.pdf"
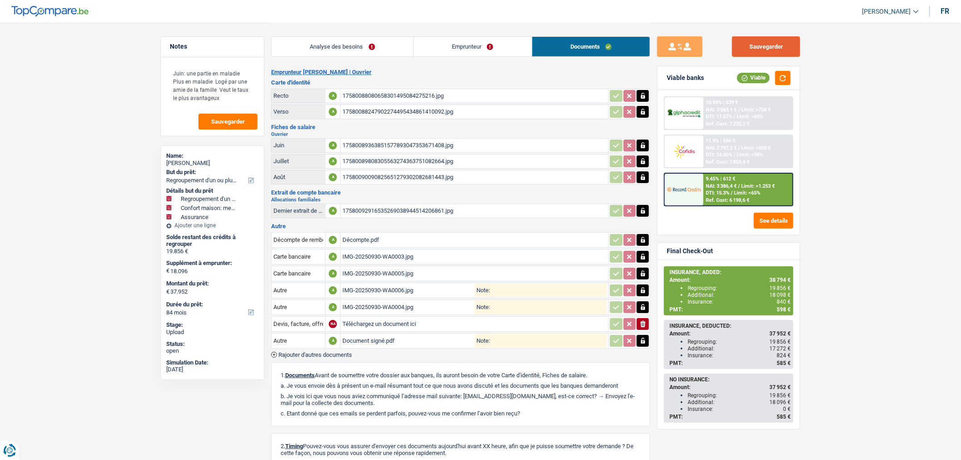
click at [759, 45] on button "Sauvegarder" at bounding box center [766, 46] width 68 height 20
click at [762, 49] on button "Sauvegarder" at bounding box center [766, 46] width 68 height 20
